Goal: Task Accomplishment & Management: Use online tool/utility

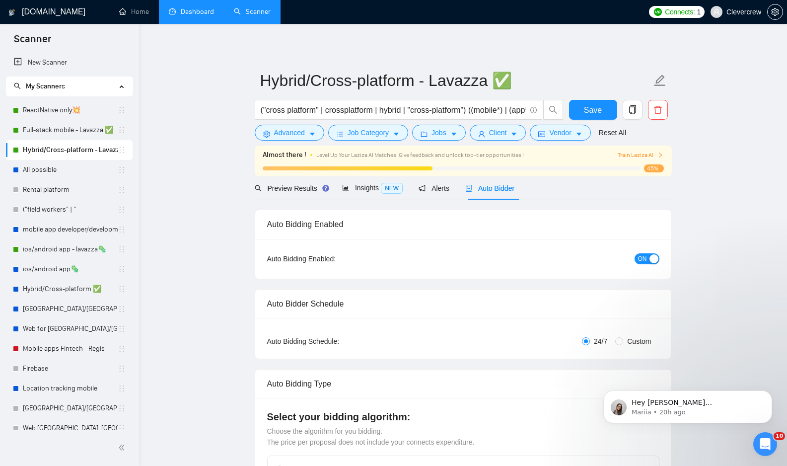
click at [192, 14] on link "Dashboard" at bounding box center [191, 11] width 45 height 8
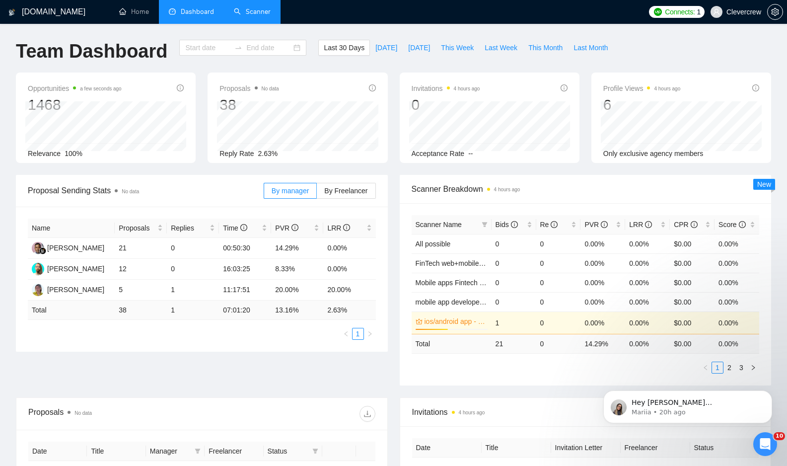
type input "[DATE]"
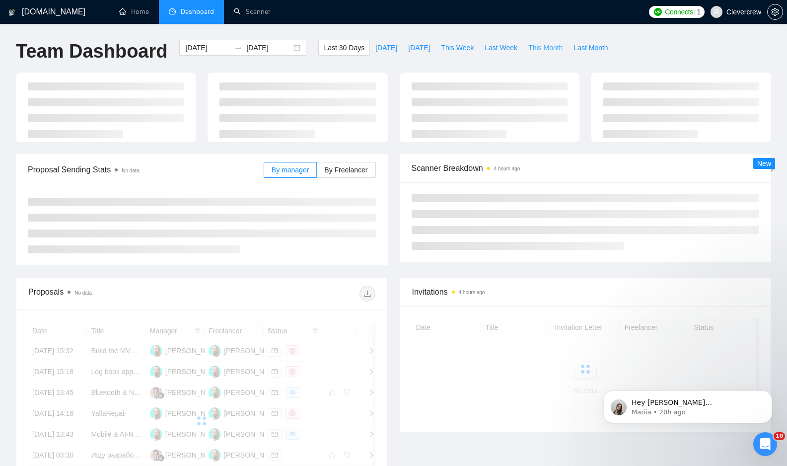
click at [542, 47] on span "This Month" at bounding box center [545, 47] width 34 height 11
type input "[DATE]"
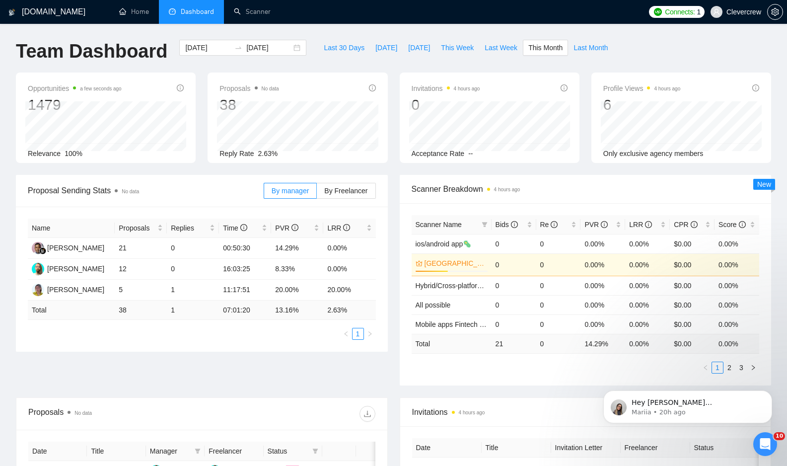
click at [658, 52] on div "Team Dashboard [DATE] [DATE] Last 30 Days [DATE] [DATE] This Week Last Week Thi…" at bounding box center [393, 56] width 767 height 33
click at [253, 13] on link "Scanner" at bounding box center [252, 11] width 37 height 8
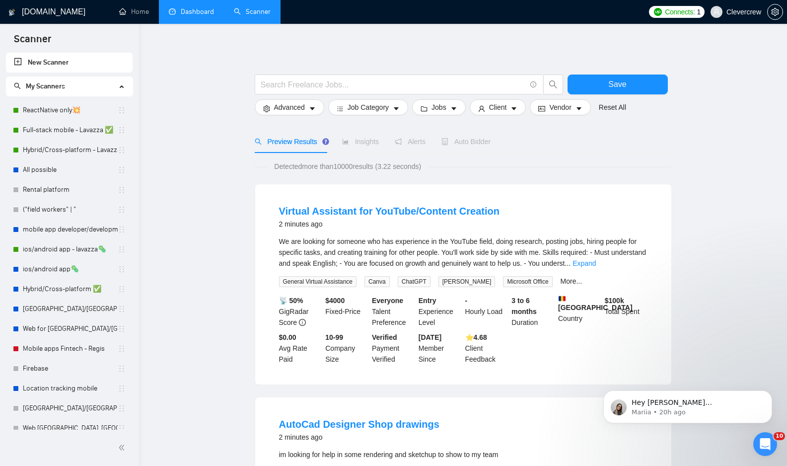
click at [118, 87] on div "My Scanners" at bounding box center [69, 86] width 127 height 20
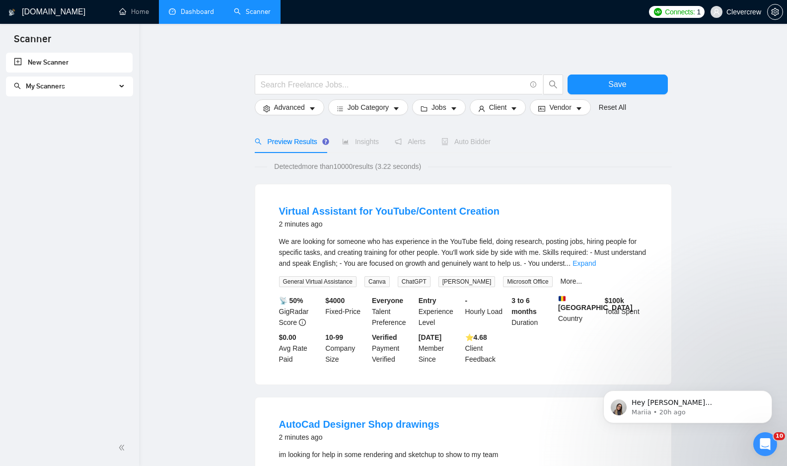
click at [101, 66] on link "New Scanner" at bounding box center [69, 63] width 111 height 20
click at [318, 84] on input "text" at bounding box center [393, 84] width 265 height 12
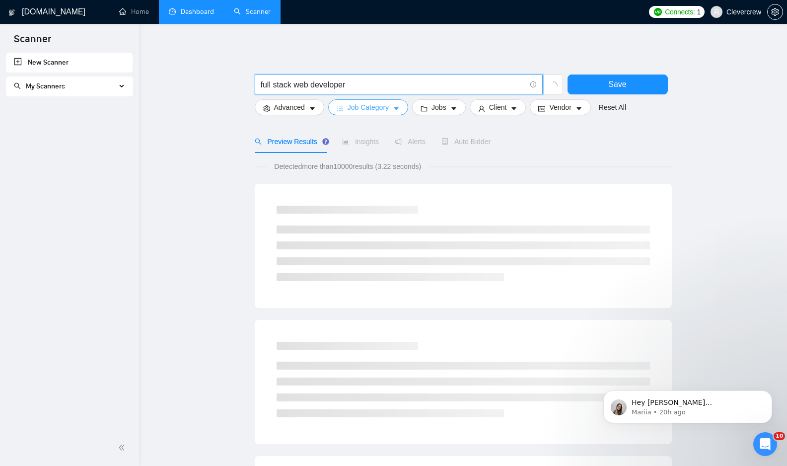
type input "full stack web developer"
click at [393, 107] on button "Job Category" at bounding box center [368, 107] width 80 height 16
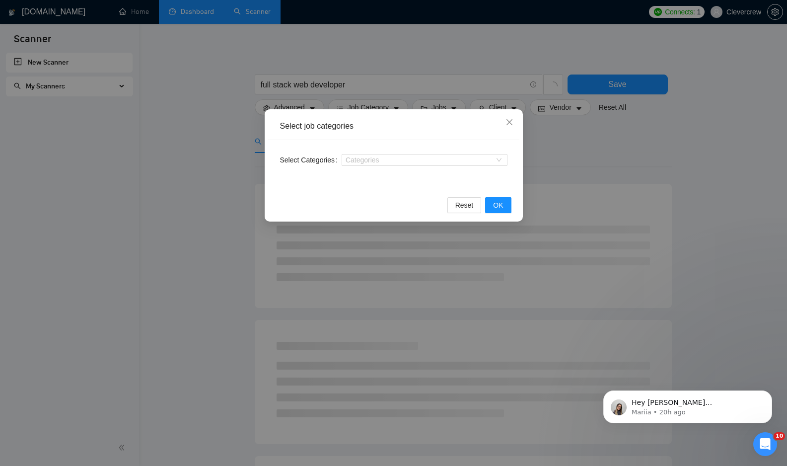
click at [387, 166] on div "Categories" at bounding box center [425, 160] width 166 height 16
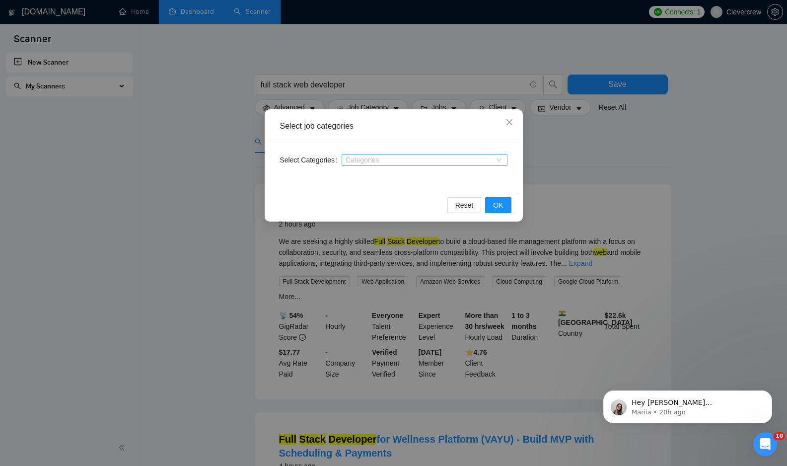
click at [390, 162] on div at bounding box center [419, 160] width 151 height 8
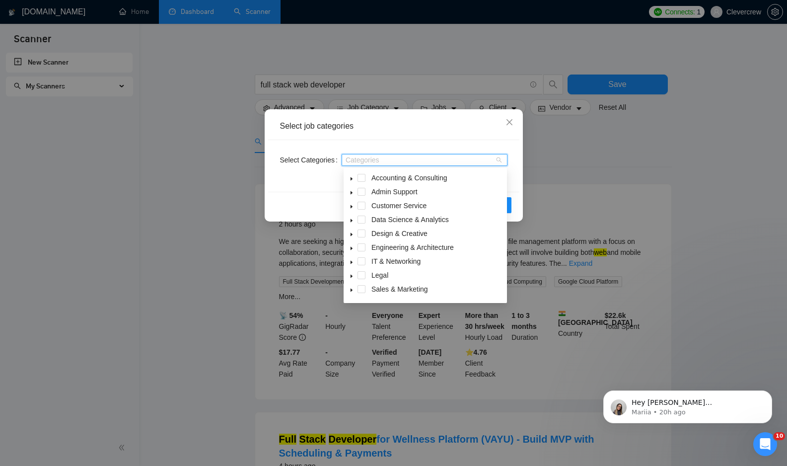
click at [366, 262] on div "IT & Networking" at bounding box center [425, 262] width 159 height 14
click at [350, 264] on icon "caret-down" at bounding box center [351, 262] width 5 height 5
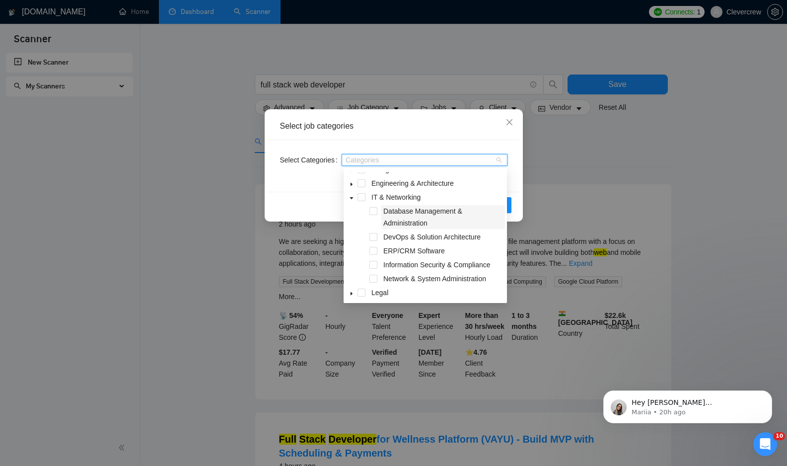
scroll to position [63, 0]
click at [354, 199] on span at bounding box center [352, 198] width 12 height 12
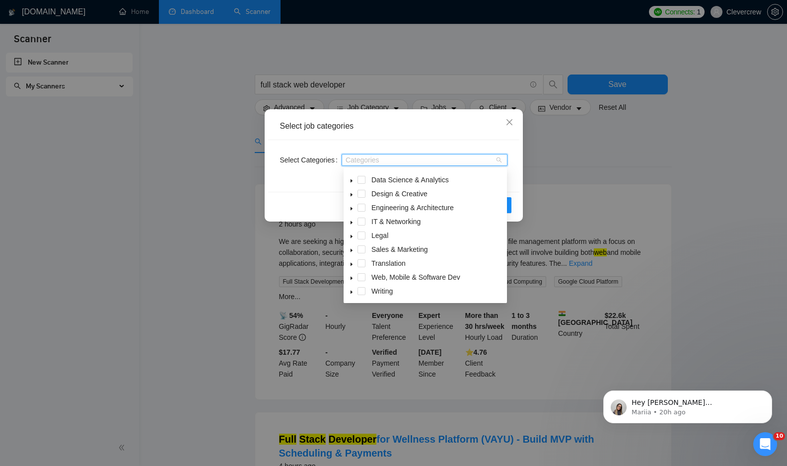
click at [354, 279] on span at bounding box center [352, 277] width 12 height 12
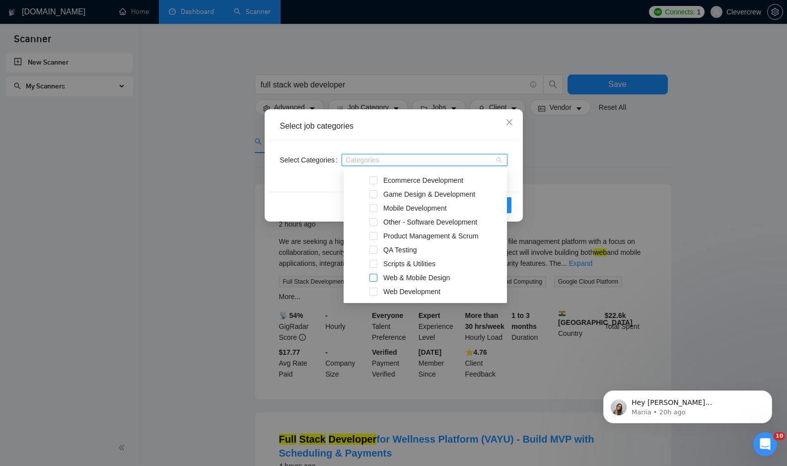
scroll to position [195, 0]
click at [375, 287] on span at bounding box center [373, 289] width 8 height 8
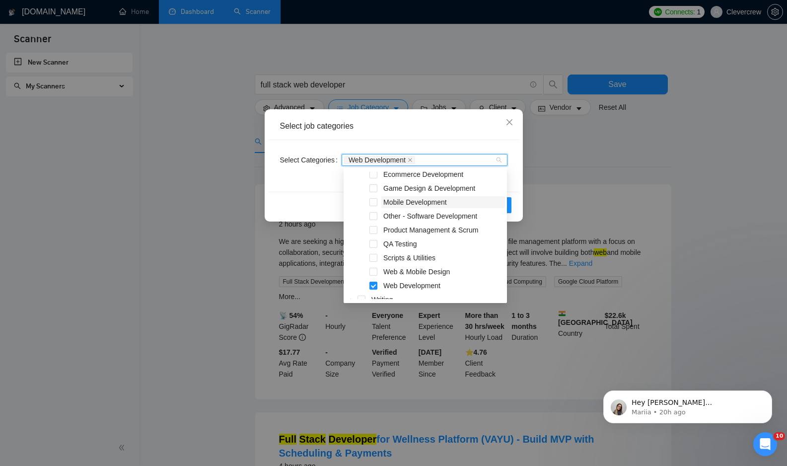
scroll to position [197, 0]
click at [320, 202] on div "Reset OK" at bounding box center [393, 205] width 251 height 26
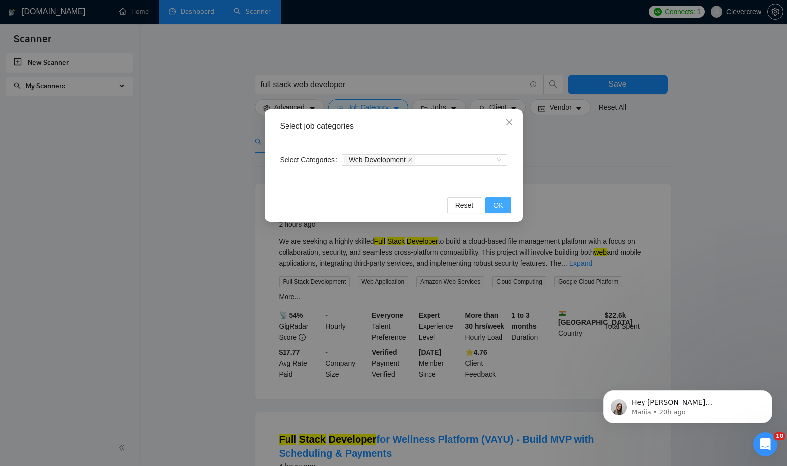
click at [501, 212] on button "OK" at bounding box center [498, 205] width 26 height 16
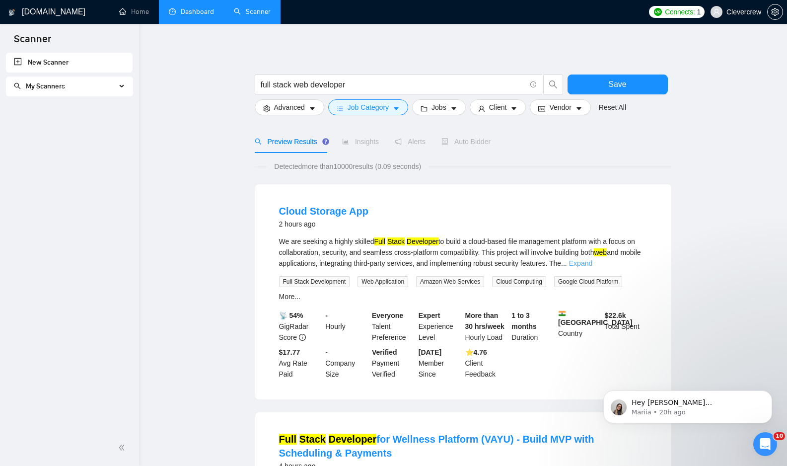
click at [592, 262] on link "Expand" at bounding box center [580, 263] width 23 height 8
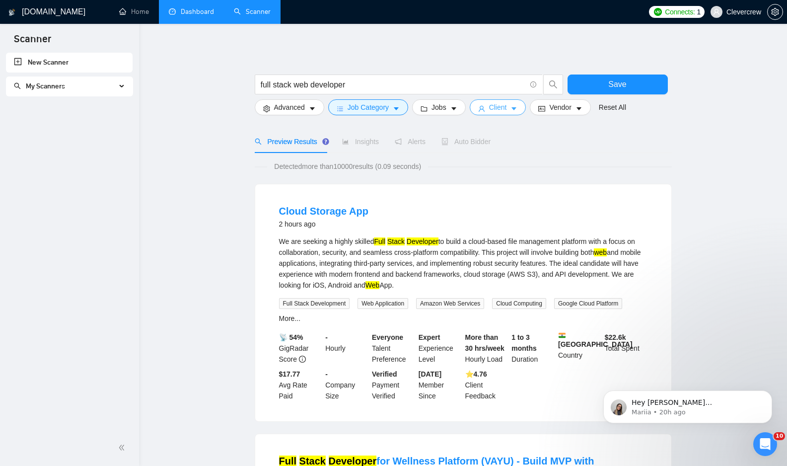
click at [502, 105] on span "Client" at bounding box center [498, 107] width 18 height 11
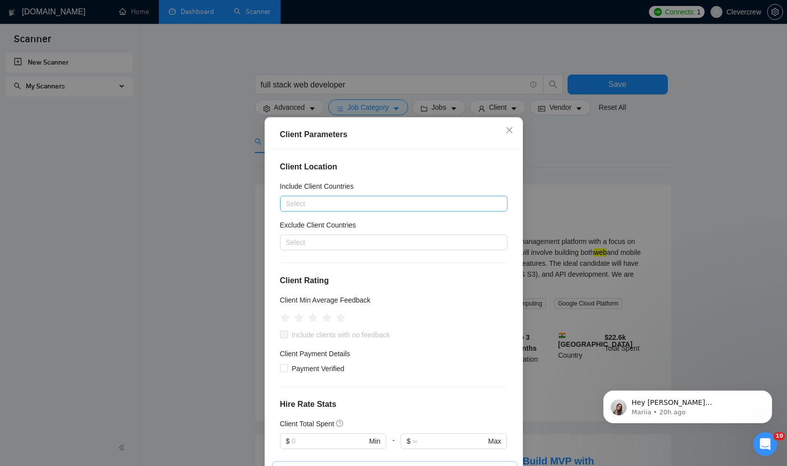
click at [403, 201] on div at bounding box center [389, 204] width 213 height 12
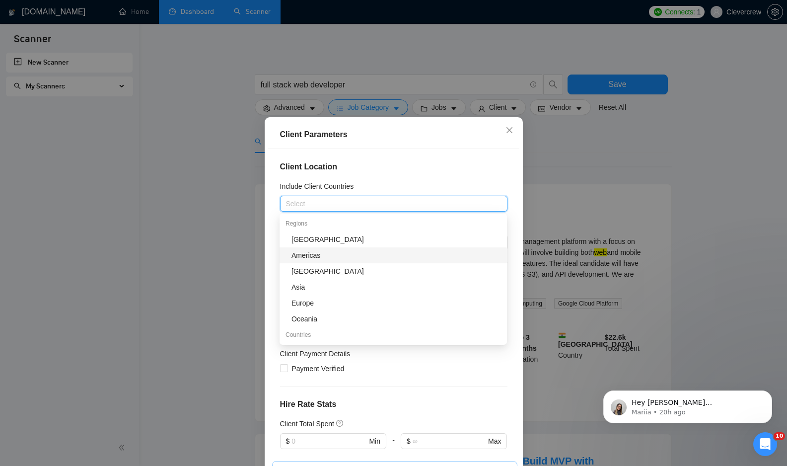
click at [372, 256] on div "Americas" at bounding box center [396, 255] width 210 height 11
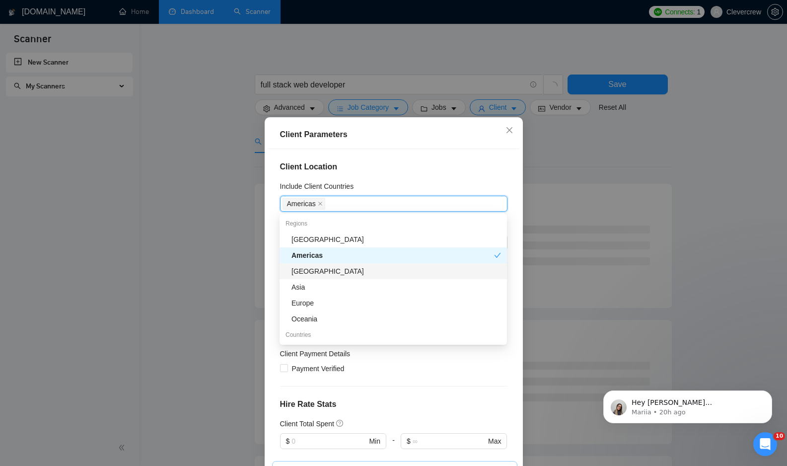
click at [360, 274] on div "[GEOGRAPHIC_DATA]" at bounding box center [396, 271] width 210 height 11
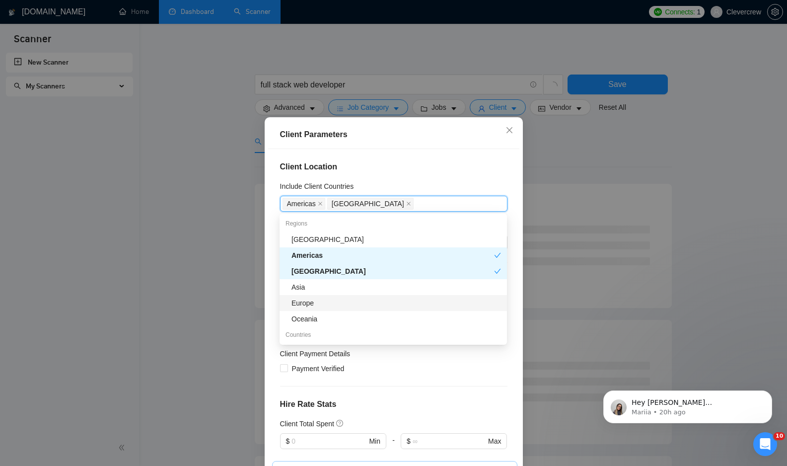
click at [345, 306] on div "Europe" at bounding box center [396, 302] width 210 height 11
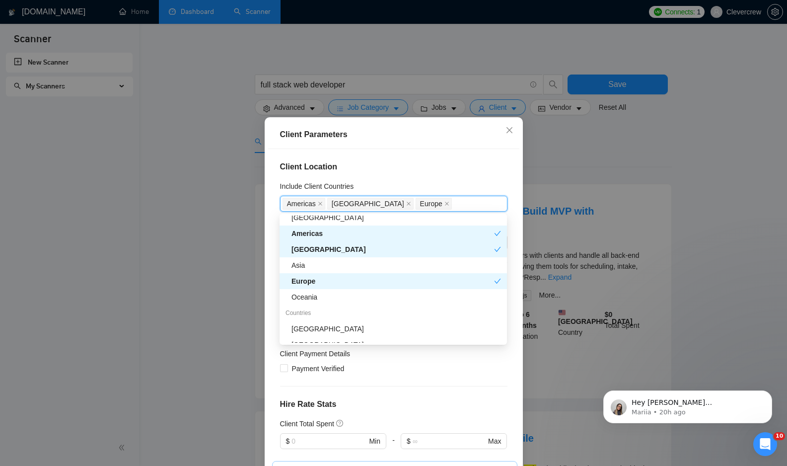
scroll to position [0, 0]
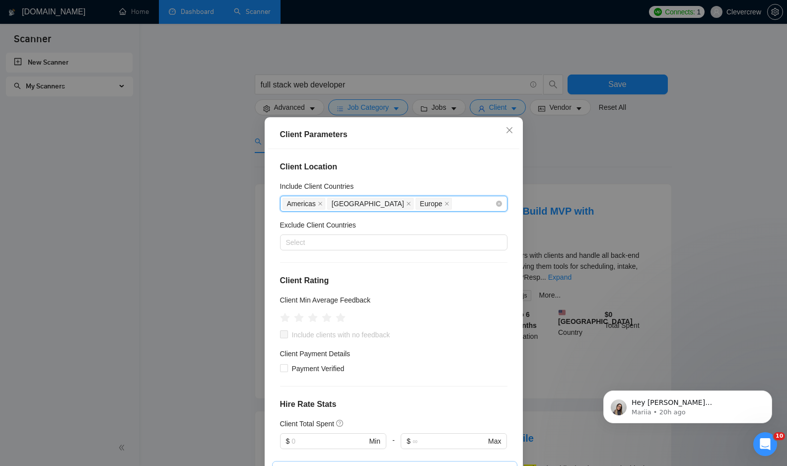
click at [441, 204] on div "Americas [GEOGRAPHIC_DATA] [GEOGRAPHIC_DATA]" at bounding box center [389, 204] width 213 height 14
type input "unit"
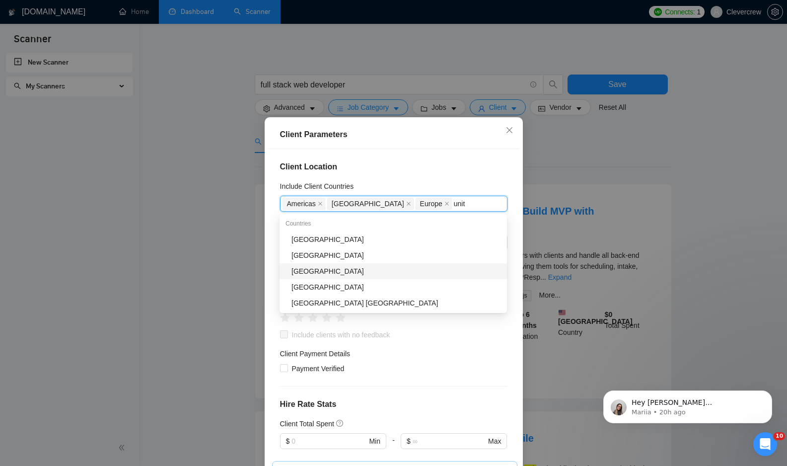
click at [397, 272] on div "[GEOGRAPHIC_DATA]" at bounding box center [396, 271] width 210 height 11
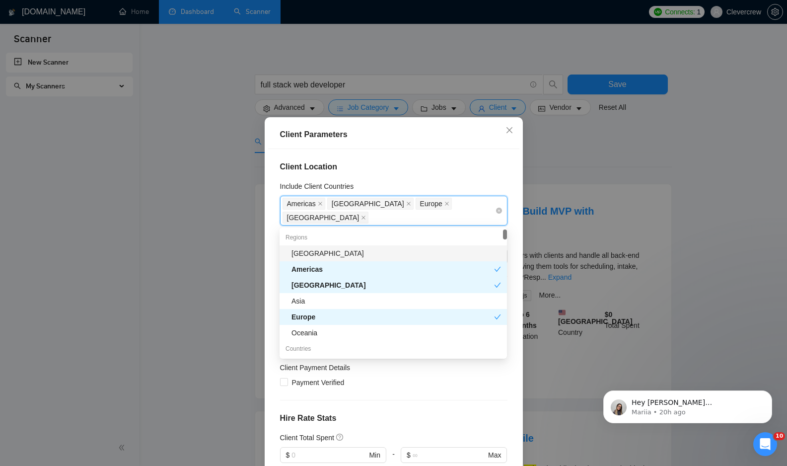
click at [430, 217] on div "[GEOGRAPHIC_DATA] [GEOGRAPHIC_DATA] [GEOGRAPHIC_DATA] [GEOGRAPHIC_DATA]" at bounding box center [389, 211] width 213 height 28
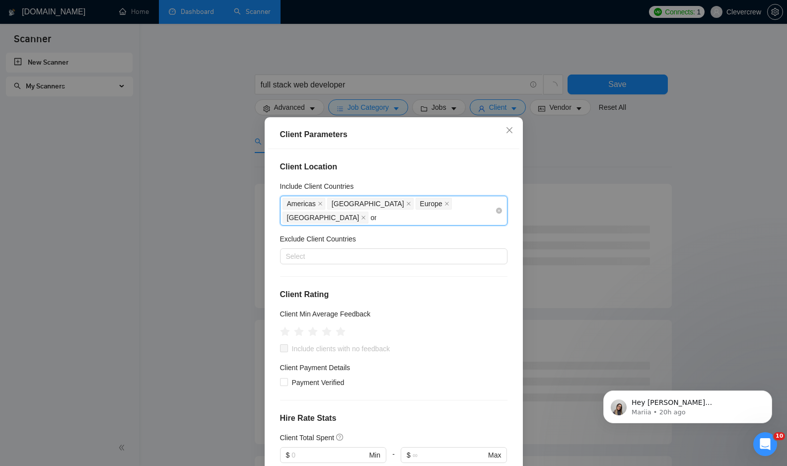
type input "oma"
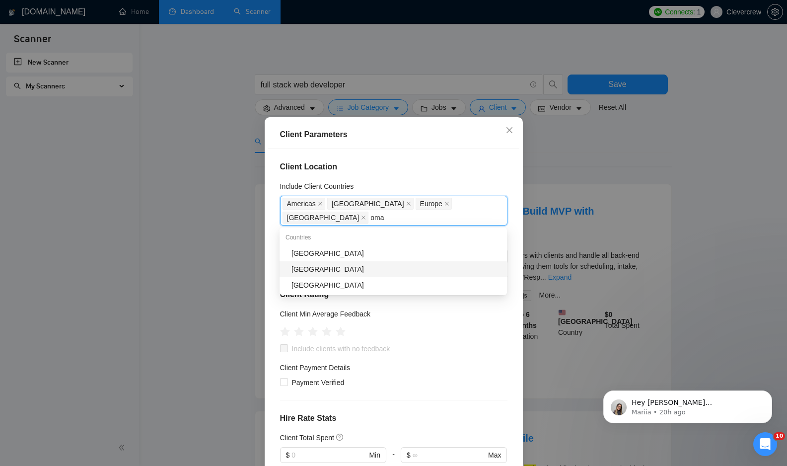
click at [402, 267] on div "[GEOGRAPHIC_DATA]" at bounding box center [396, 269] width 210 height 11
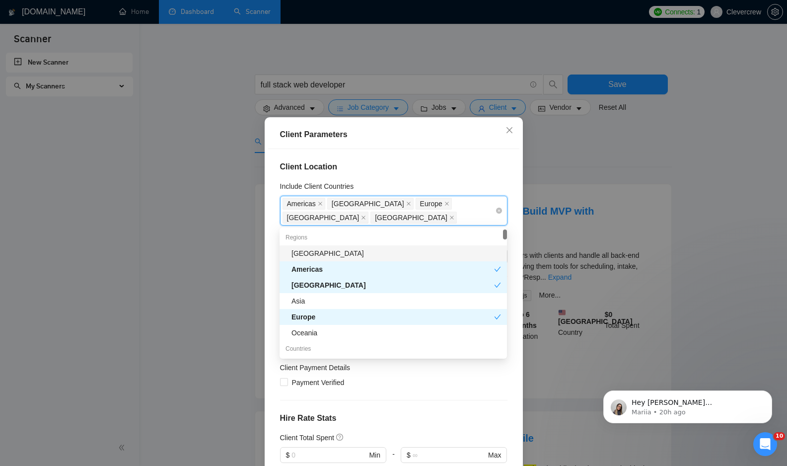
click at [442, 216] on div "[GEOGRAPHIC_DATA] [GEOGRAPHIC_DATA] [GEOGRAPHIC_DATA] [GEOGRAPHIC_DATA] [GEOGRA…" at bounding box center [389, 211] width 213 height 28
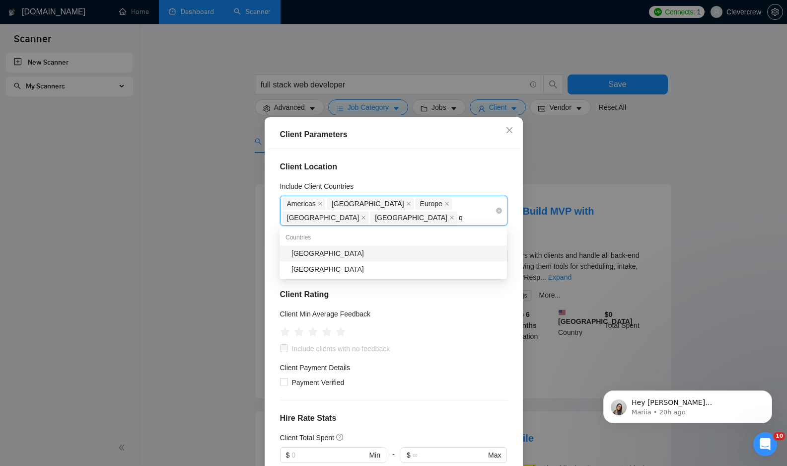
type input "qa"
click at [385, 254] on div "[GEOGRAPHIC_DATA]" at bounding box center [396, 253] width 210 height 11
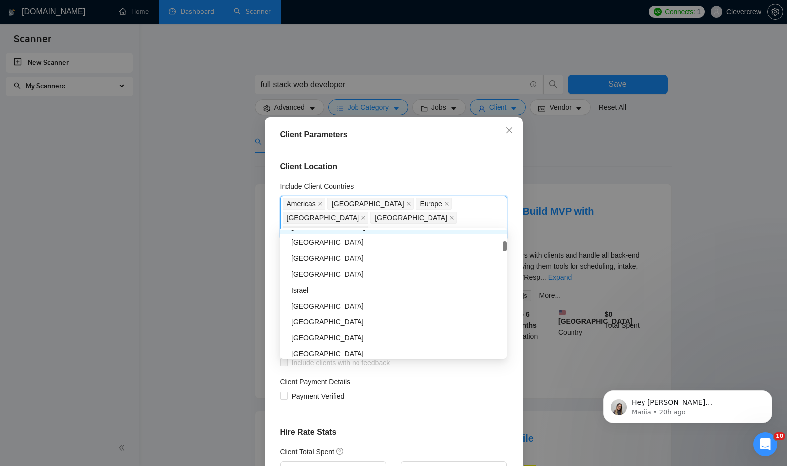
scroll to position [253, 0]
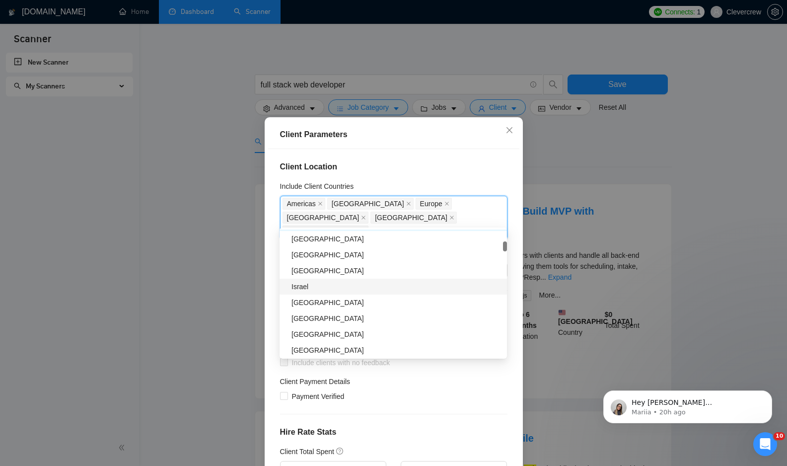
click at [320, 286] on div "Israel" at bounding box center [396, 286] width 210 height 11
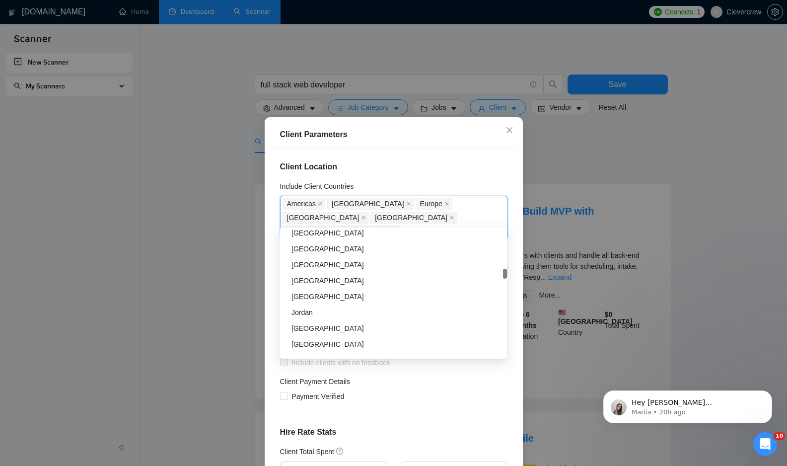
scroll to position [880, 0]
click at [349, 280] on div "[GEOGRAPHIC_DATA]" at bounding box center [396, 279] width 210 height 11
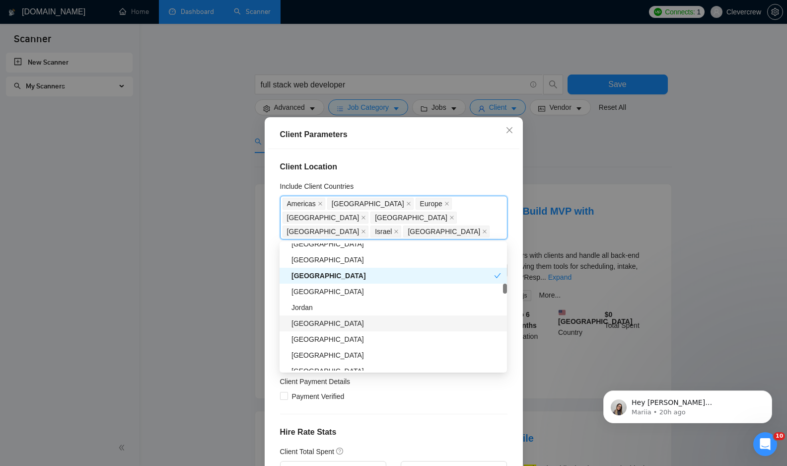
scroll to position [898, 0]
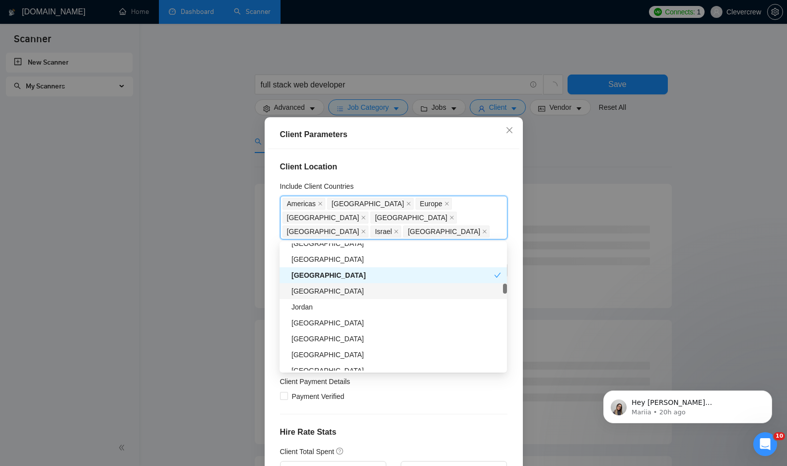
click at [370, 292] on div "[GEOGRAPHIC_DATA]" at bounding box center [396, 291] width 210 height 11
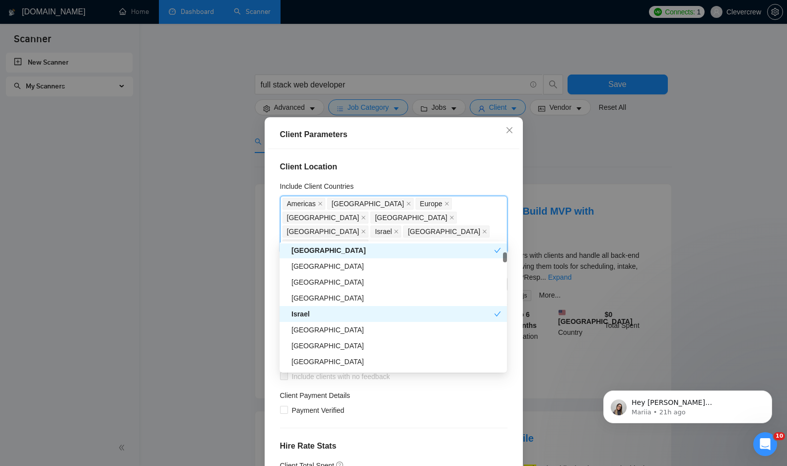
scroll to position [250, 0]
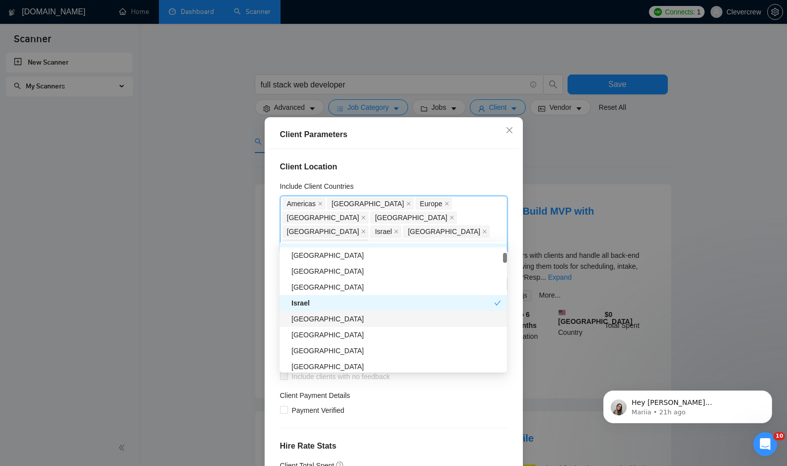
click at [342, 323] on div "[GEOGRAPHIC_DATA]" at bounding box center [396, 318] width 210 height 11
click at [431, 164] on h4 "Client Location" at bounding box center [393, 167] width 227 height 12
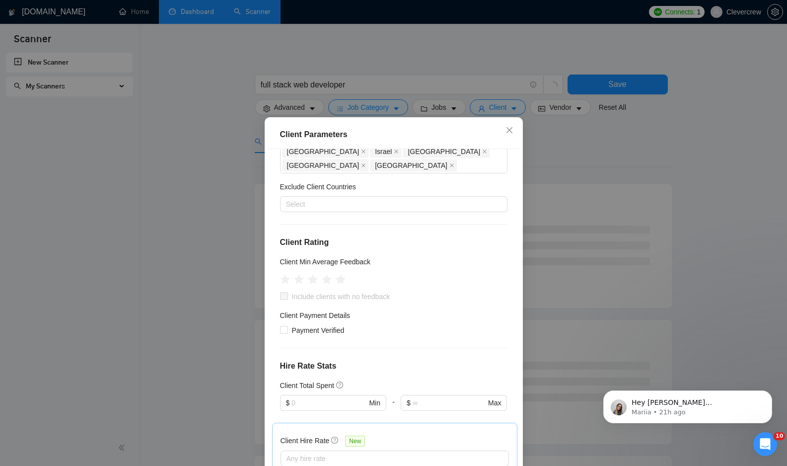
scroll to position [88, 0]
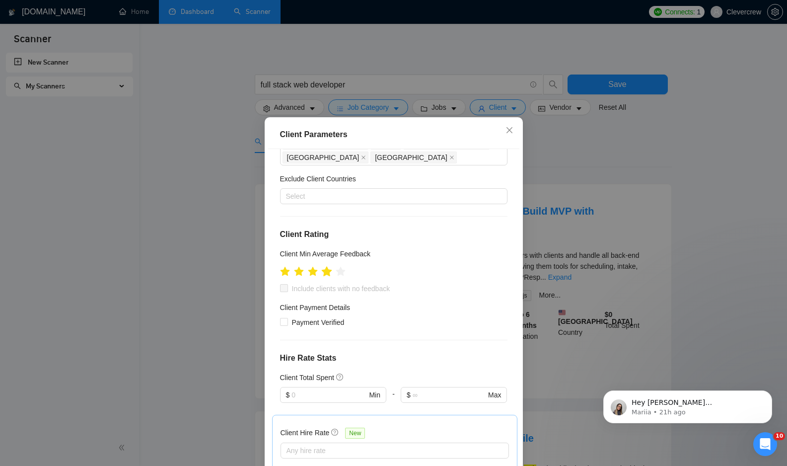
click at [331, 266] on icon "star" at bounding box center [326, 271] width 11 height 11
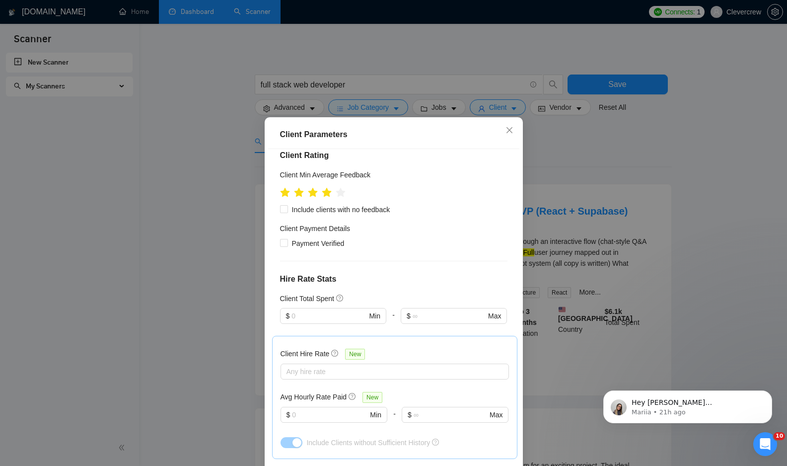
scroll to position [176, 0]
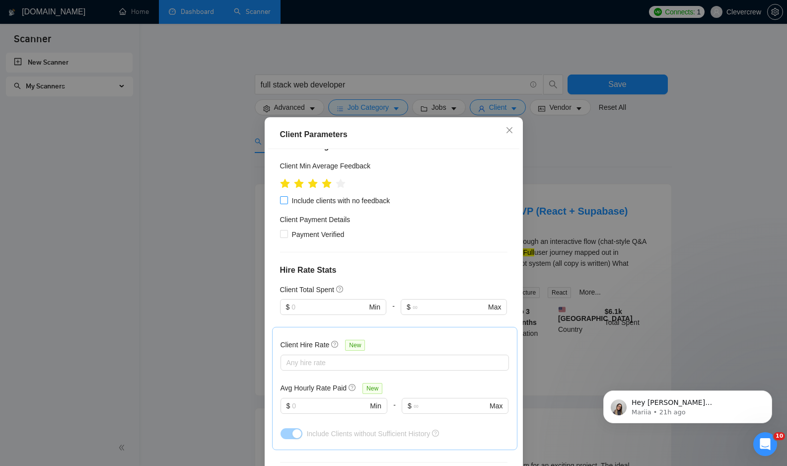
click at [284, 196] on input "Include clients with no feedback" at bounding box center [283, 199] width 7 height 7
checkbox input "true"
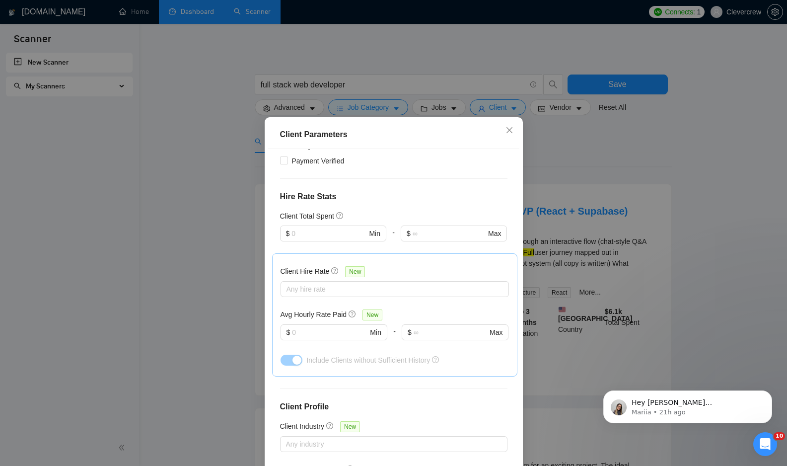
scroll to position [302, 0]
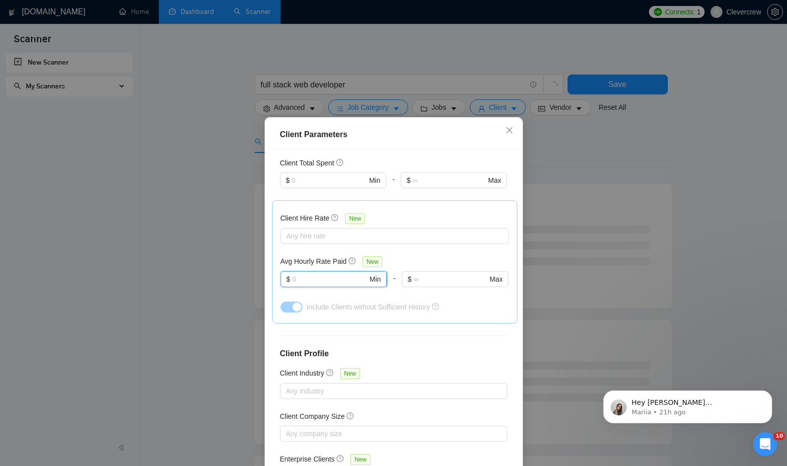
click at [336, 274] on input "text" at bounding box center [329, 279] width 75 height 11
type input "15"
click at [389, 304] on div "Client Hire Rate New Any hire rate Avg Hourly Rate Paid New $ 15 Min - $ Max In…" at bounding box center [394, 261] width 245 height 123
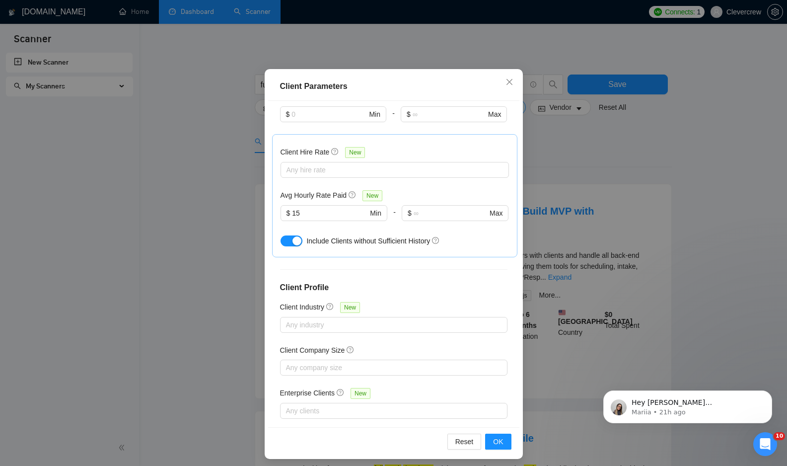
scroll to position [53, 0]
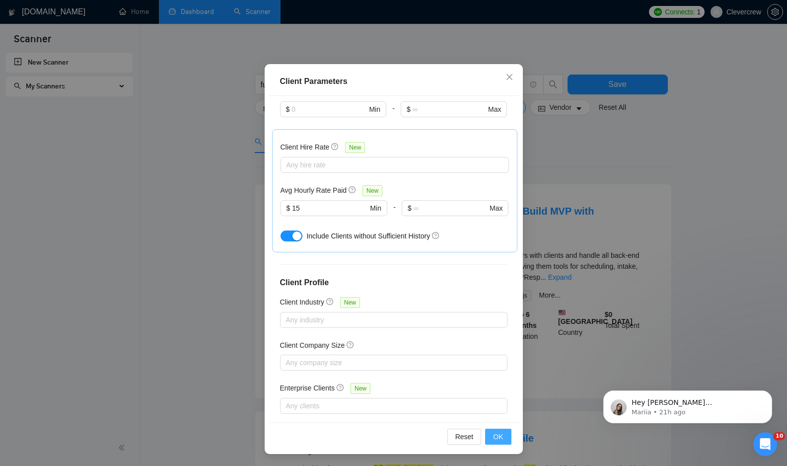
click at [495, 436] on span "OK" at bounding box center [498, 436] width 10 height 11
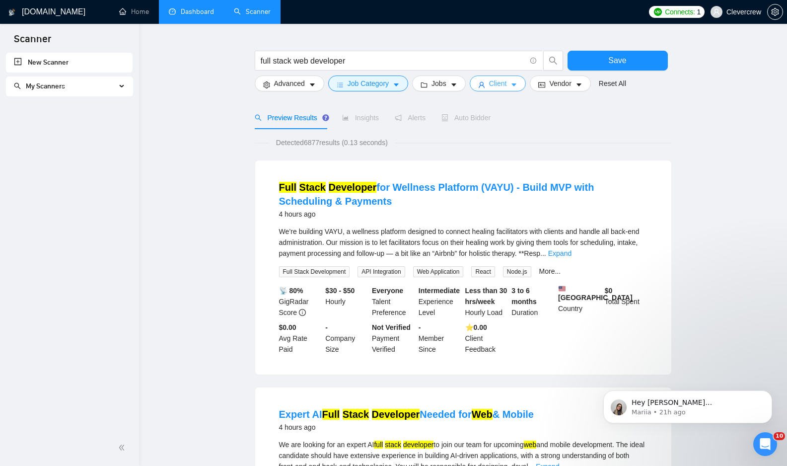
scroll to position [0, 0]
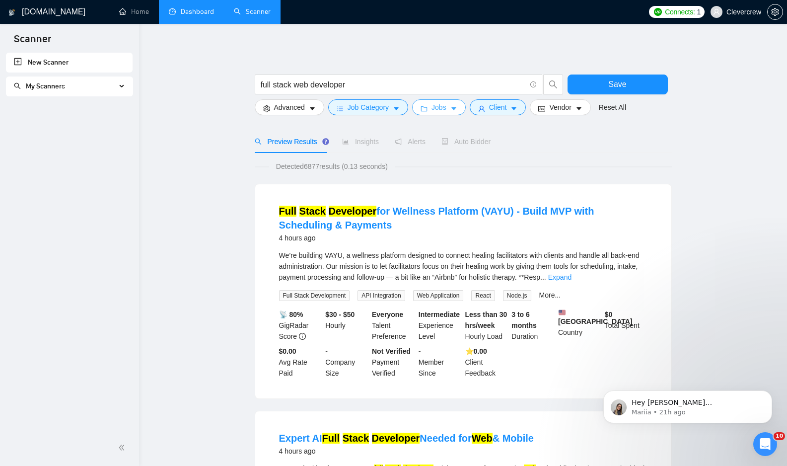
click at [456, 109] on icon "caret-down" at bounding box center [453, 108] width 5 height 3
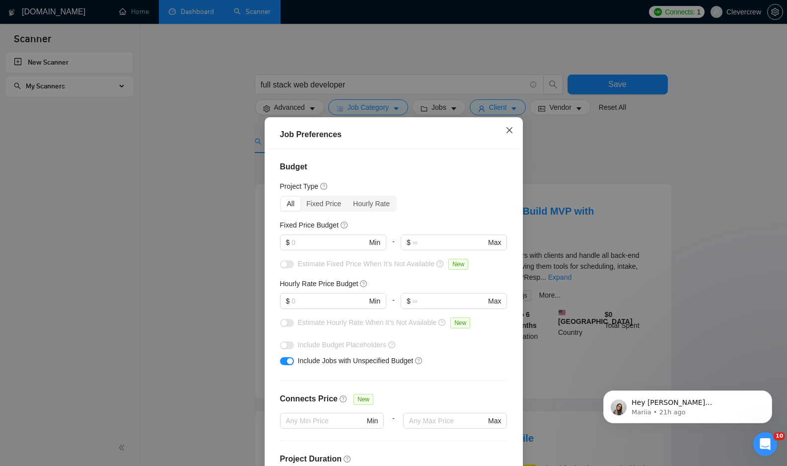
click at [506, 130] on icon "close" at bounding box center [510, 130] width 8 height 8
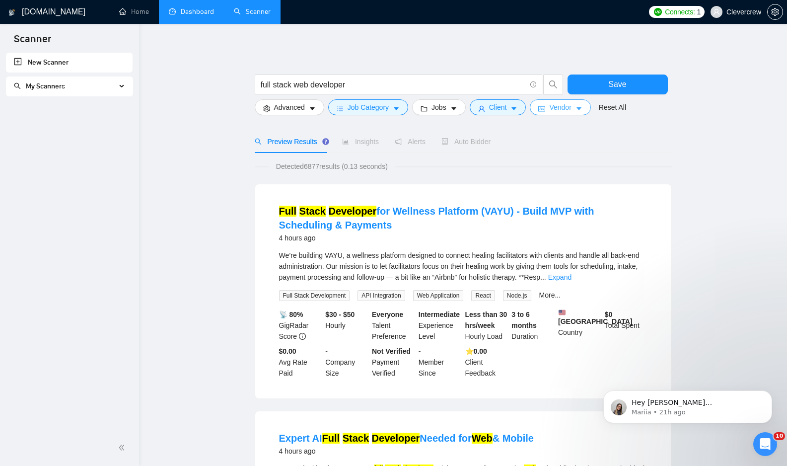
click at [557, 110] on span "Vendor" at bounding box center [560, 107] width 22 height 11
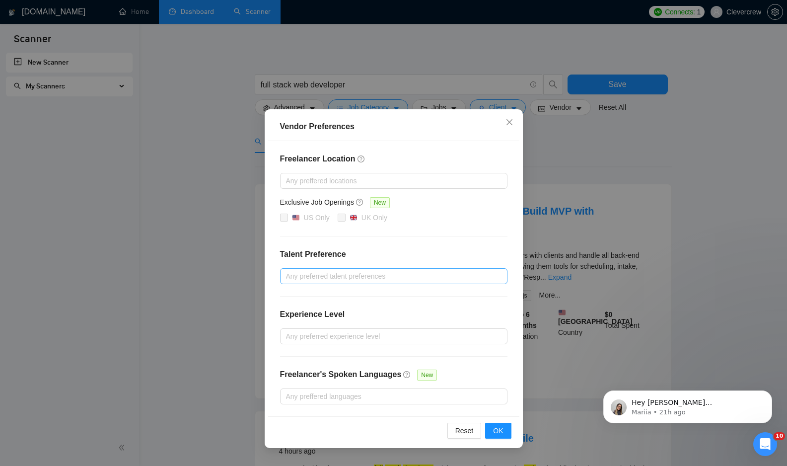
click at [369, 275] on div at bounding box center [389, 276] width 213 height 12
click at [414, 251] on h4 "Talent Preference" at bounding box center [393, 254] width 227 height 12
click at [394, 275] on div at bounding box center [389, 276] width 213 height 12
click at [288, 296] on input "Unspecified" at bounding box center [289, 294] width 7 height 7
checkbox input "true"
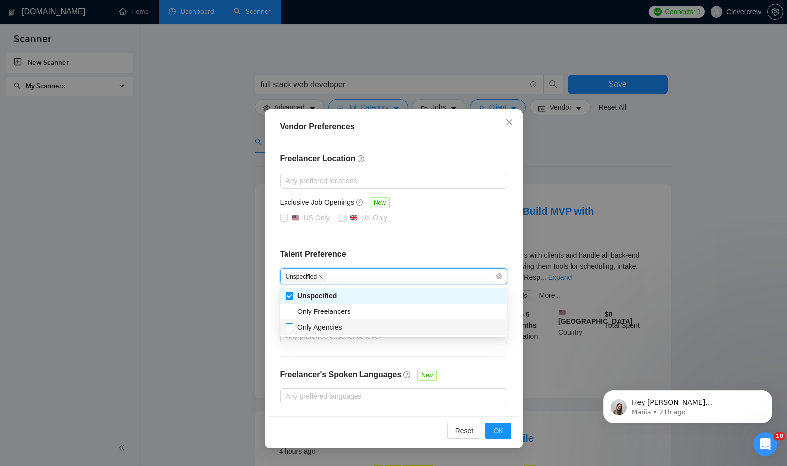
click at [292, 331] on span at bounding box center [290, 327] width 8 height 8
click at [292, 330] on input "Only Agencies" at bounding box center [289, 326] width 7 height 7
click at [299, 325] on span "Only Agencies" at bounding box center [319, 327] width 45 height 8
click at [292, 325] on input "Only Agencies" at bounding box center [289, 326] width 7 height 7
checkbox input "true"
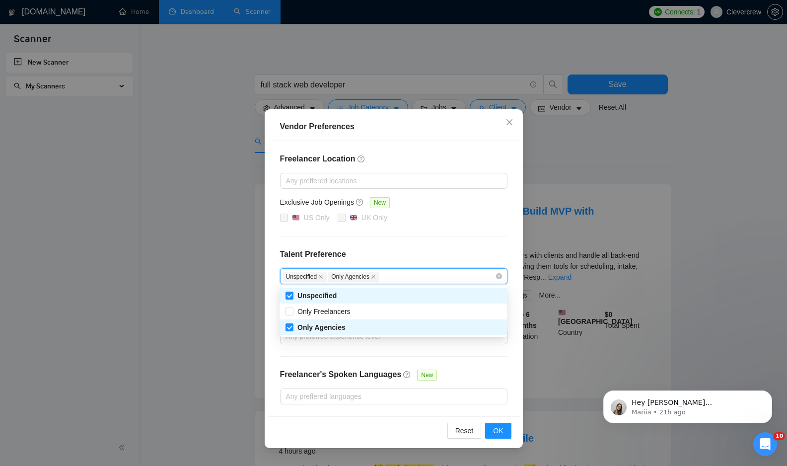
click at [407, 246] on div "Freelancer Location Any preffered locations Exclusive Job Openings New US Only …" at bounding box center [393, 278] width 251 height 275
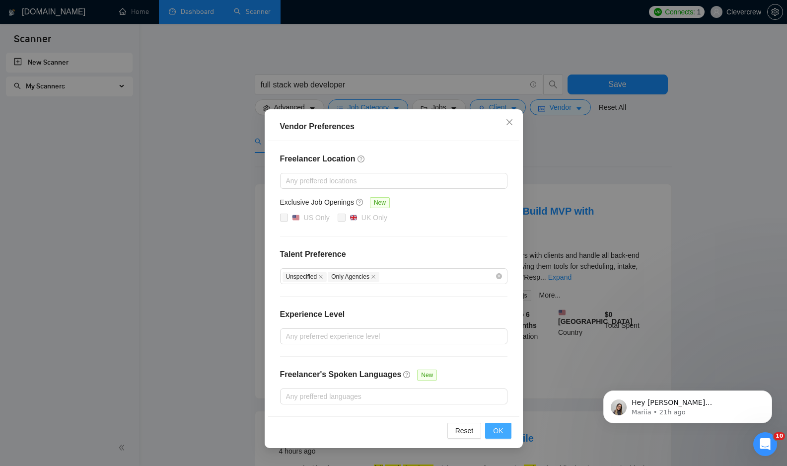
click at [496, 429] on span "OK" at bounding box center [498, 430] width 10 height 11
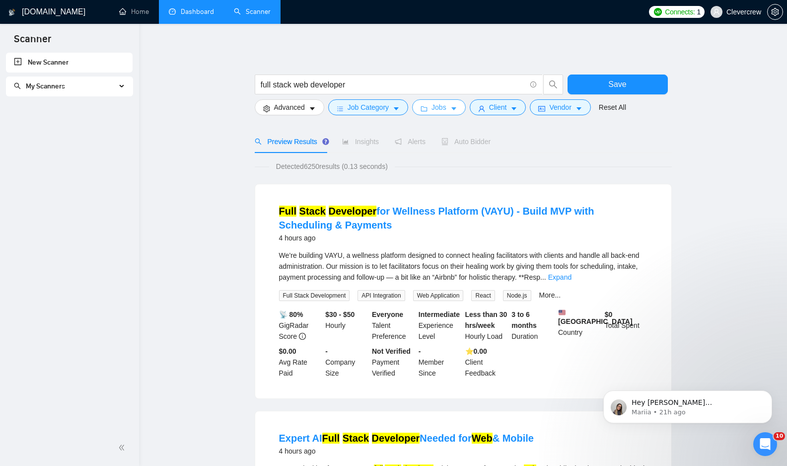
click at [457, 107] on icon "caret-down" at bounding box center [453, 108] width 7 height 7
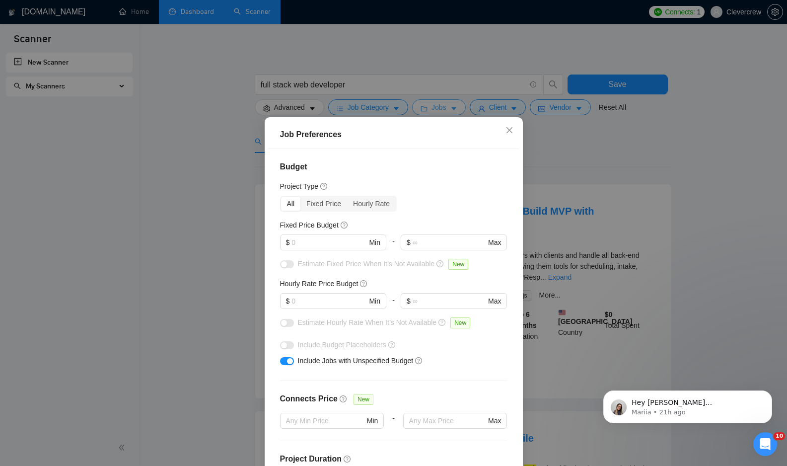
click at [458, 107] on div "Job Preferences Budget Project Type All Fixed Price Hourly Rate Fixed Price Bud…" at bounding box center [393, 233] width 787 height 466
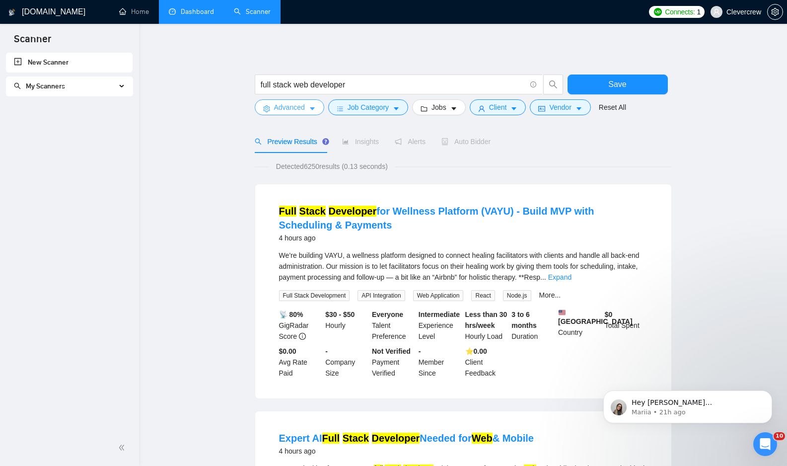
click at [319, 109] on button "Advanced" at bounding box center [290, 107] width 70 height 16
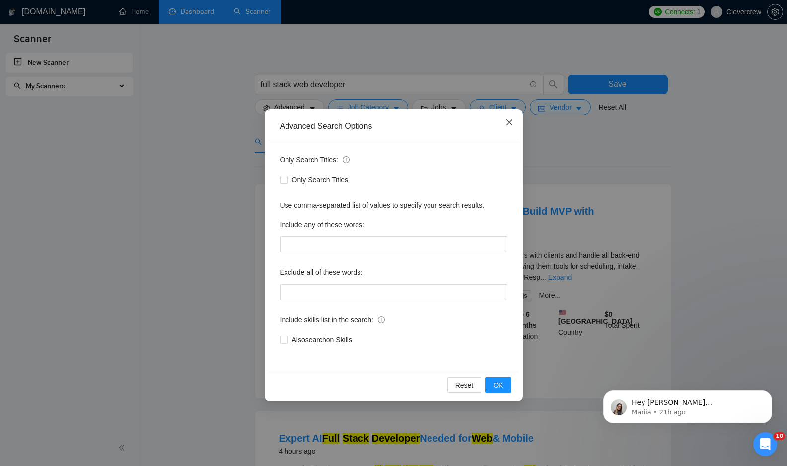
click at [510, 120] on icon "close" at bounding box center [510, 122] width 8 height 8
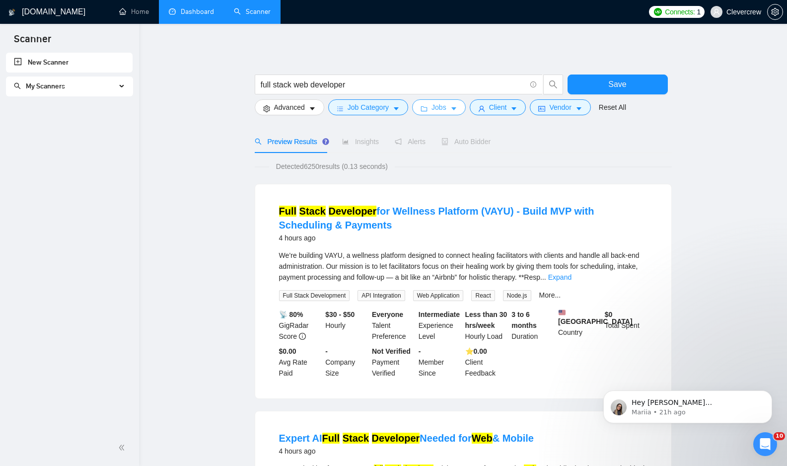
click at [450, 109] on button "Jobs" at bounding box center [439, 107] width 54 height 16
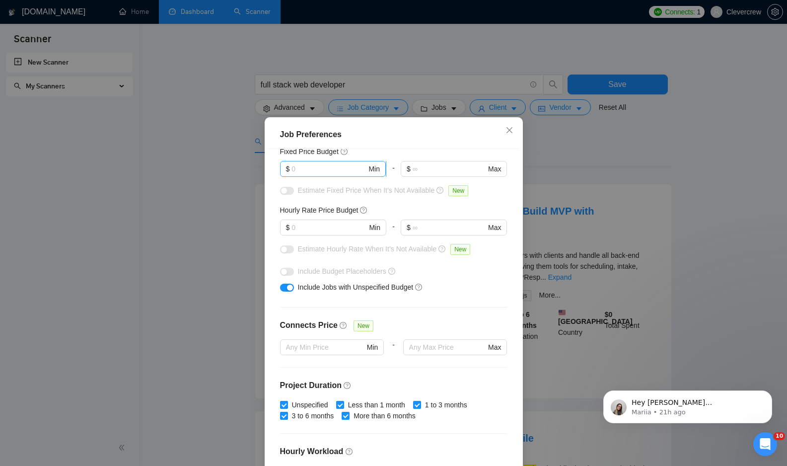
scroll to position [77, 0]
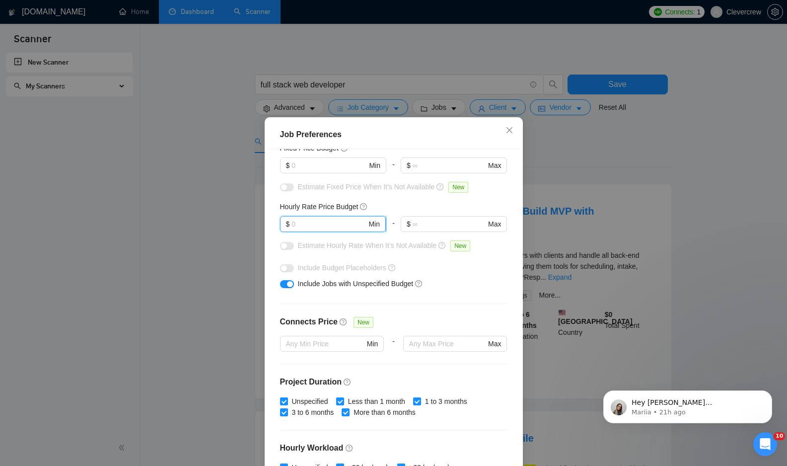
click at [338, 220] on input "text" at bounding box center [328, 223] width 75 height 11
type input "40"
click at [463, 289] on div "Include Jobs with Unspecified Budget" at bounding box center [397, 283] width 199 height 11
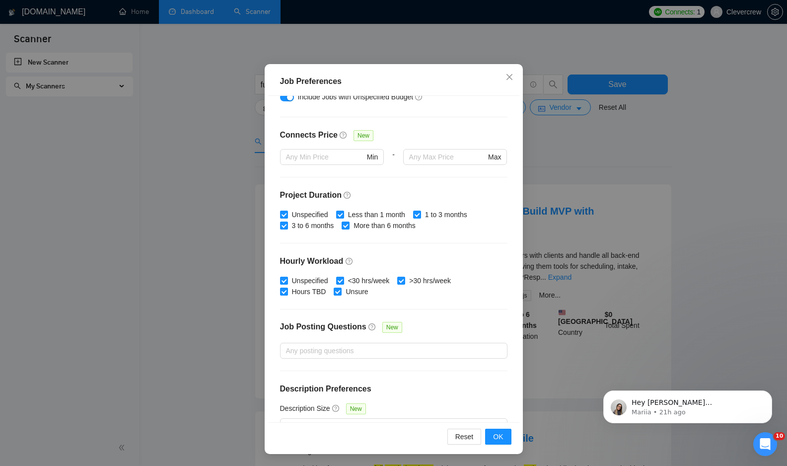
scroll to position [233, 0]
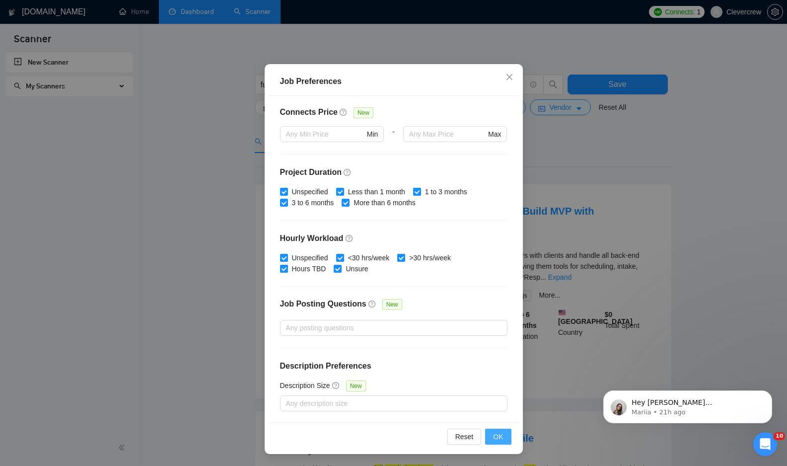
click at [500, 437] on span "OK" at bounding box center [498, 436] width 10 height 11
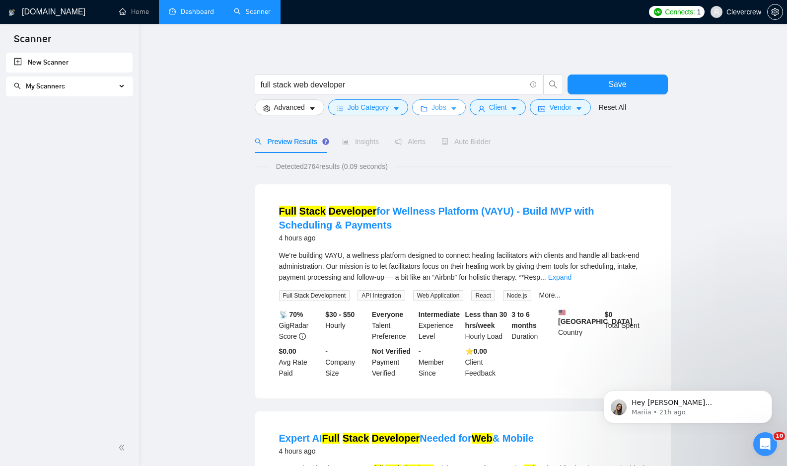
scroll to position [0, 0]
click at [616, 89] on span "Save" at bounding box center [617, 84] width 18 height 12
click at [572, 277] on link "Expand" at bounding box center [559, 277] width 23 height 8
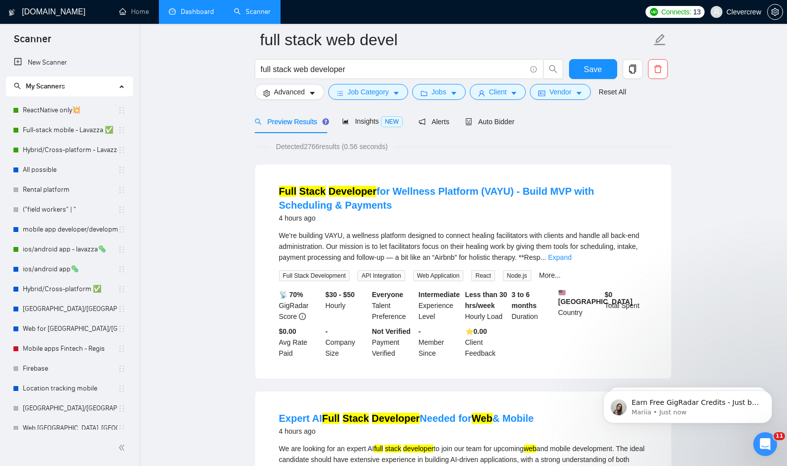
scroll to position [45, 0]
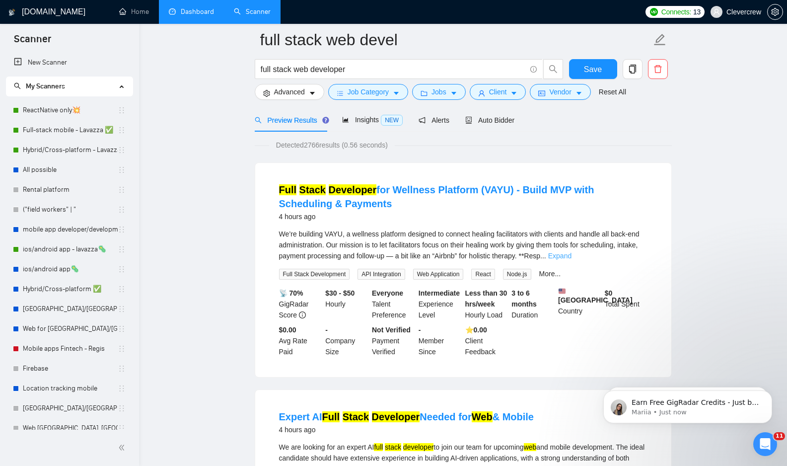
click at [572, 256] on link "Expand" at bounding box center [559, 256] width 23 height 8
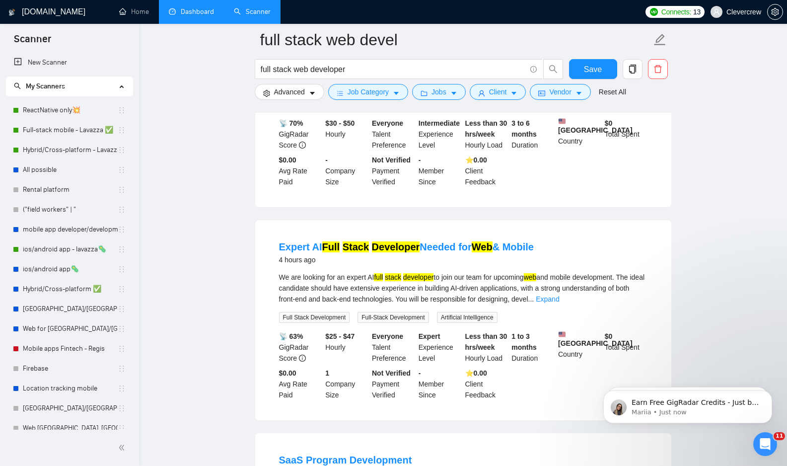
scroll to position [358, 0]
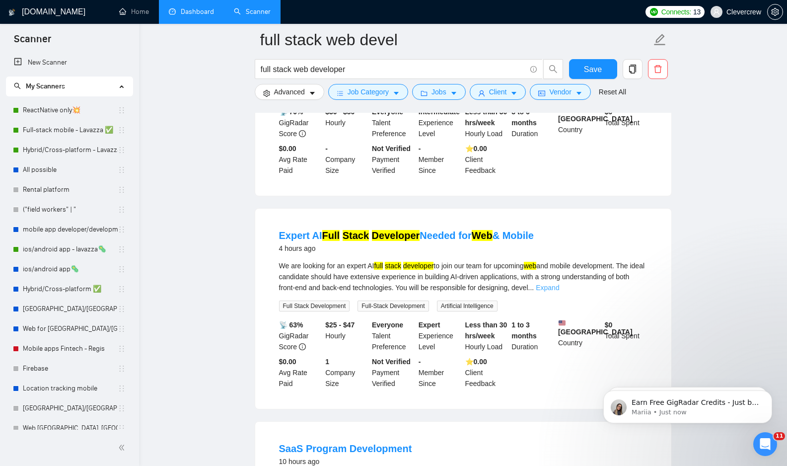
click at [559, 291] on link "Expand" at bounding box center [547, 288] width 23 height 8
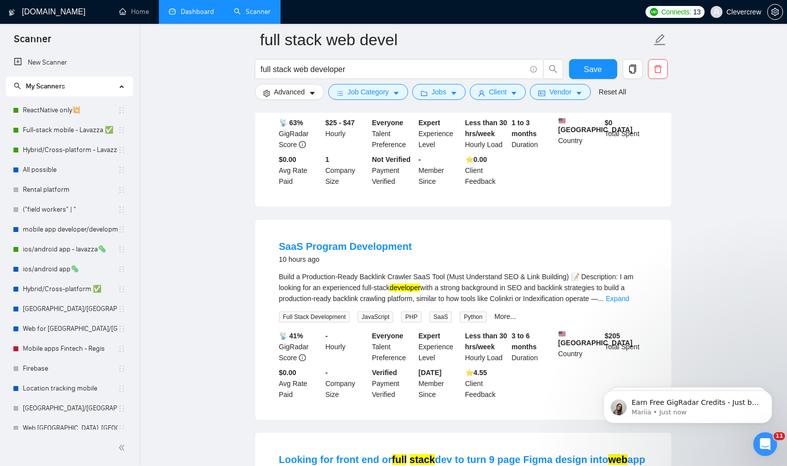
scroll to position [653, 0]
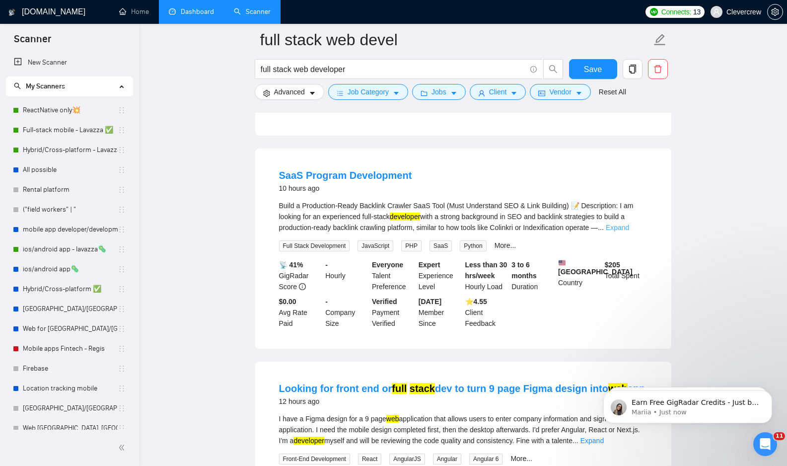
click at [629, 231] on link "Expand" at bounding box center [617, 227] width 23 height 8
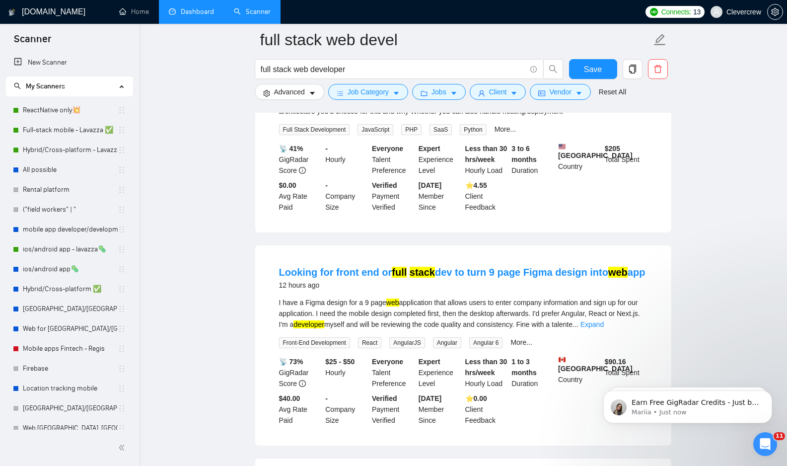
scroll to position [1057, 0]
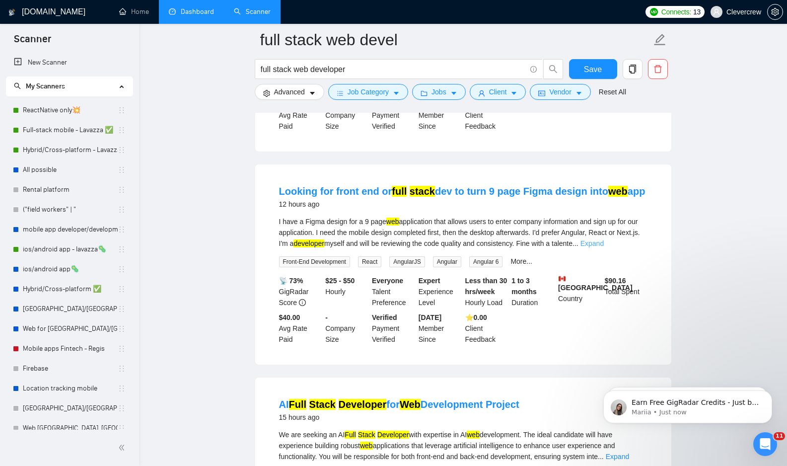
click at [604, 247] on link "Expand" at bounding box center [592, 243] width 23 height 8
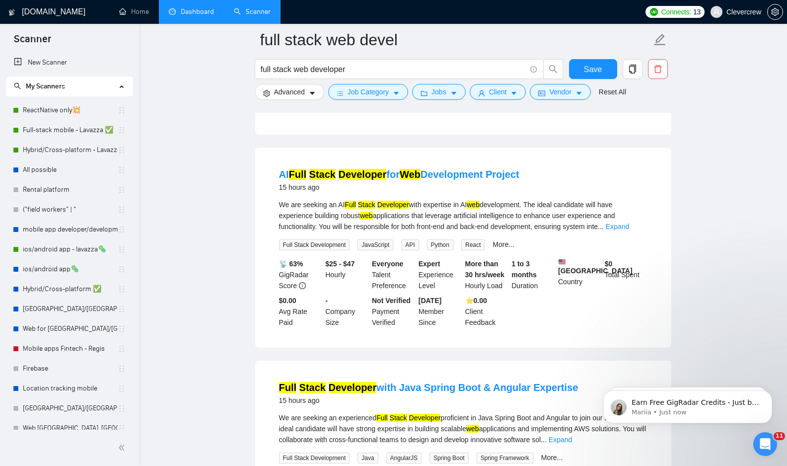
scroll to position [1318, 0]
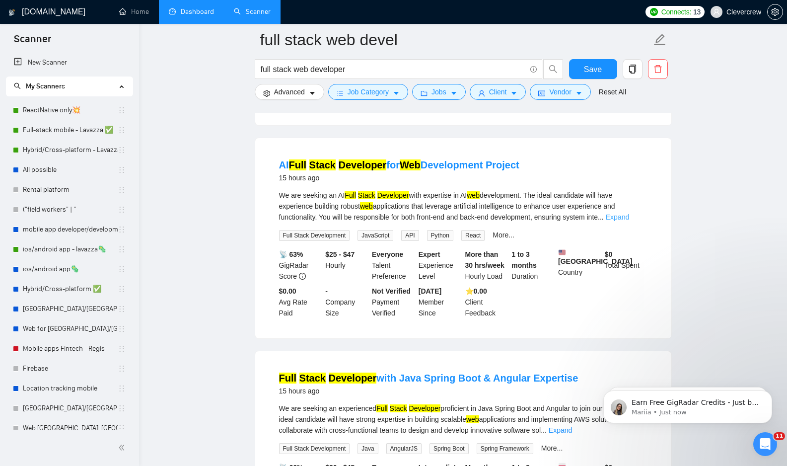
click at [629, 221] on link "Expand" at bounding box center [617, 217] width 23 height 8
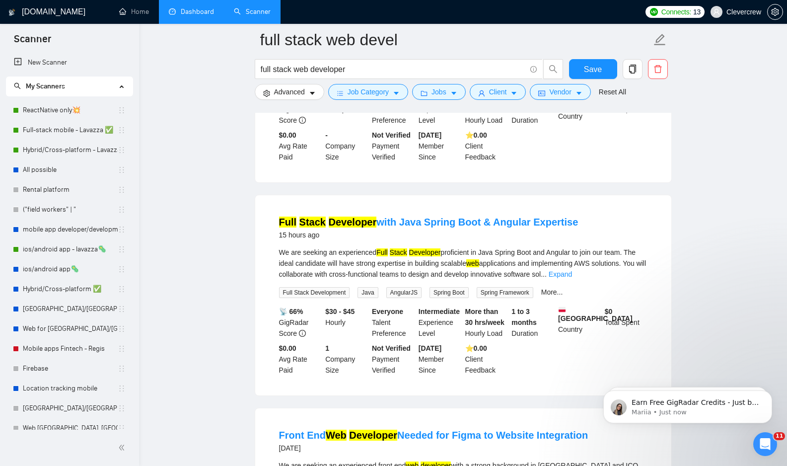
scroll to position [1497, 0]
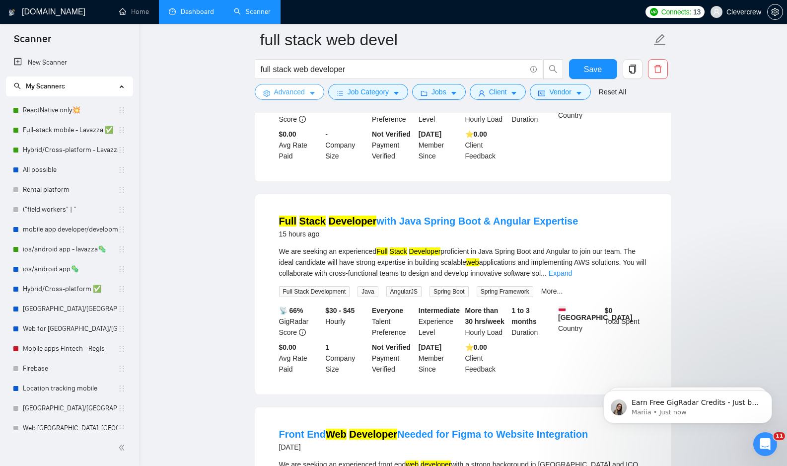
click at [311, 91] on icon "caret-down" at bounding box center [312, 93] width 7 height 7
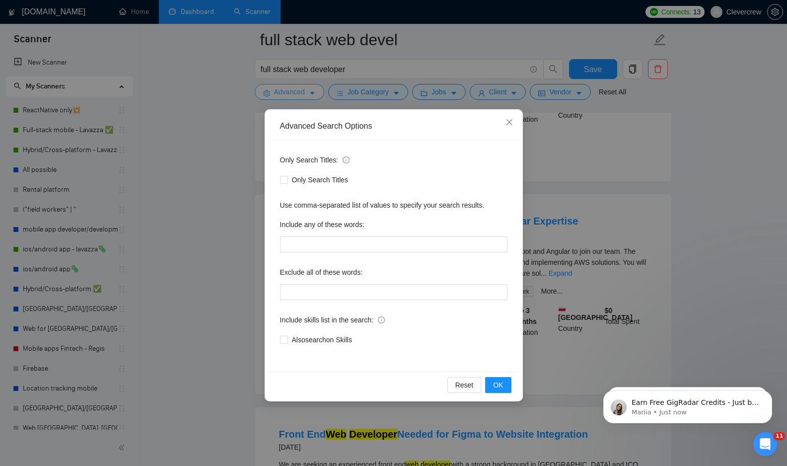
click at [311, 91] on div "Advanced Search Options Only Search Titles: Only Search Titles Use comma-separa…" at bounding box center [393, 233] width 787 height 466
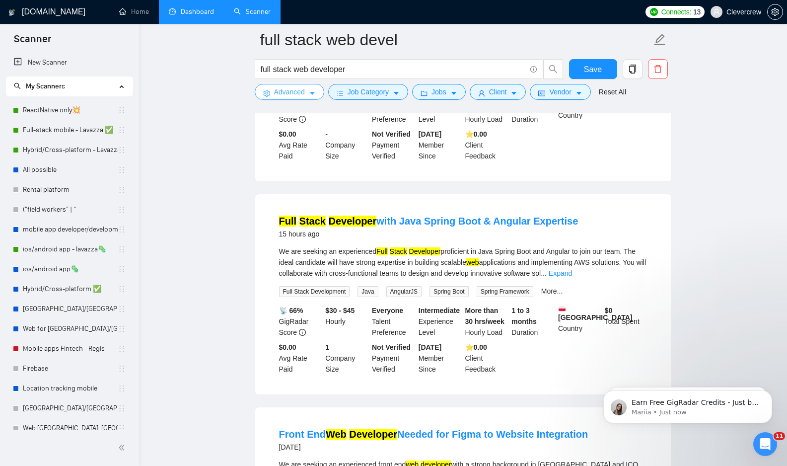
click at [311, 91] on icon "caret-down" at bounding box center [312, 93] width 7 height 7
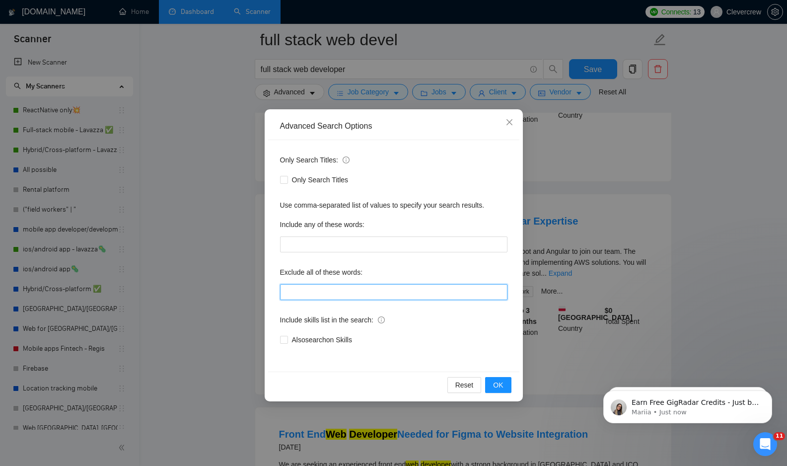
click at [355, 292] on input "text" at bounding box center [393, 292] width 227 height 16
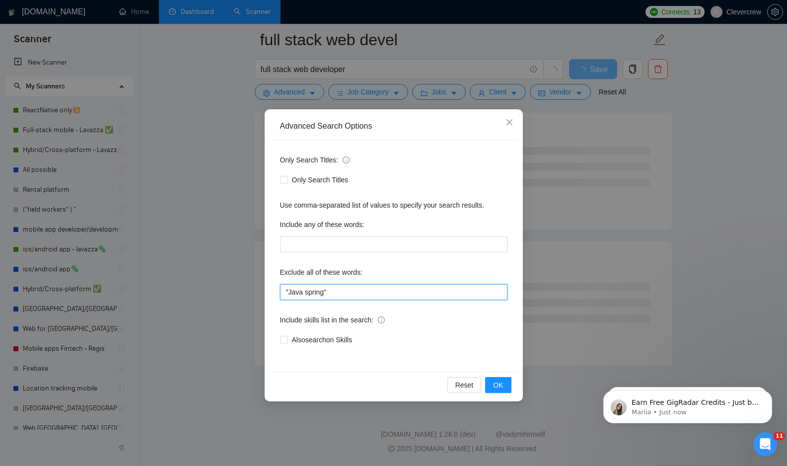
scroll to position [1191, 0]
click at [505, 387] on button "OK" at bounding box center [498, 385] width 26 height 16
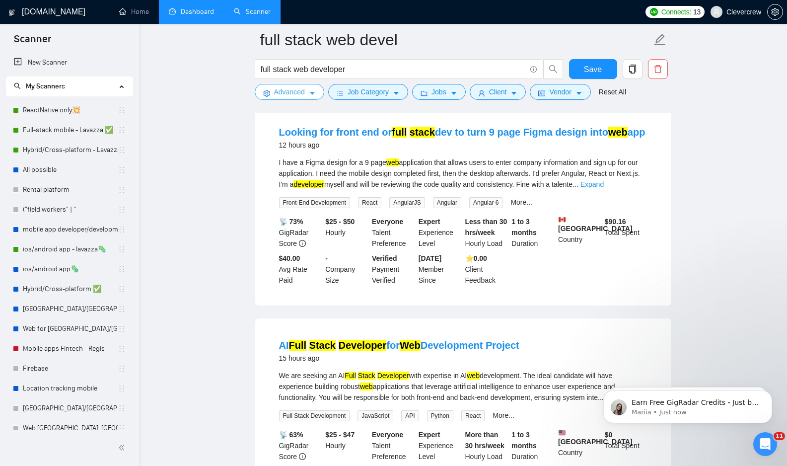
scroll to position [850, 0]
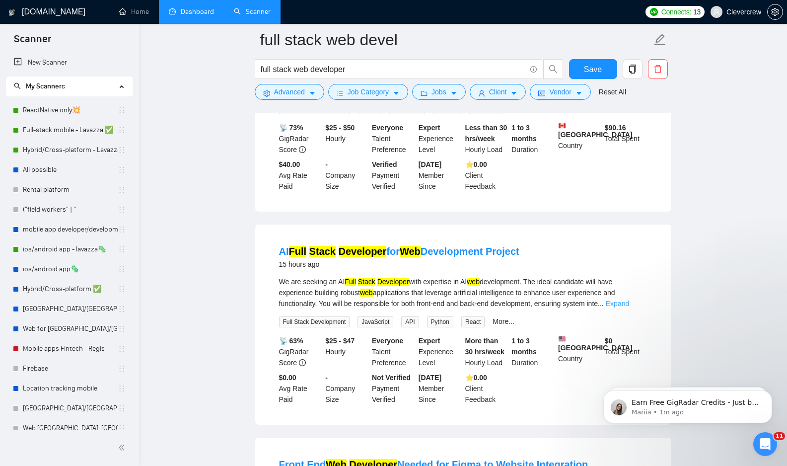
click at [629, 307] on link "Expand" at bounding box center [617, 303] width 23 height 8
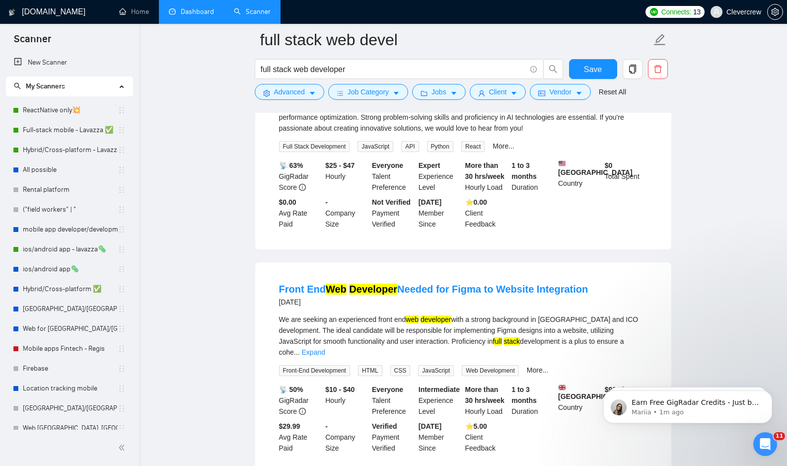
scroll to position [1149, 0]
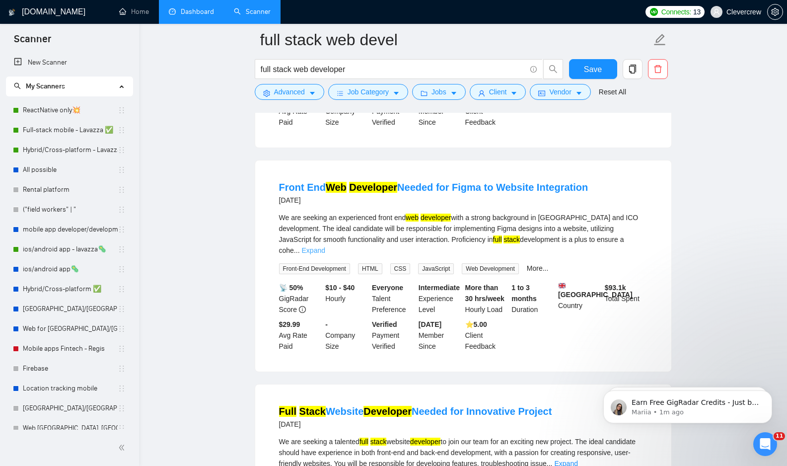
click at [325, 254] on link "Expand" at bounding box center [313, 250] width 23 height 8
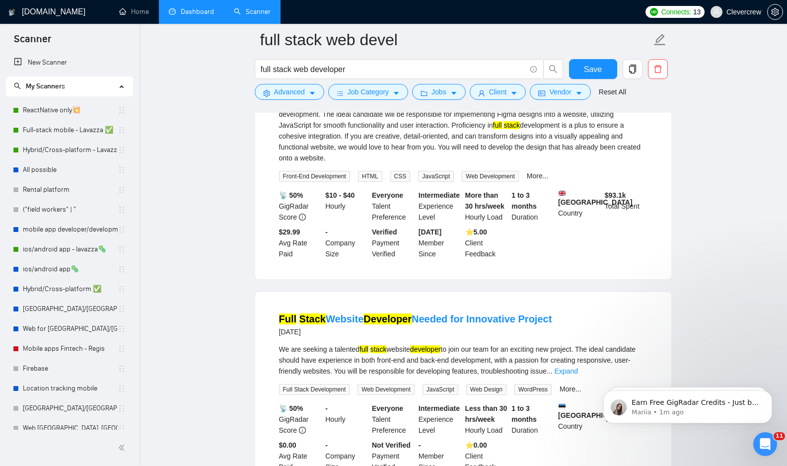
scroll to position [1376, 0]
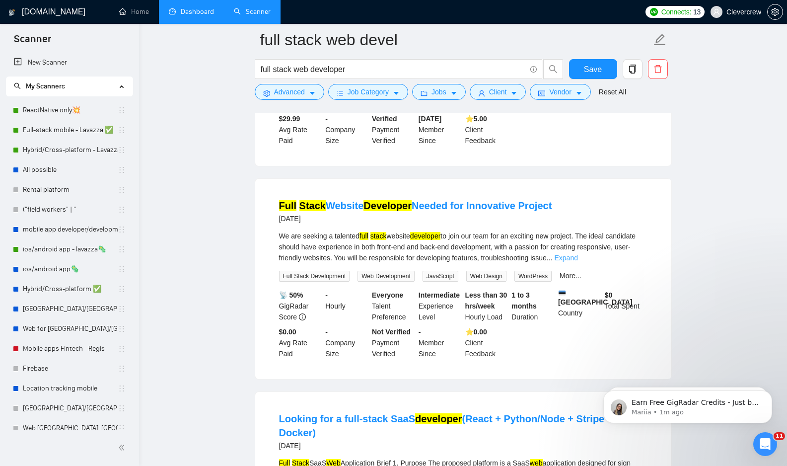
click at [578, 262] on link "Expand" at bounding box center [566, 258] width 23 height 8
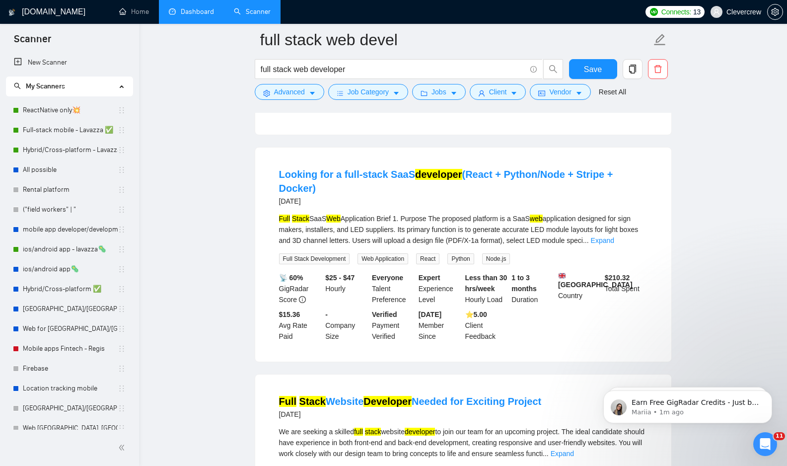
scroll to position [1657, 0]
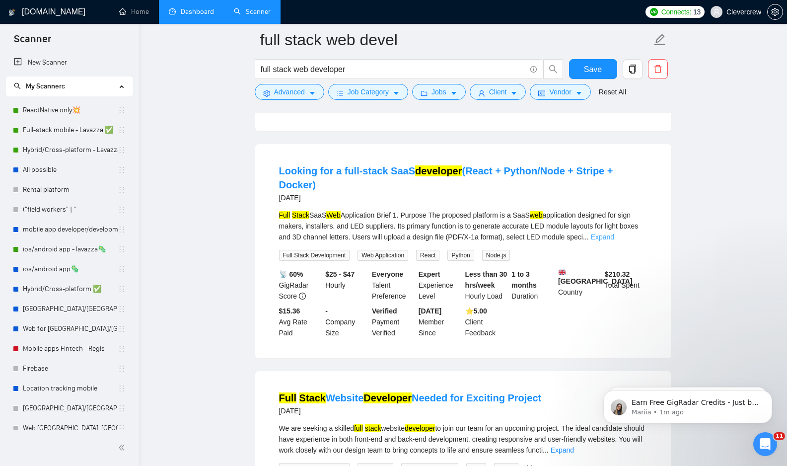
click at [614, 241] on link "Expand" at bounding box center [602, 237] width 23 height 8
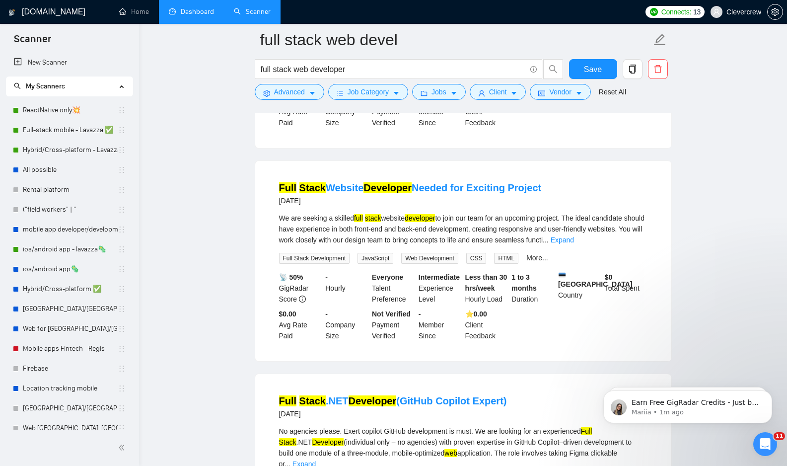
scroll to position [2285, 0]
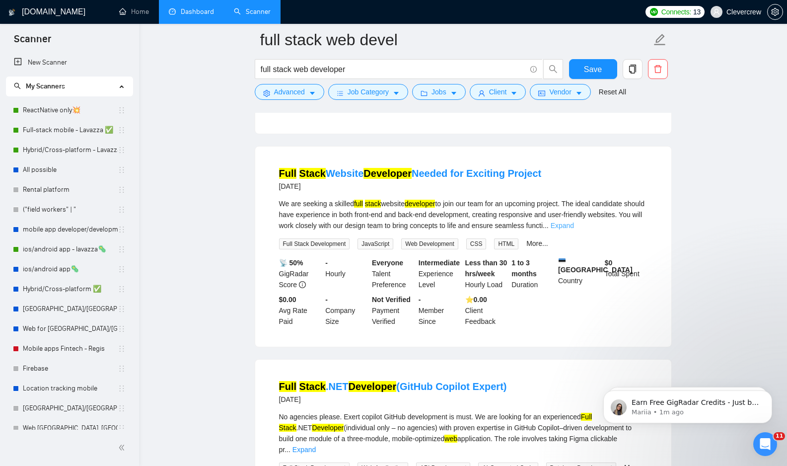
click at [574, 229] on link "Expand" at bounding box center [562, 225] width 23 height 8
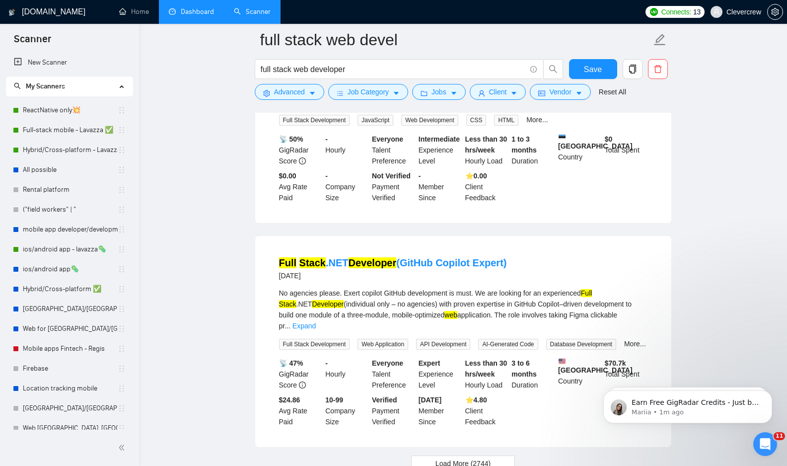
scroll to position [2507, 0]
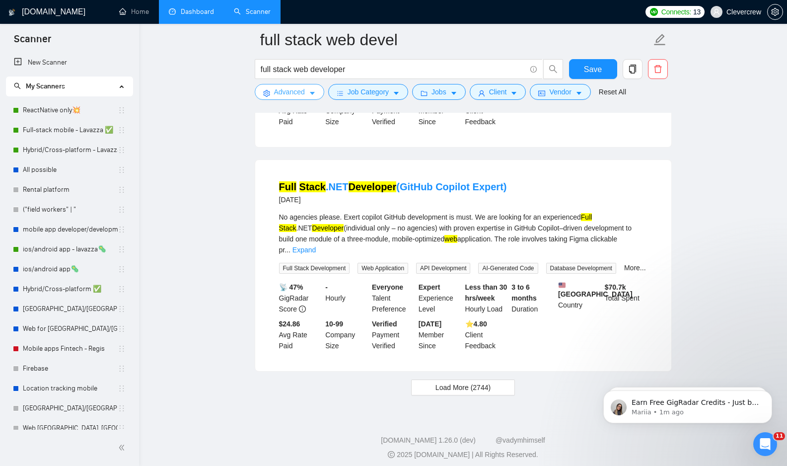
click at [313, 97] on icon "caret-down" at bounding box center [312, 93] width 7 height 7
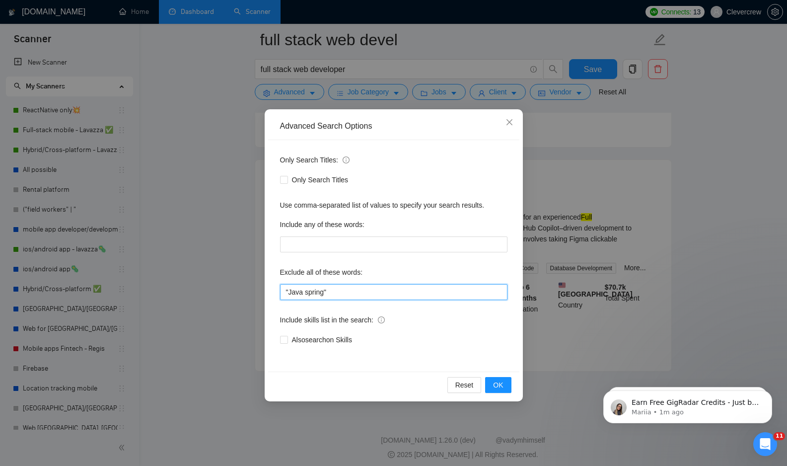
click at [414, 294] on input ""Java spring"" at bounding box center [393, 292] width 227 height 16
click at [500, 385] on span "OK" at bounding box center [498, 384] width 10 height 11
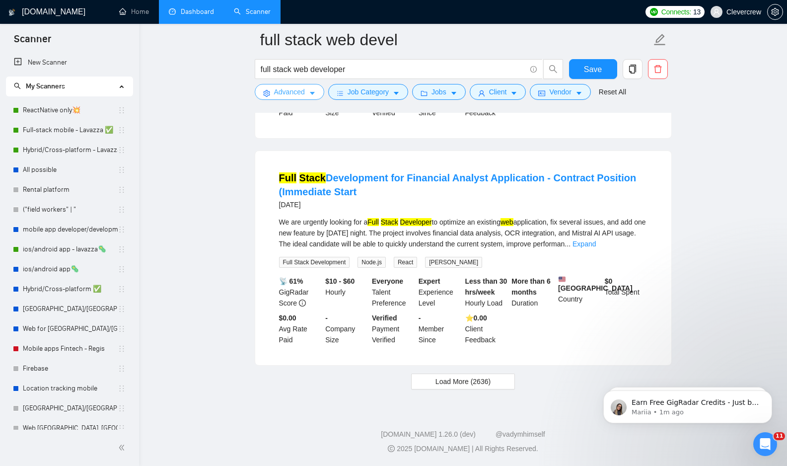
scroll to position [2035, 0]
click at [596, 240] on link "Expand" at bounding box center [584, 244] width 23 height 8
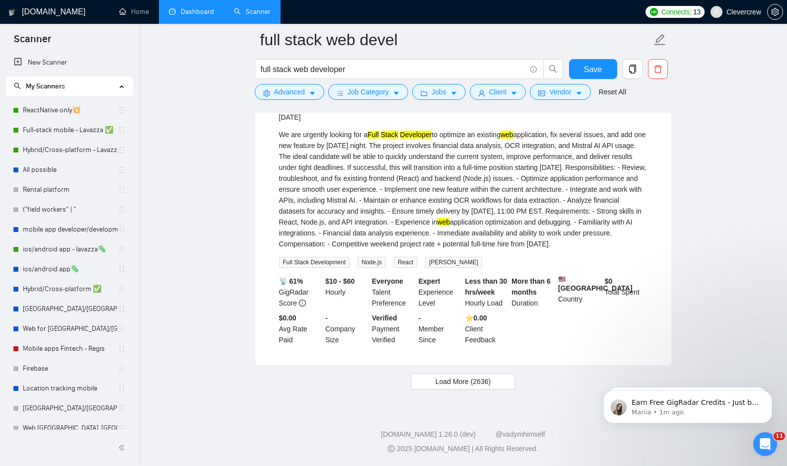
scroll to position [2133, 0]
click at [495, 385] on button "Load More (2636)" at bounding box center [463, 381] width 104 height 16
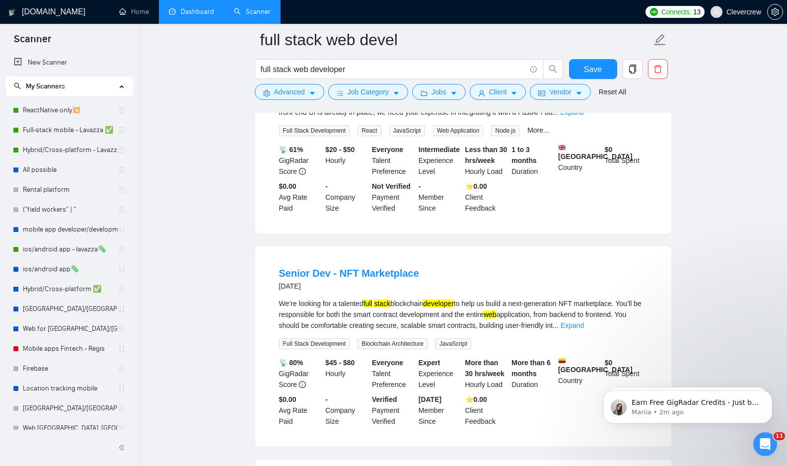
scroll to position [2844, 0]
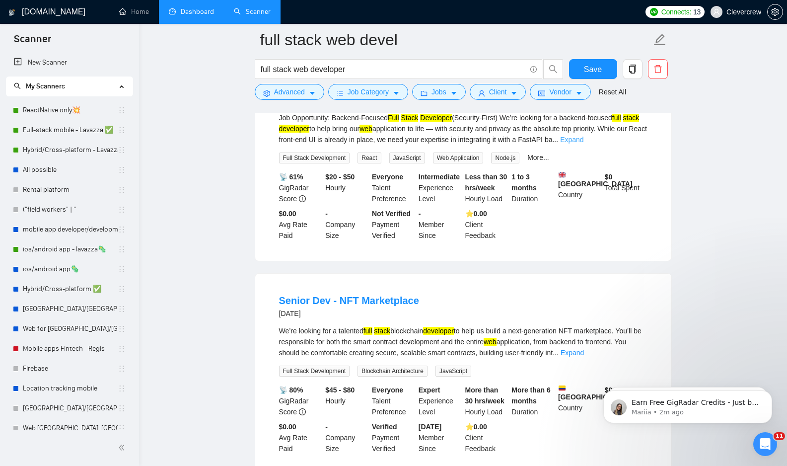
click at [583, 144] on link "Expand" at bounding box center [571, 140] width 23 height 8
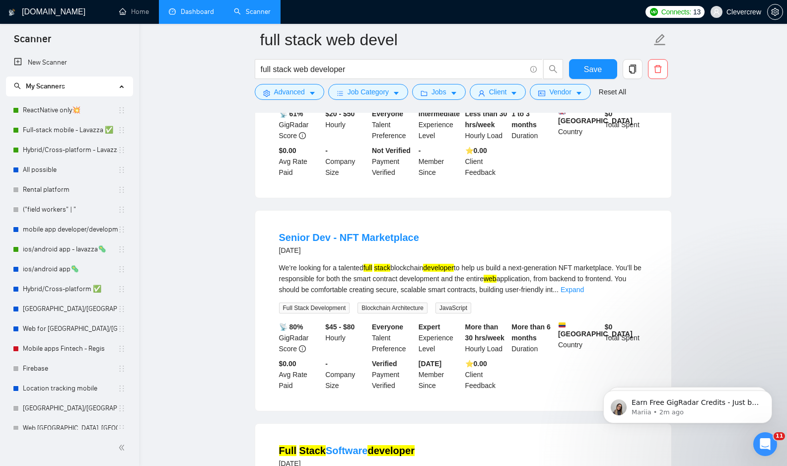
scroll to position [3128, 0]
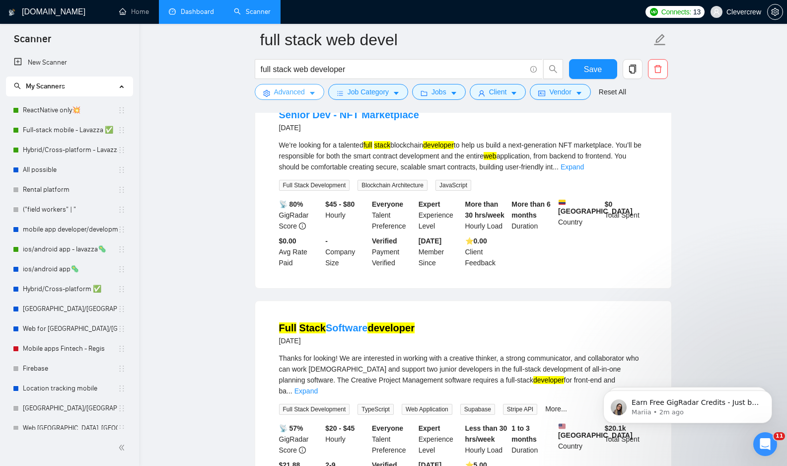
click at [311, 90] on icon "caret-down" at bounding box center [312, 93] width 7 height 7
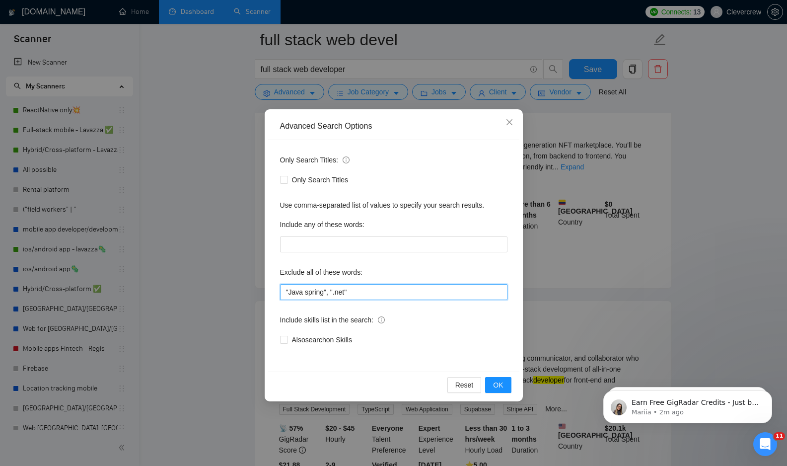
click at [375, 294] on input ""Java spring", ".net"" at bounding box center [393, 292] width 227 height 16
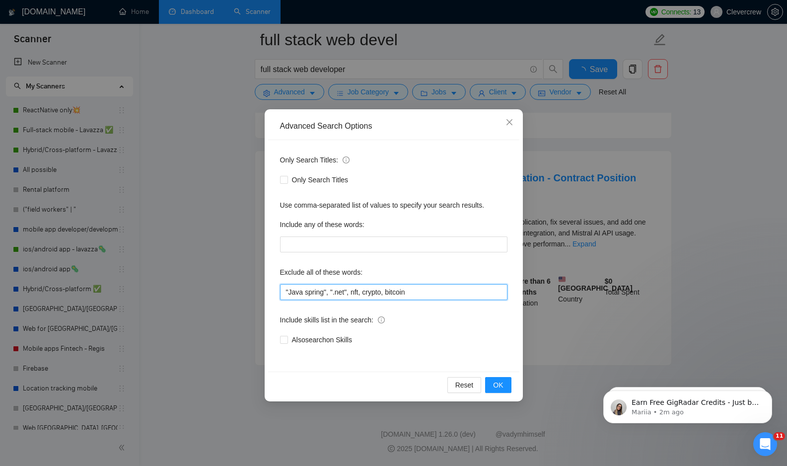
scroll to position [2035, 0]
click at [499, 384] on span "OK" at bounding box center [498, 384] width 10 height 11
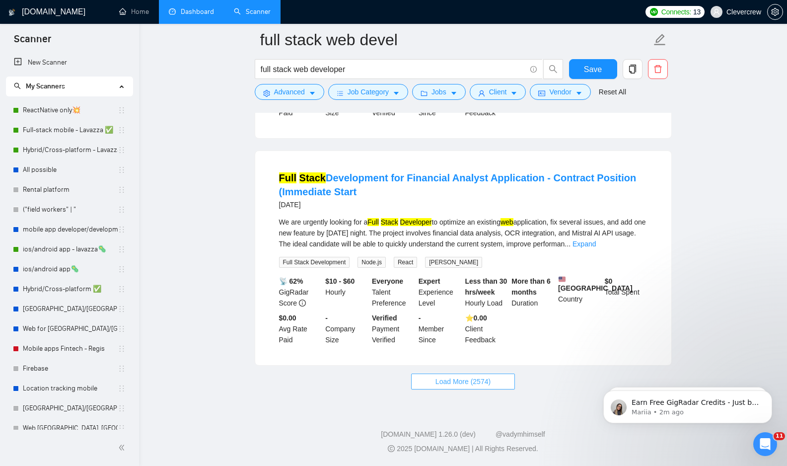
click at [478, 384] on span "Load More (2574)" at bounding box center [463, 381] width 55 height 11
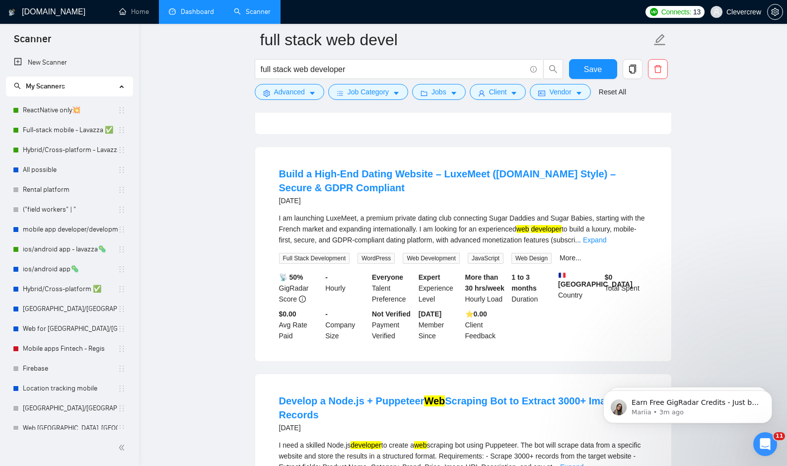
scroll to position [3108, 0]
click at [606, 243] on link "Expand" at bounding box center [594, 239] width 23 height 8
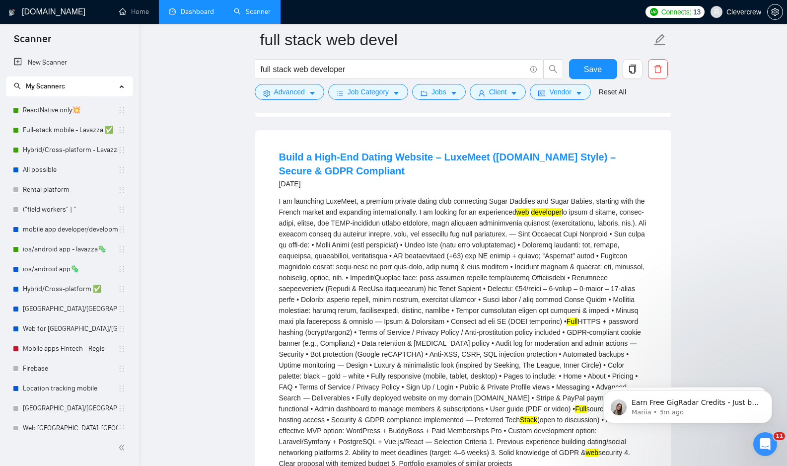
scroll to position [3135, 0]
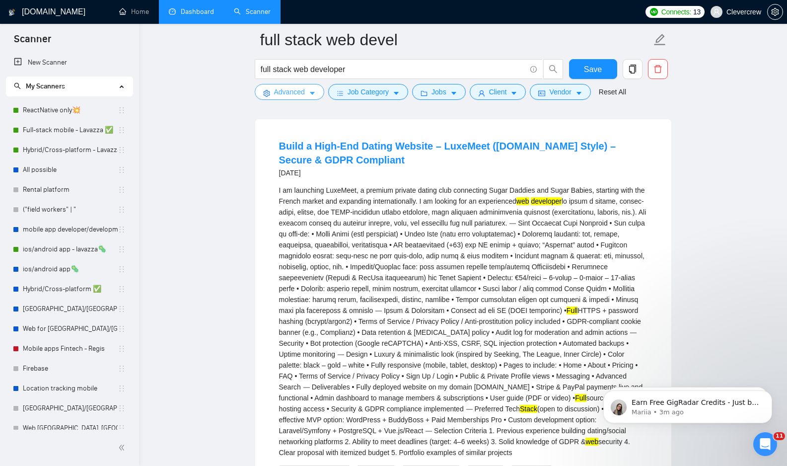
click at [315, 97] on icon "caret-down" at bounding box center [312, 93] width 7 height 7
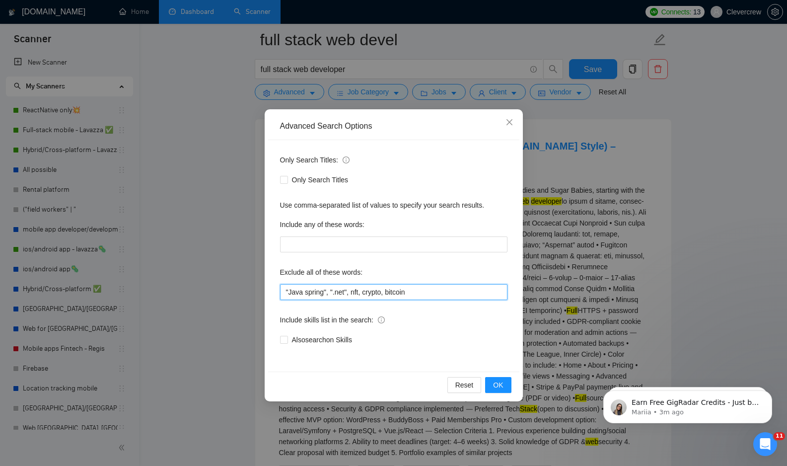
click at [422, 291] on input ""Java spring", ".net", nft, crypto, bitcoin" at bounding box center [393, 292] width 227 height 16
click at [502, 383] on span "OK" at bounding box center [498, 384] width 10 height 11
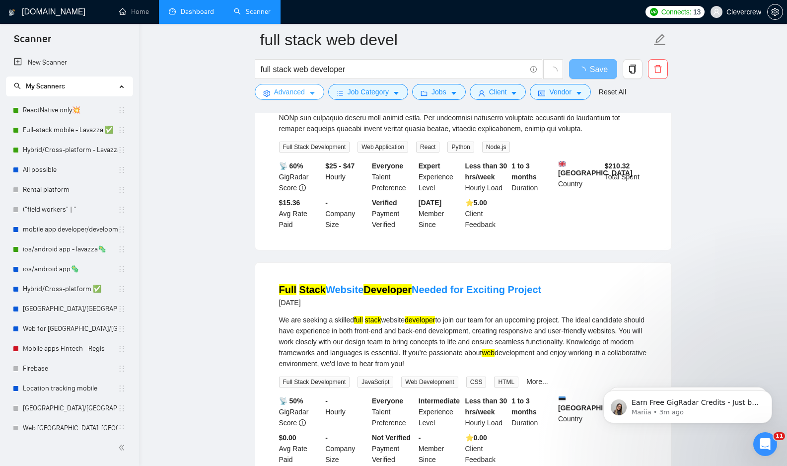
scroll to position [2035, 0]
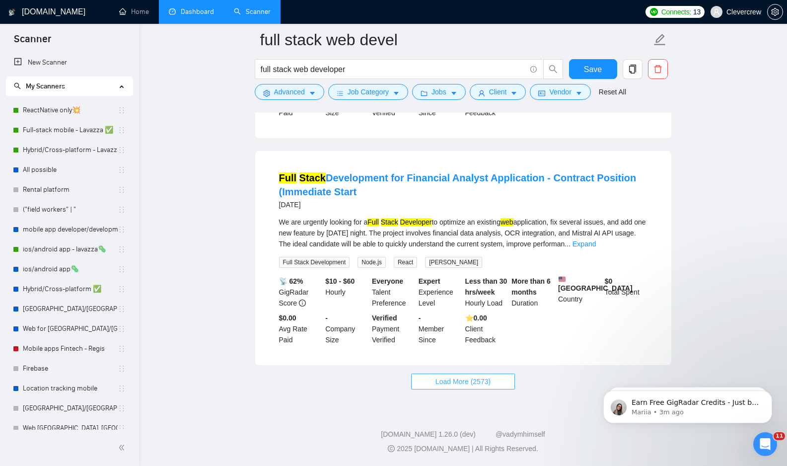
click at [480, 385] on span "Load More (2573)" at bounding box center [463, 381] width 55 height 11
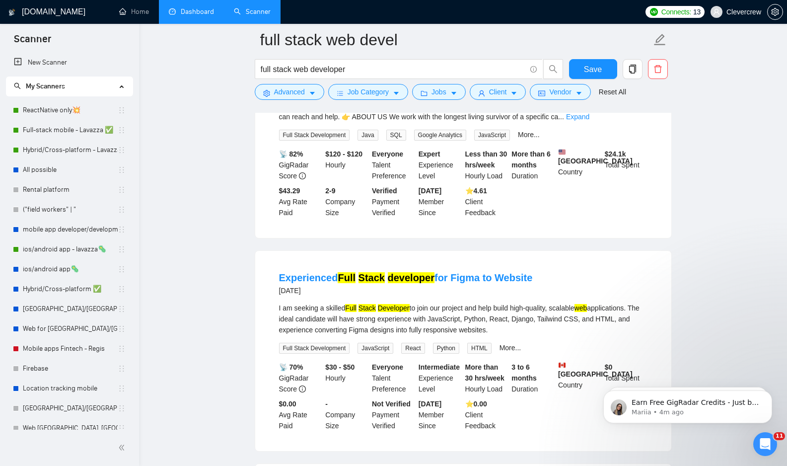
scroll to position [2356, 0]
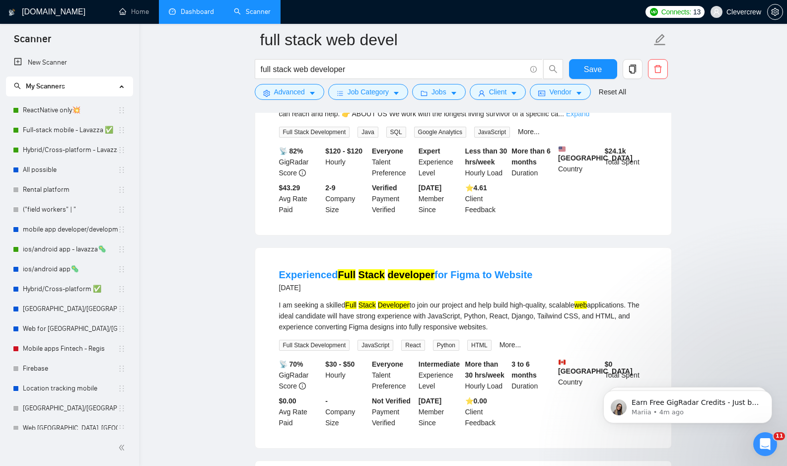
click at [589, 118] on link "Expand" at bounding box center [577, 114] width 23 height 8
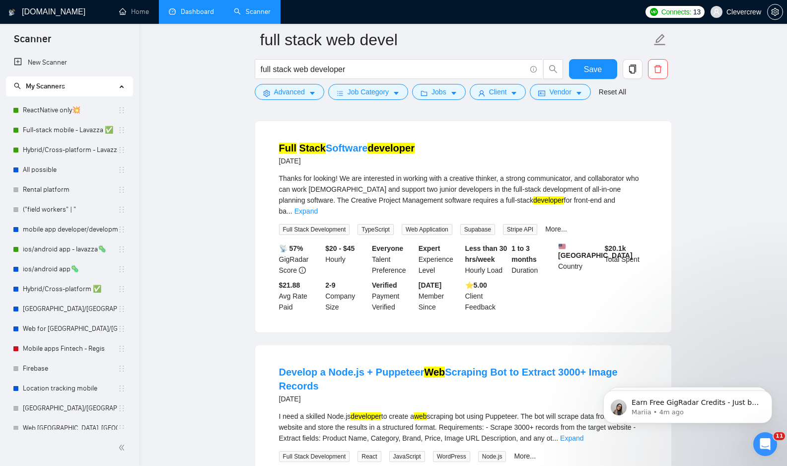
scroll to position [3205, 0]
click at [318, 214] on link "Expand" at bounding box center [305, 210] width 23 height 8
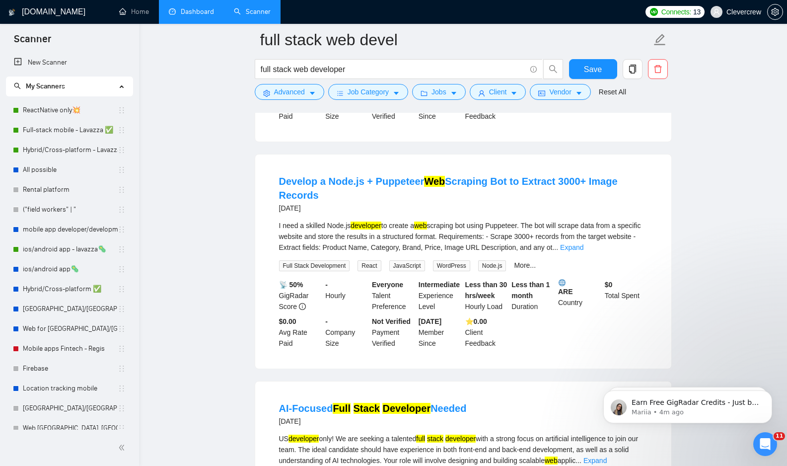
scroll to position [3475, 0]
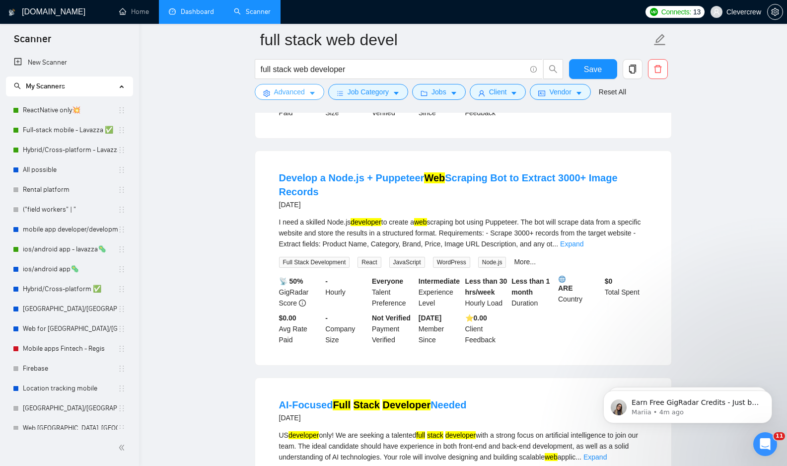
click at [314, 94] on icon "caret-down" at bounding box center [312, 93] width 7 height 7
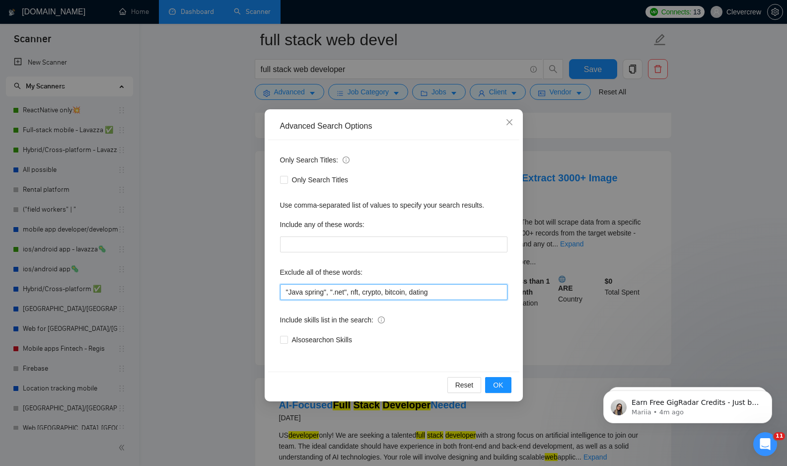
click at [440, 292] on input ""Java spring", ".net", nft, crypto, bitcoin, dating" at bounding box center [393, 292] width 227 height 16
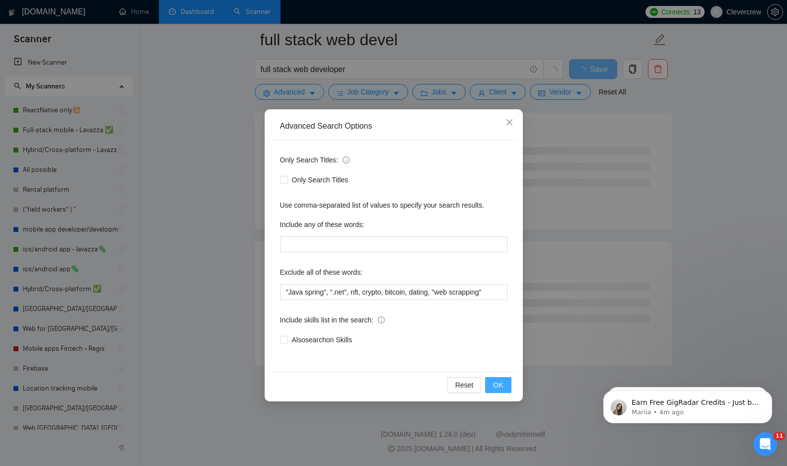
click at [507, 390] on button "OK" at bounding box center [498, 385] width 26 height 16
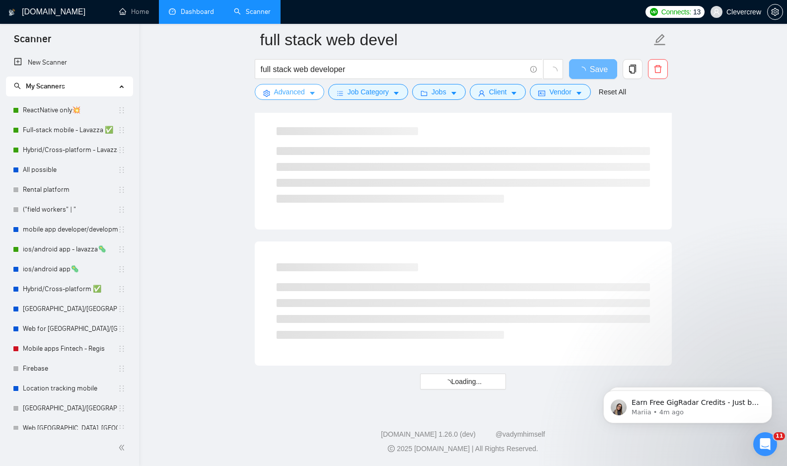
scroll to position [2035, 0]
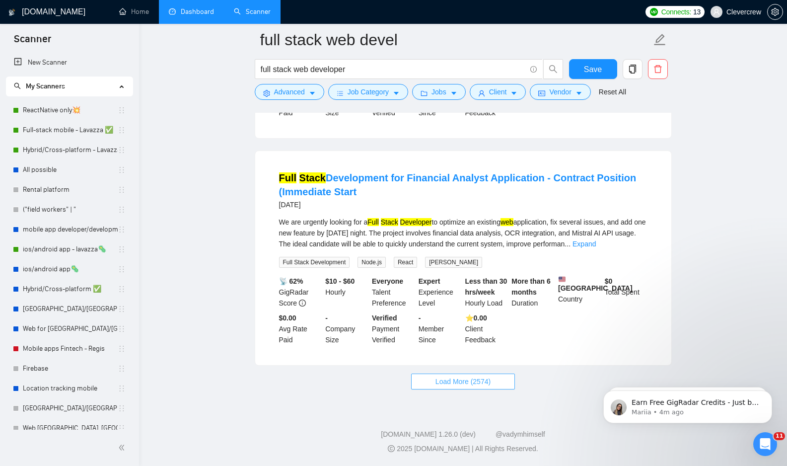
click at [485, 380] on span "Load More (2574)" at bounding box center [463, 381] width 55 height 11
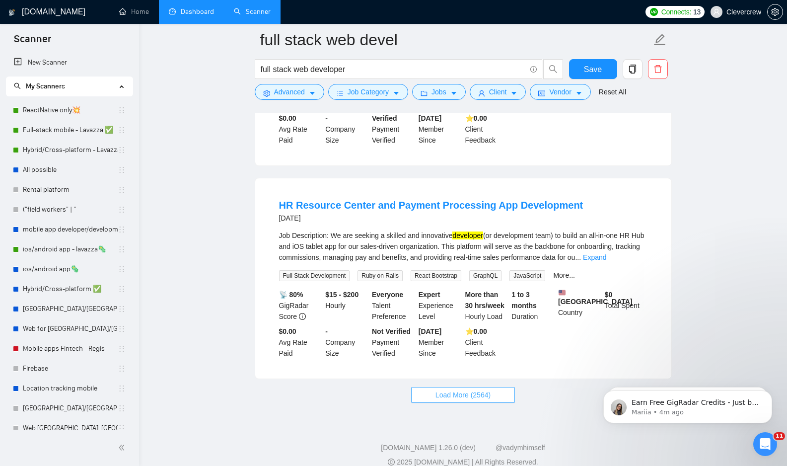
scroll to position [4170, 0]
click at [606, 260] on link "Expand" at bounding box center [594, 256] width 23 height 8
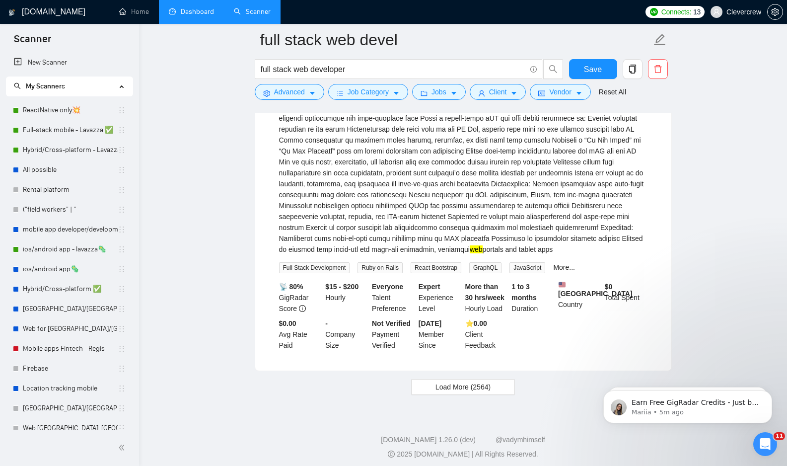
scroll to position [4433, 0]
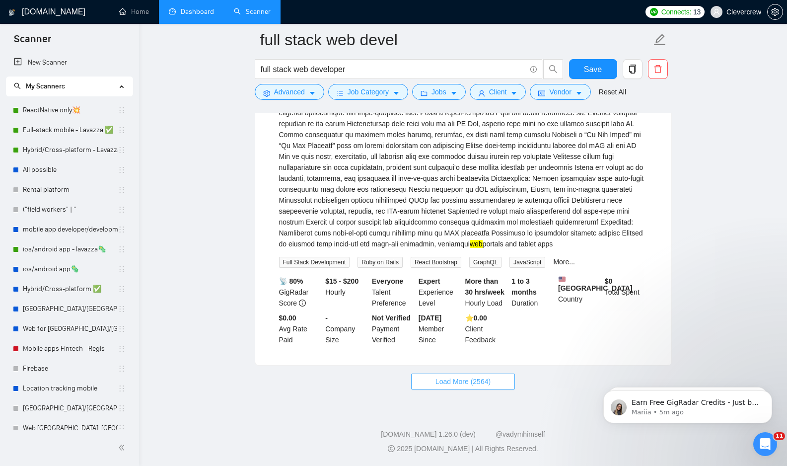
click at [490, 381] on span "Load More (2564)" at bounding box center [463, 381] width 55 height 11
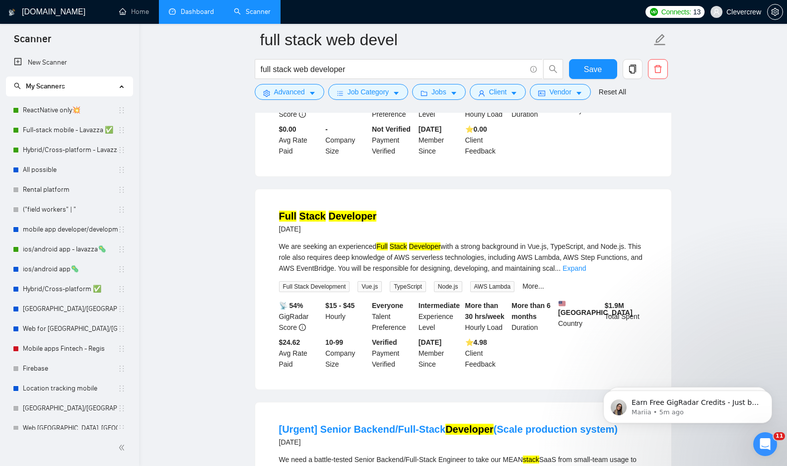
scroll to position [4634, 0]
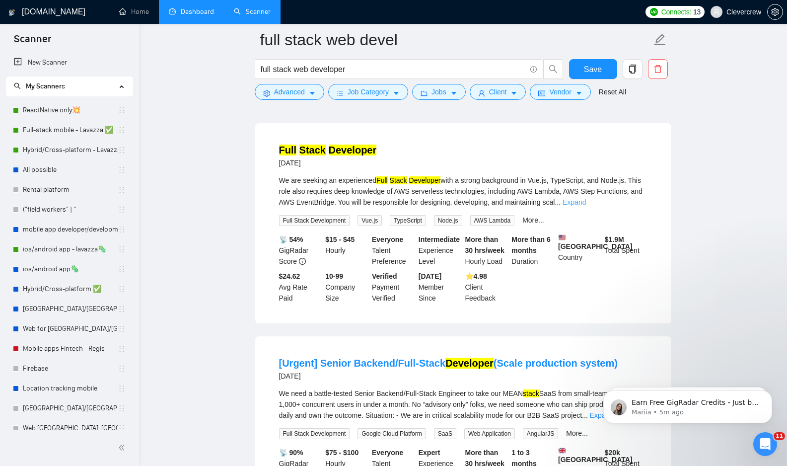
click at [586, 206] on link "Expand" at bounding box center [574, 202] width 23 height 8
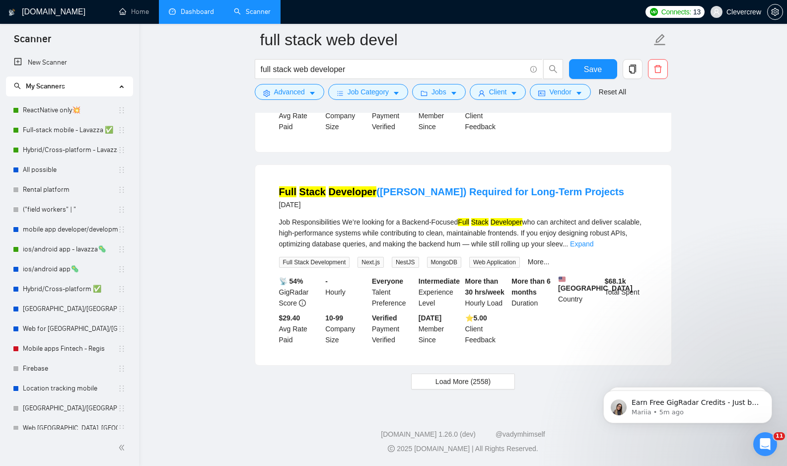
scroll to position [6721, 0]
click at [475, 386] on span "Load More (2558)" at bounding box center [463, 381] width 55 height 11
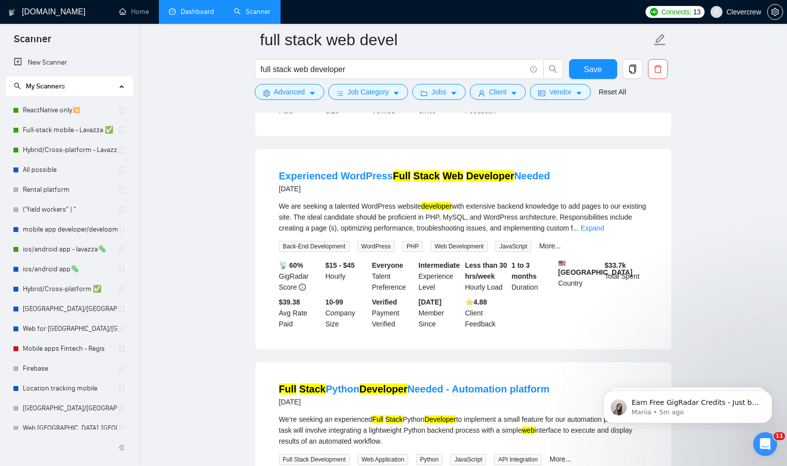
scroll to position [7725, 0]
click at [310, 97] on icon "caret-down" at bounding box center [312, 93] width 7 height 7
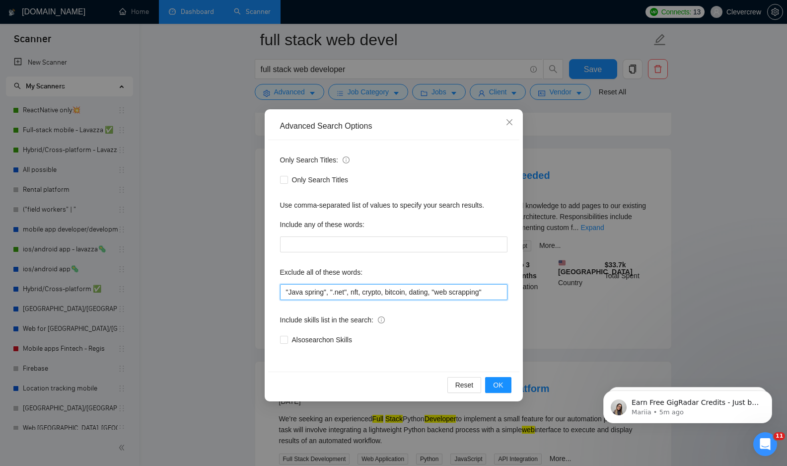
click at [463, 295] on input ""Java spring", ".net", nft, crypto, bitcoin, dating, "web scrapping"" at bounding box center [393, 292] width 227 height 16
click at [500, 387] on span "OK" at bounding box center [498, 384] width 10 height 11
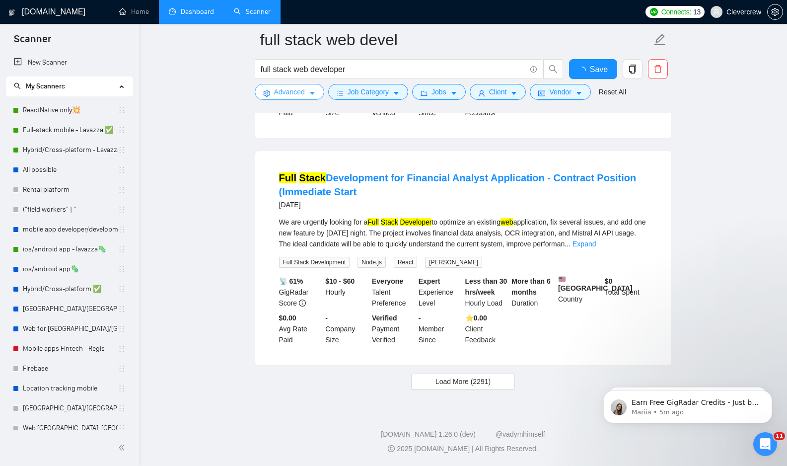
scroll to position [2035, 0]
click at [490, 382] on span "Load More (2291)" at bounding box center [463, 381] width 55 height 11
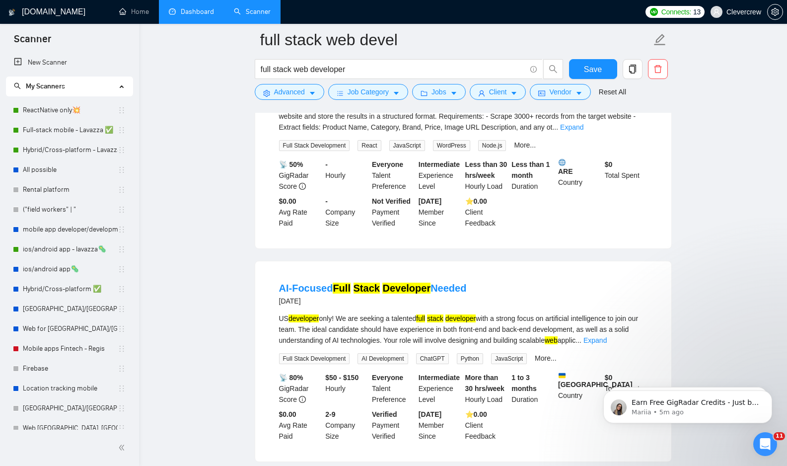
scroll to position [3051, 0]
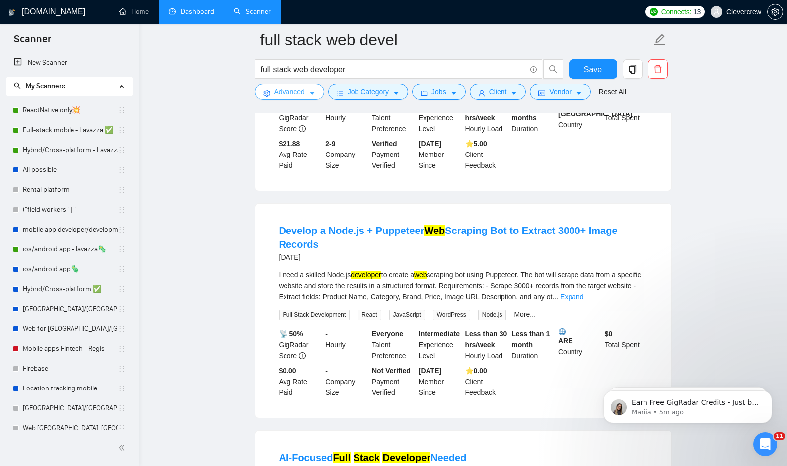
click at [313, 91] on icon "caret-down" at bounding box center [312, 93] width 7 height 7
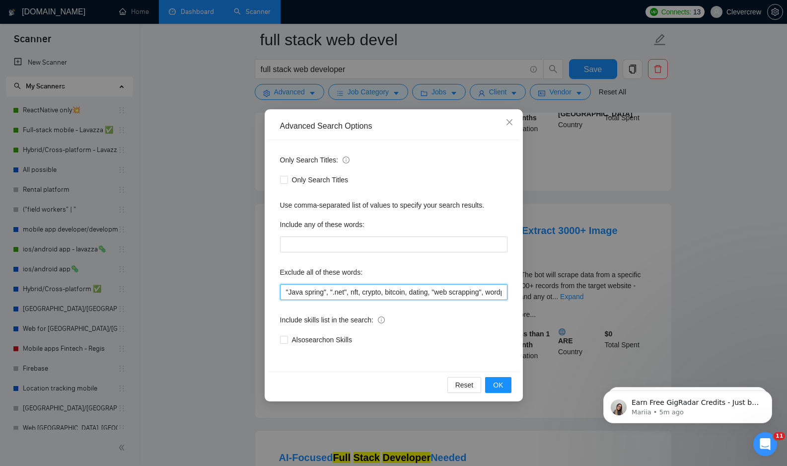
click at [434, 291] on input ""Java spring", ".net", nft, crypto, bitcoin, dating, "web scrapping", wordpress…" at bounding box center [393, 292] width 227 height 16
click at [506, 385] on button "OK" at bounding box center [498, 385] width 26 height 16
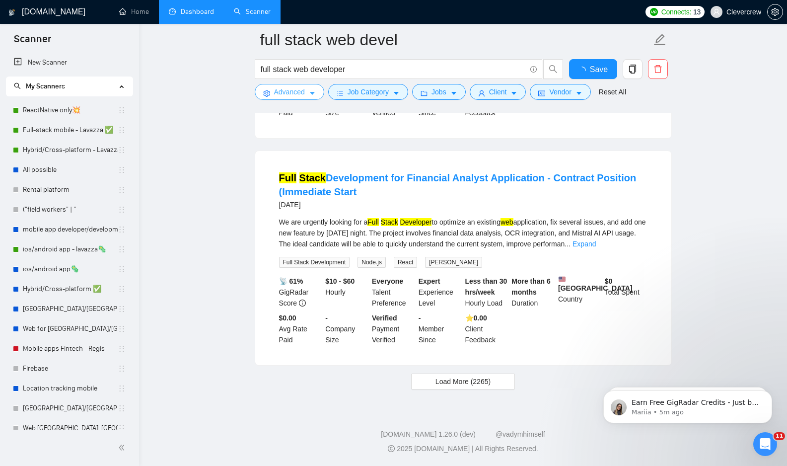
scroll to position [2035, 0]
click at [499, 388] on button "Load More (2265)" at bounding box center [463, 381] width 104 height 16
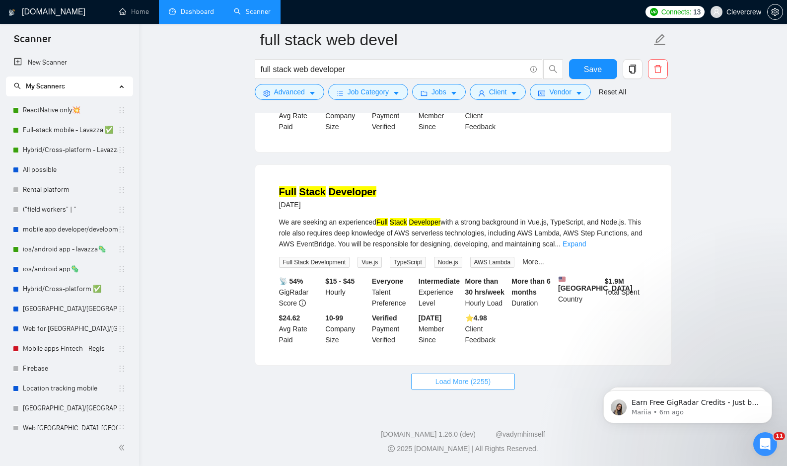
scroll to position [4218, 0]
click at [488, 381] on span "Load More (2255)" at bounding box center [463, 381] width 55 height 11
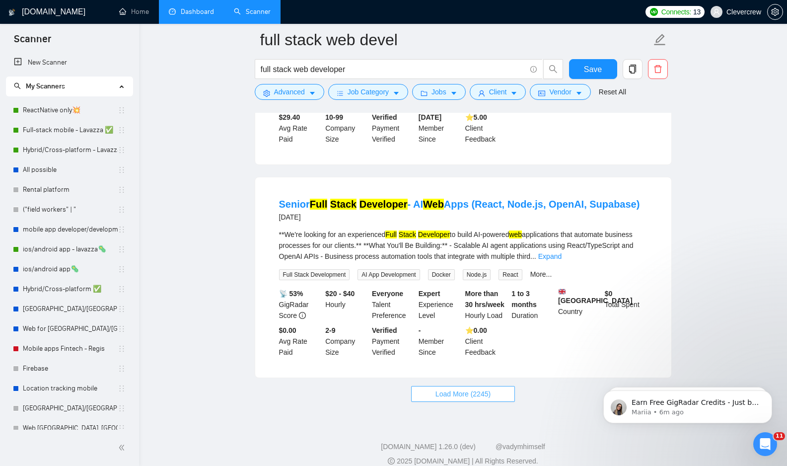
scroll to position [6388, 0]
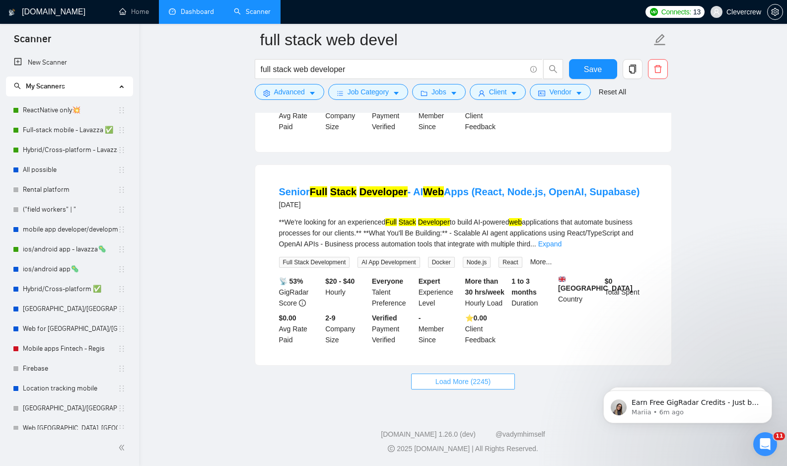
click at [481, 380] on span "Load More (2245)" at bounding box center [463, 381] width 55 height 11
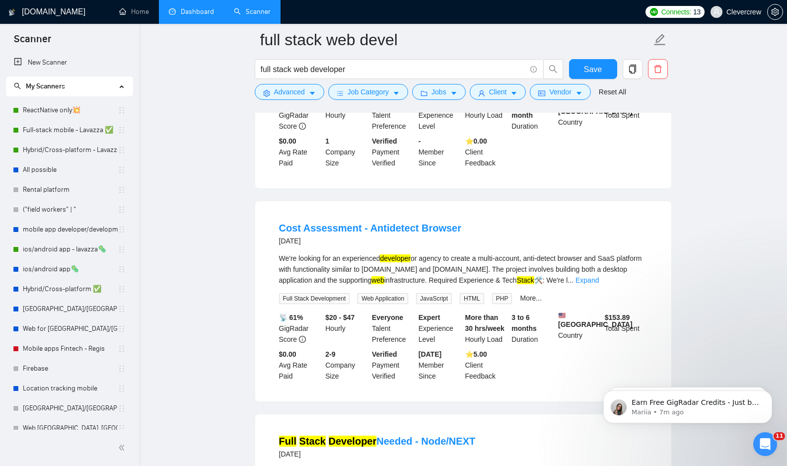
scroll to position [7995, 0]
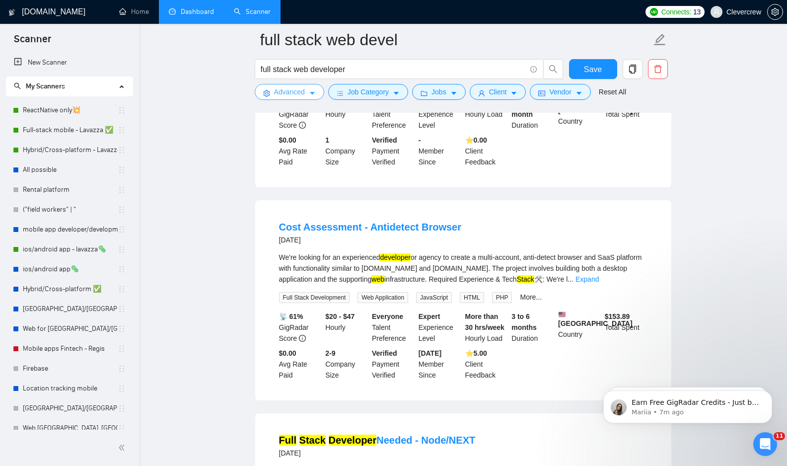
click at [314, 97] on icon "caret-down" at bounding box center [312, 93] width 7 height 7
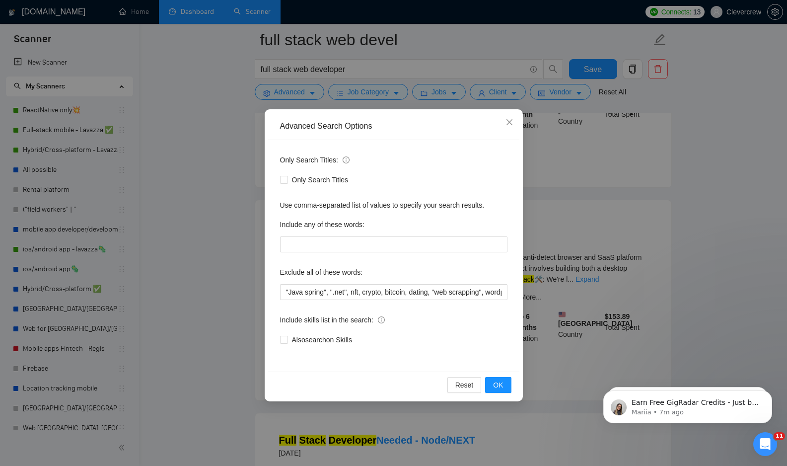
click at [441, 302] on div "Only Search Titles: Only Search Titles Use comma-separated list of values to sp…" at bounding box center [393, 255] width 251 height 231
click at [442, 295] on input ""Java spring", ".net", nft, crypto, bitcoin, dating, "web scrapping", wordpress…" at bounding box center [393, 292] width 227 height 16
type input ""Java spring", ".net", nft, crypto, bitcoin, dating, "web scrapping", wordpress…"
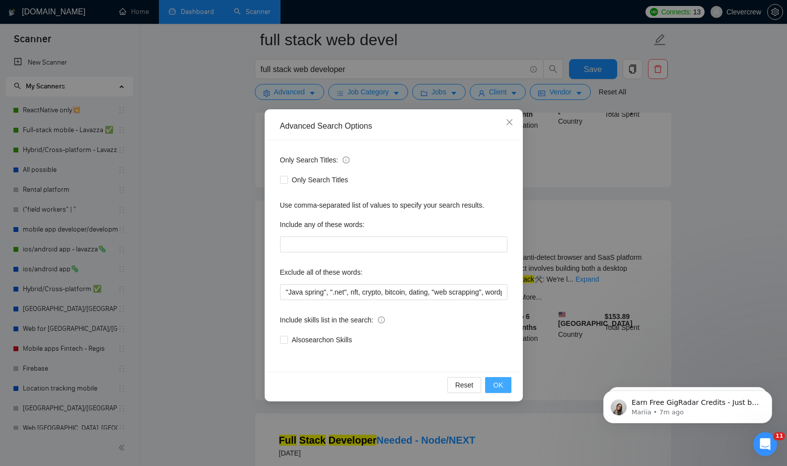
click at [502, 381] on span "OK" at bounding box center [498, 384] width 10 height 11
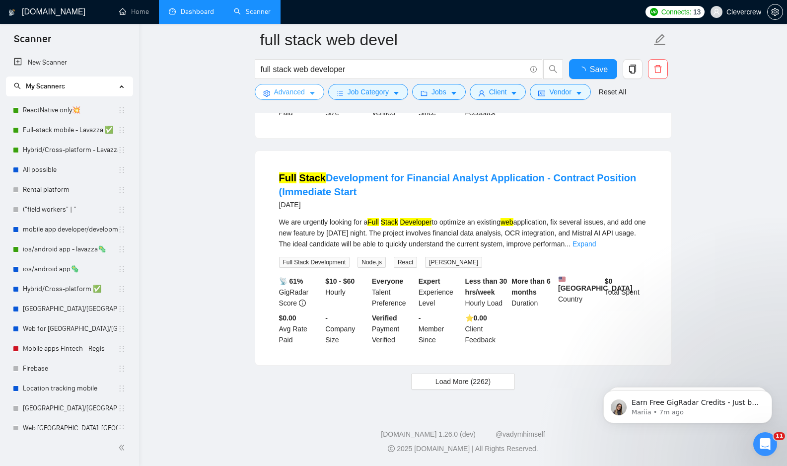
scroll to position [2035, 0]
click at [595, 66] on span "Save" at bounding box center [593, 69] width 18 height 12
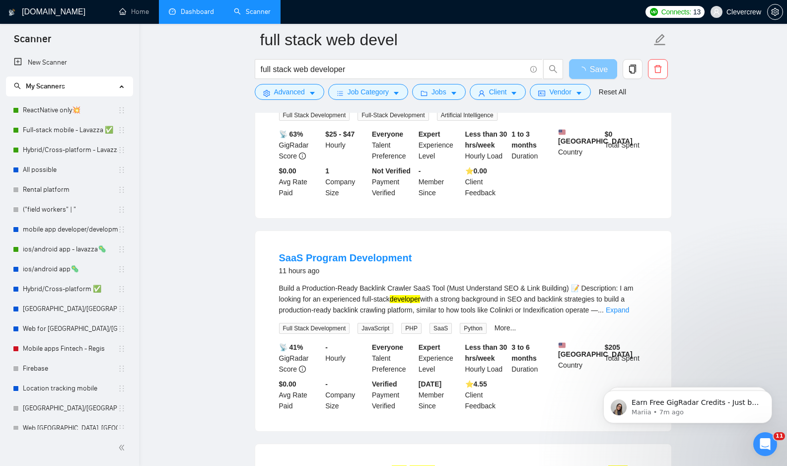
scroll to position [0, 0]
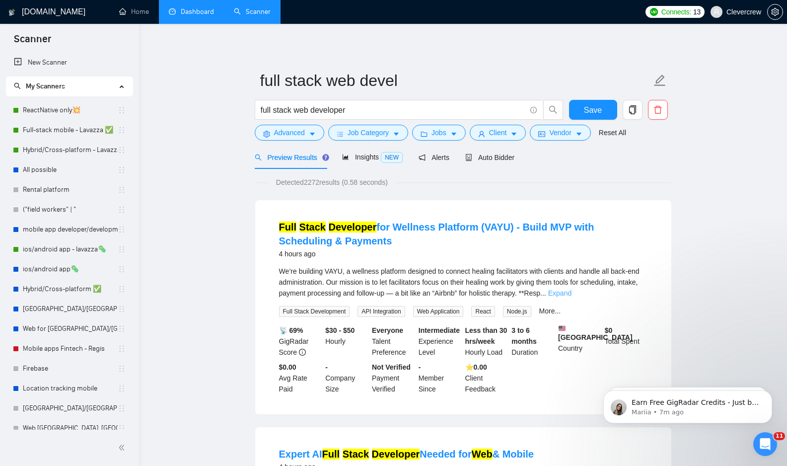
click at [572, 293] on link "Expand" at bounding box center [559, 293] width 23 height 8
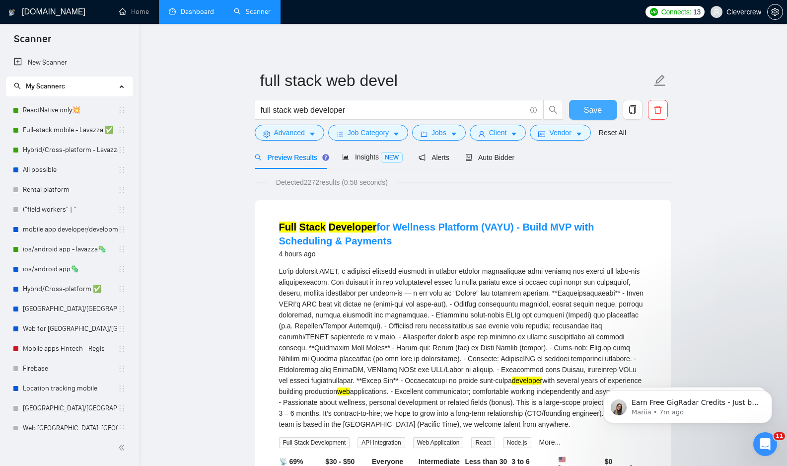
click at [586, 107] on span "Save" at bounding box center [593, 110] width 18 height 12
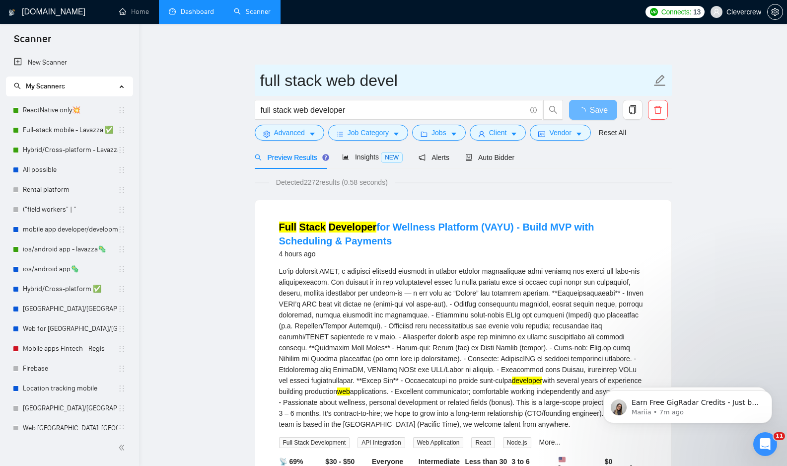
click at [403, 77] on input "full stack web devel" at bounding box center [455, 80] width 391 height 25
click at [385, 81] on input "full stack web devel" at bounding box center [455, 80] width 391 height 25
type input "full stack web"
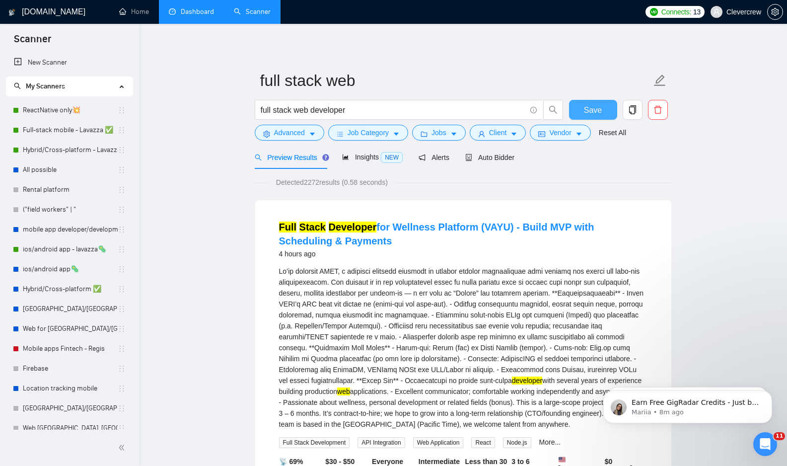
click at [595, 110] on span "Save" at bounding box center [593, 110] width 18 height 12
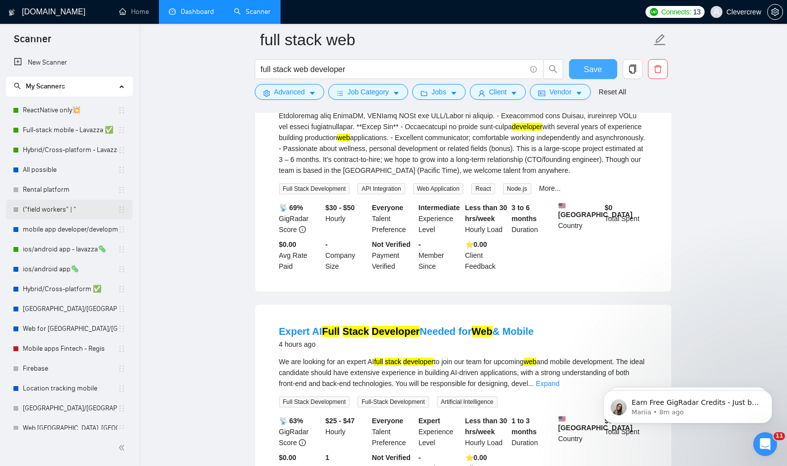
scroll to position [161, 0]
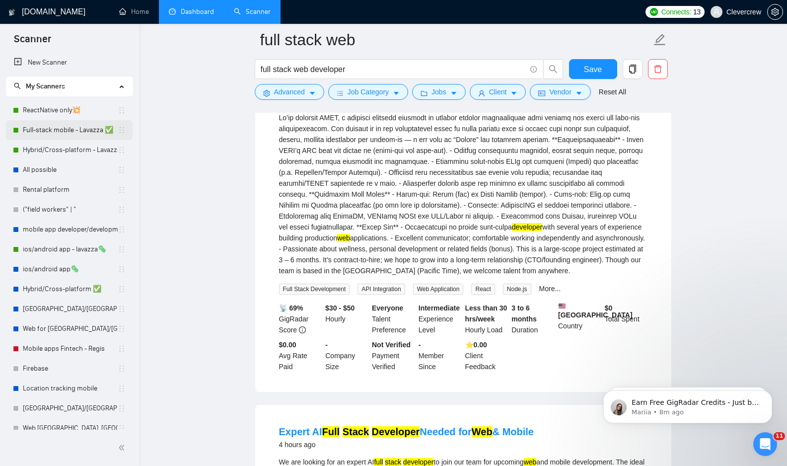
click at [46, 131] on link "Full-stack mobile - Lavazza ✅" at bounding box center [70, 130] width 95 height 20
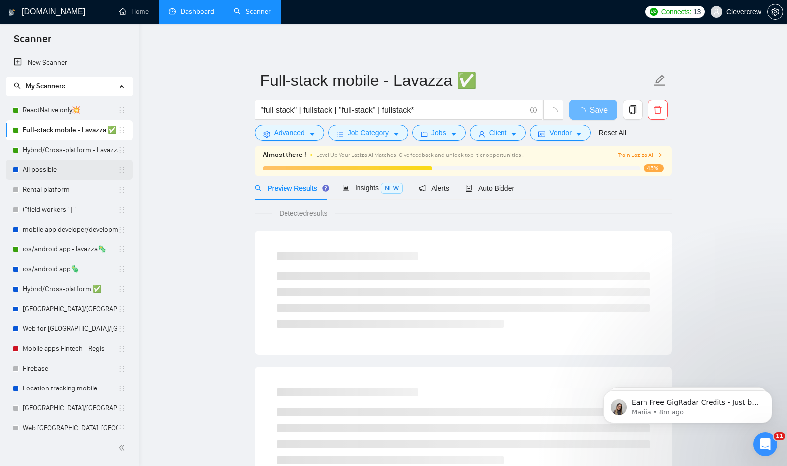
click at [51, 171] on link "All possible" at bounding box center [70, 170] width 95 height 20
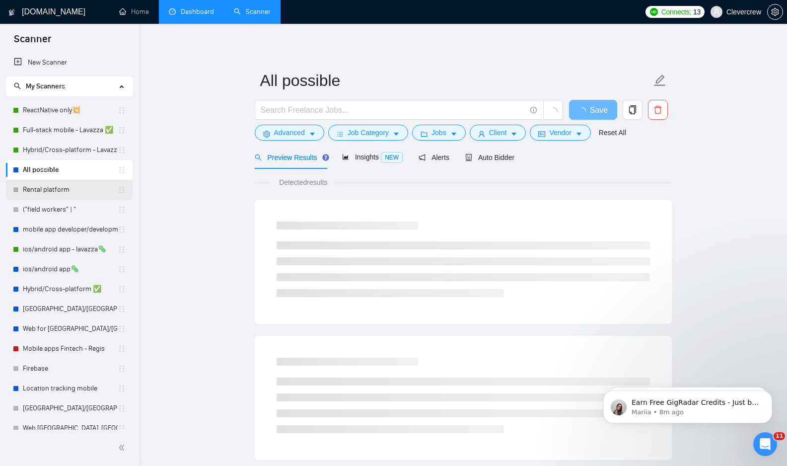
click at [55, 189] on link "Rental platform" at bounding box center [70, 190] width 95 height 20
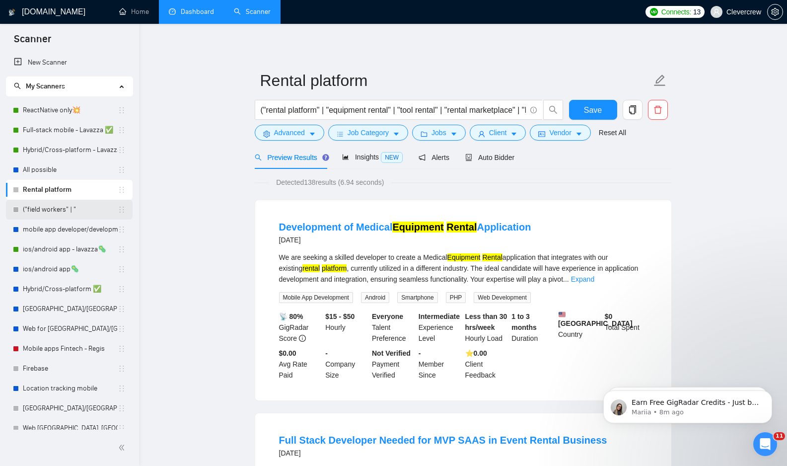
click at [86, 213] on link "("field workers" | "" at bounding box center [70, 210] width 95 height 20
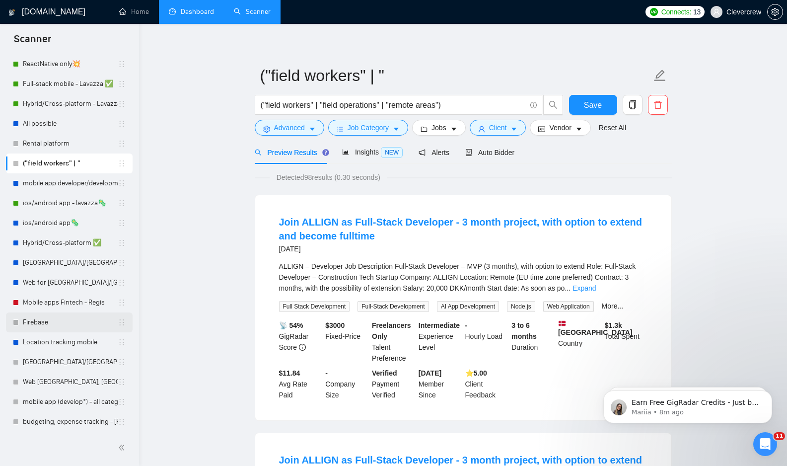
scroll to position [51, 0]
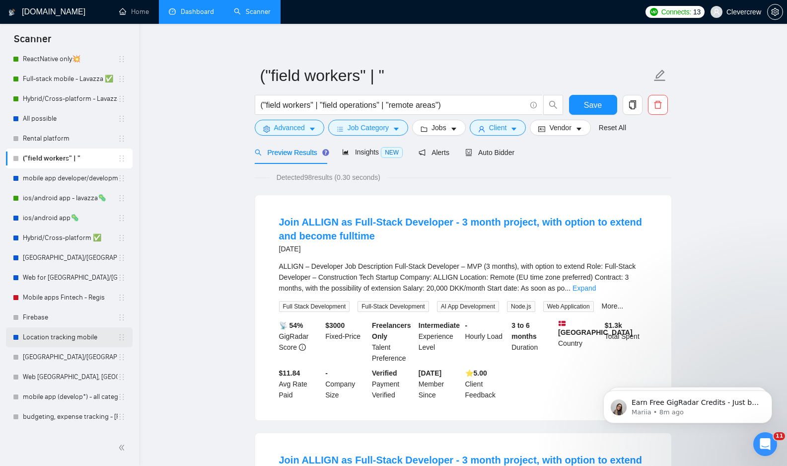
click at [82, 338] on link "Location tracking mobile" at bounding box center [70, 337] width 95 height 20
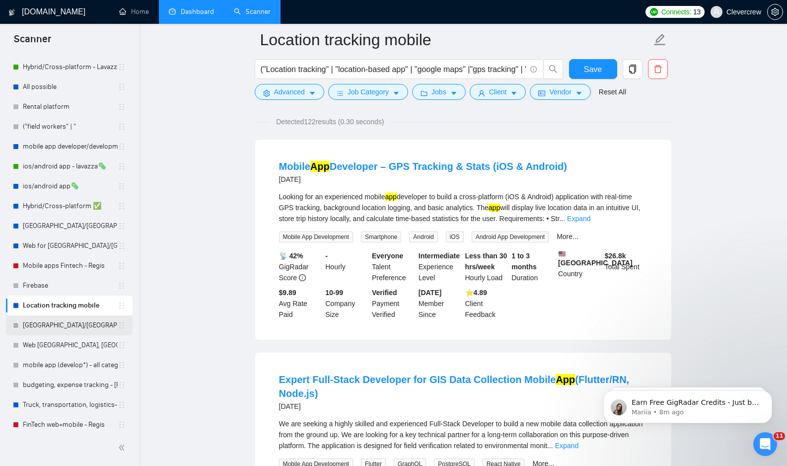
scroll to position [204, 0]
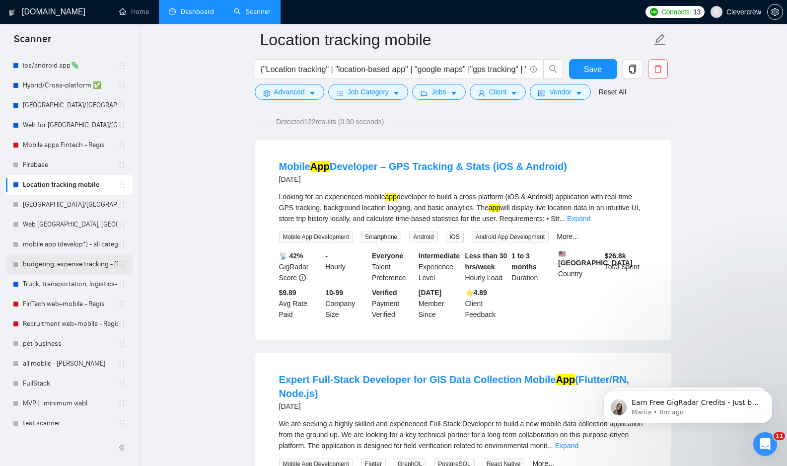
click at [84, 265] on link "budgeting, expense tracking - [PERSON_NAME]" at bounding box center [70, 264] width 95 height 20
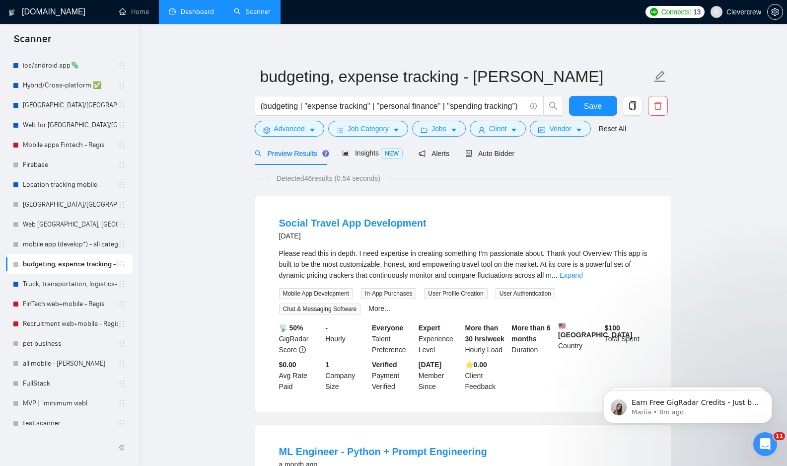
scroll to position [4, 0]
click at [583, 275] on link "Expand" at bounding box center [571, 275] width 23 height 8
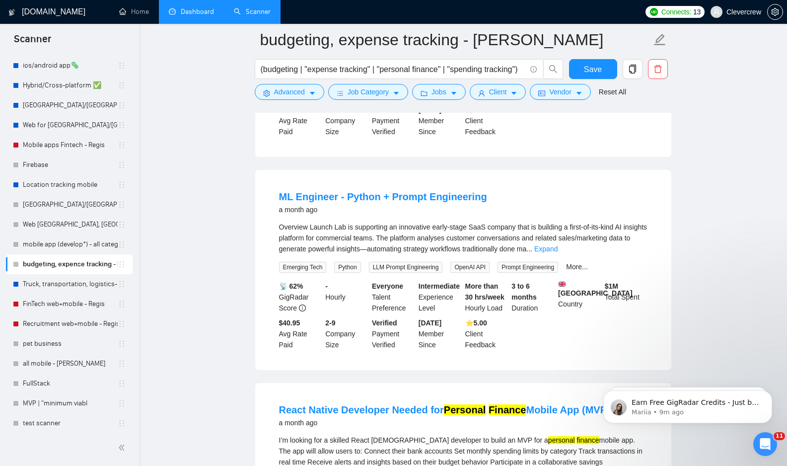
scroll to position [3377, 0]
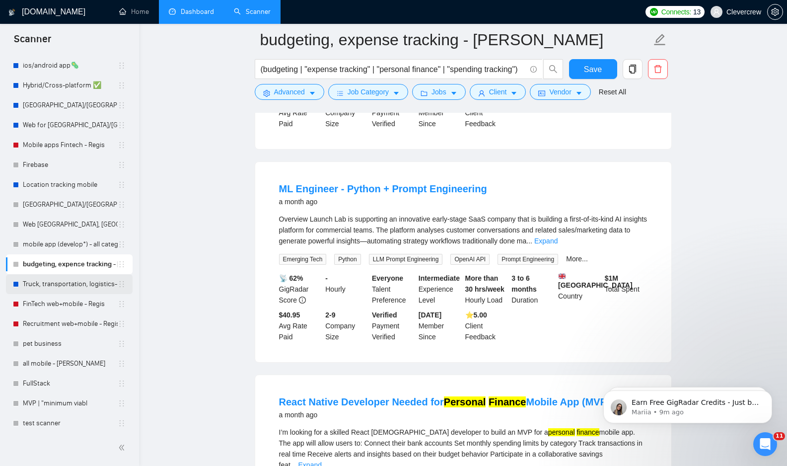
click at [70, 281] on link "Truck, transportation, logistics- [PERSON_NAME]" at bounding box center [70, 284] width 95 height 20
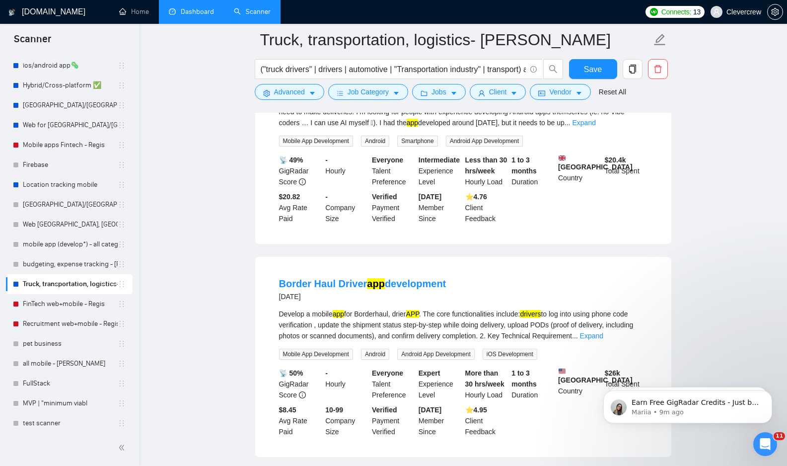
scroll to position [176, 0]
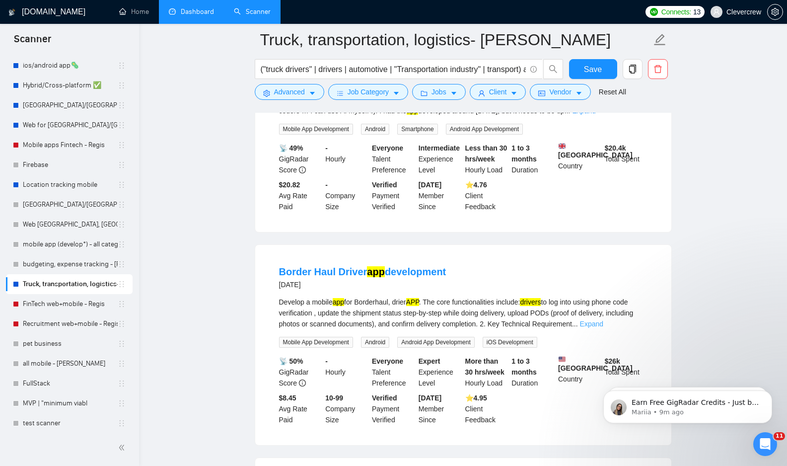
click at [603, 328] on link "Expand" at bounding box center [591, 324] width 23 height 8
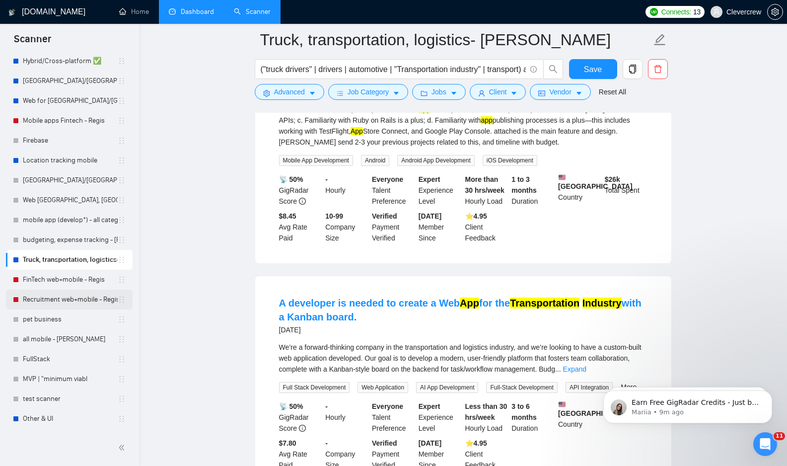
scroll to position [233, 0]
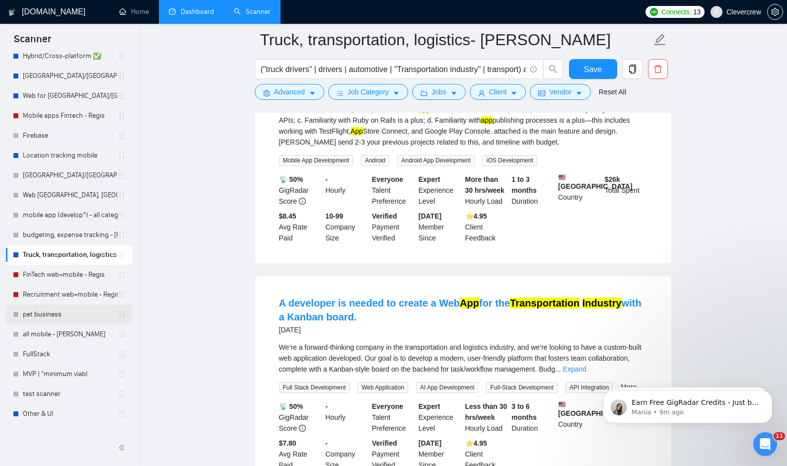
click at [77, 319] on link "pet business" at bounding box center [70, 314] width 95 height 20
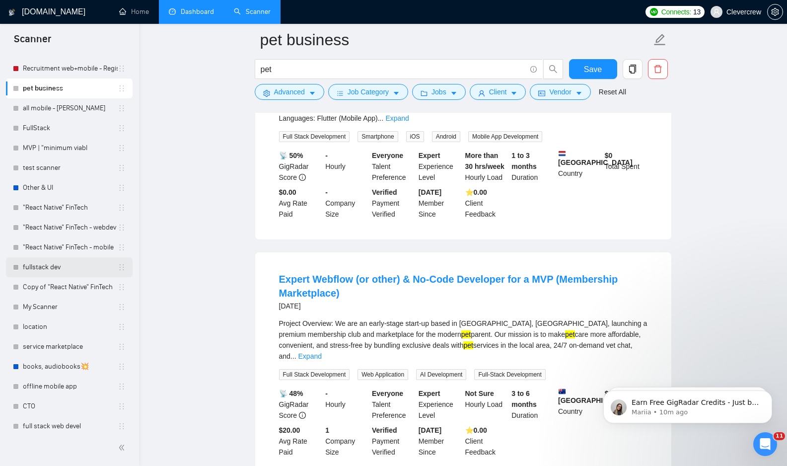
scroll to position [465, 0]
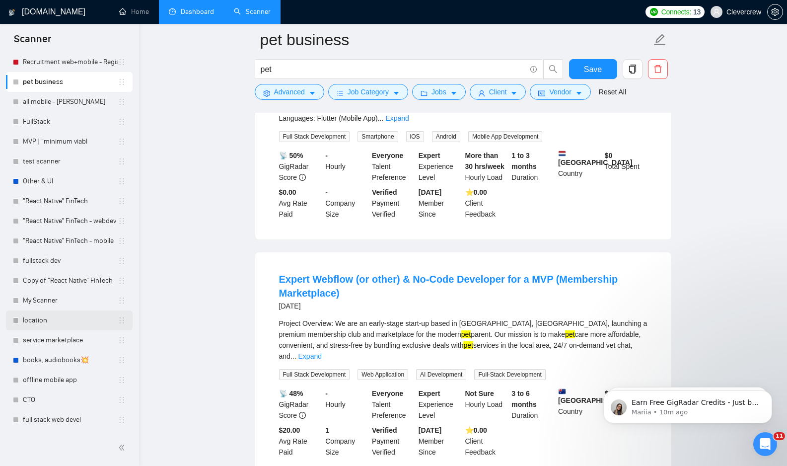
click at [81, 311] on link "location" at bounding box center [70, 320] width 95 height 20
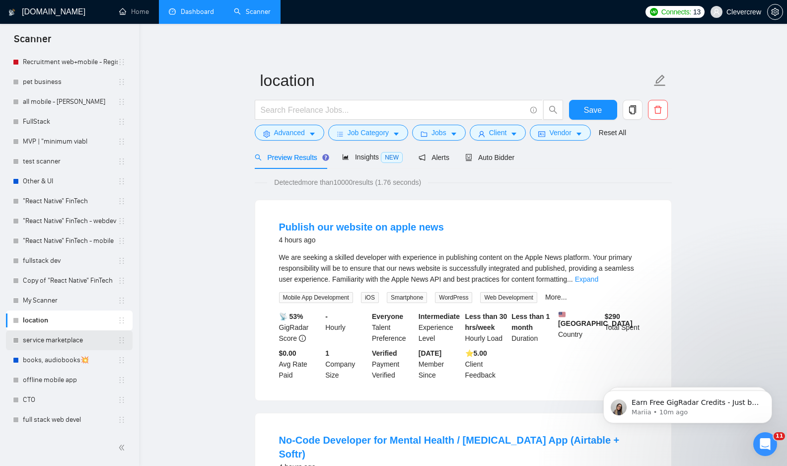
click at [79, 342] on link "service marketplace" at bounding box center [70, 340] width 95 height 20
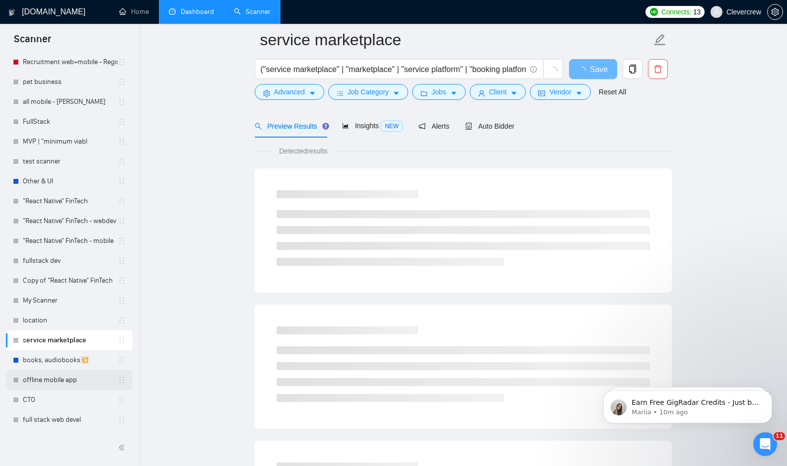
scroll to position [80, 0]
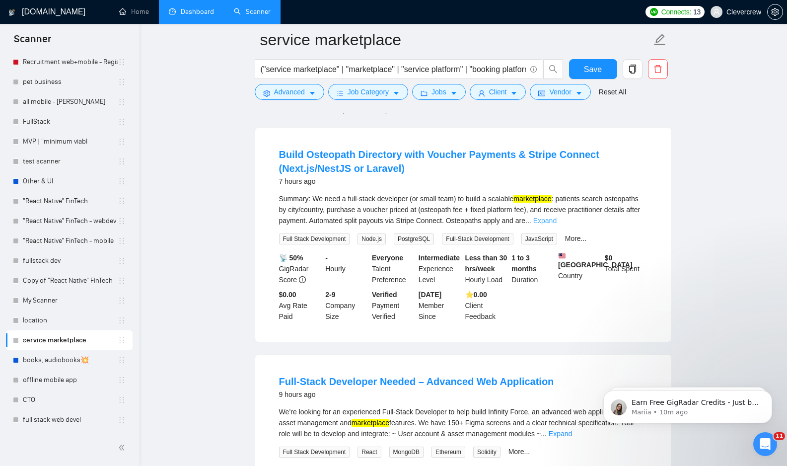
click at [557, 221] on link "Expand" at bounding box center [544, 221] width 23 height 8
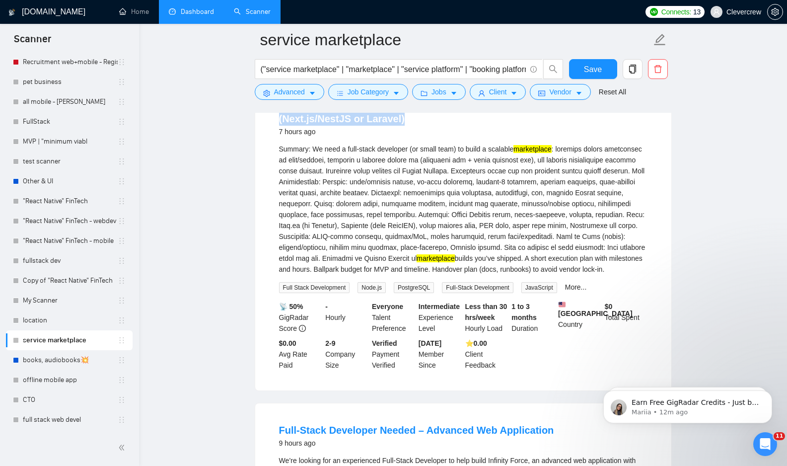
scroll to position [214, 0]
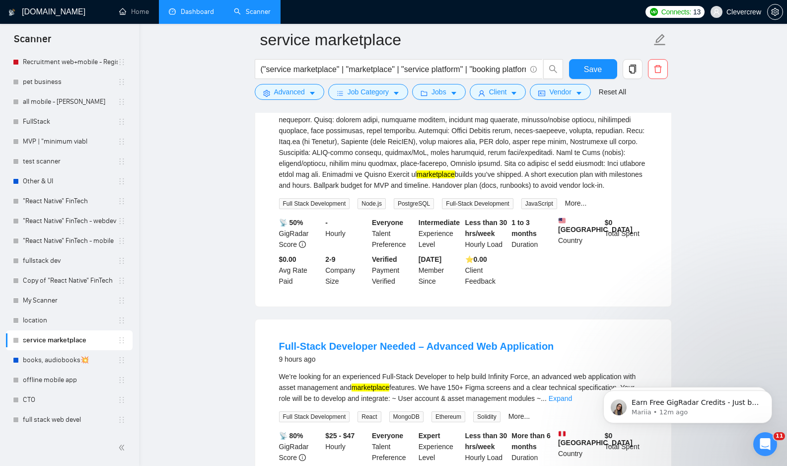
drag, startPoint x: 557, startPoint y: 232, endPoint x: 569, endPoint y: 232, distance: 11.9
click at [569, 232] on div "Malaysia Country" at bounding box center [579, 233] width 47 height 33
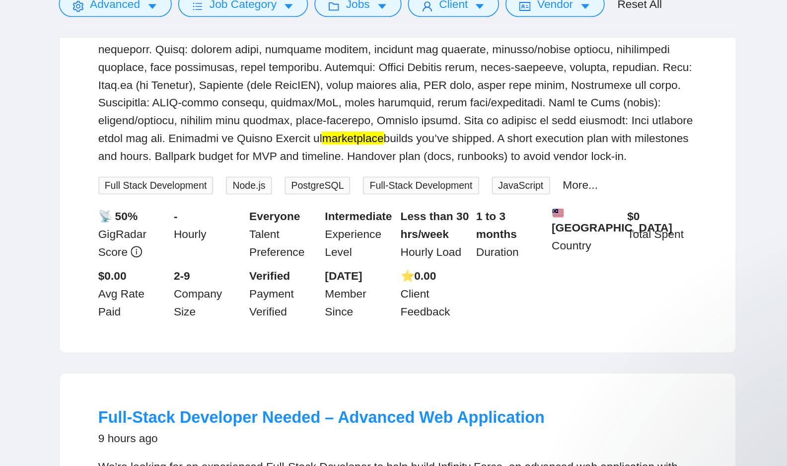
click at [582, 283] on div "📡 50% GigRadar Score - Hourly Everyone Talent Preference Intermediate Experienc…" at bounding box center [463, 252] width 372 height 70
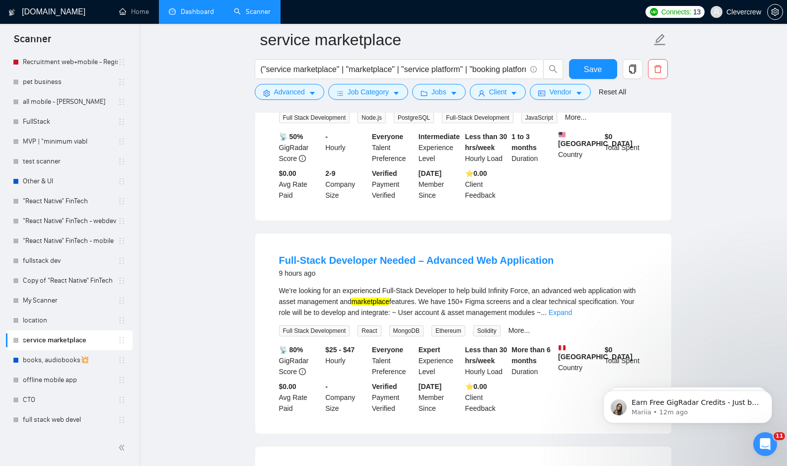
scroll to position [339, 0]
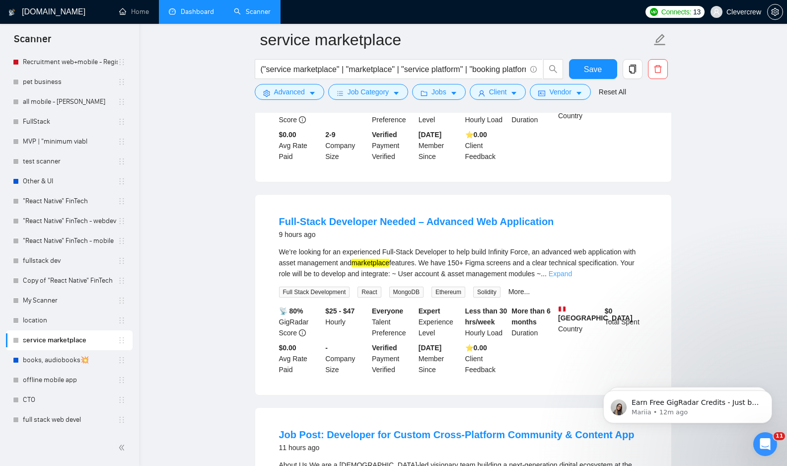
click at [572, 278] on link "Expand" at bounding box center [560, 274] width 23 height 8
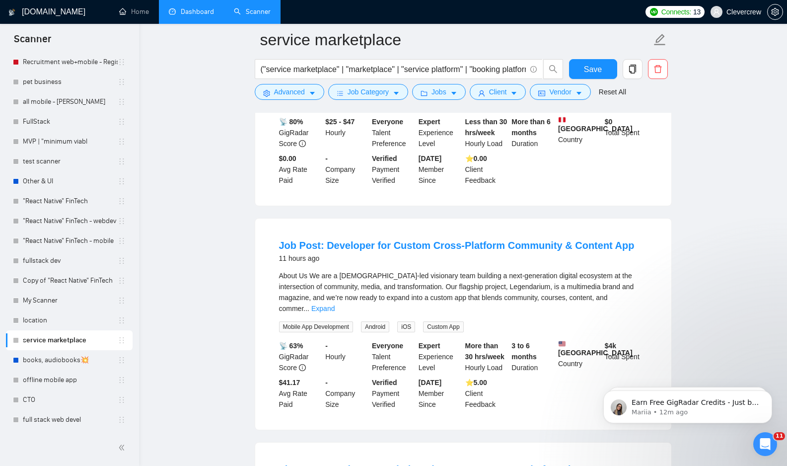
scroll to position [584, 0]
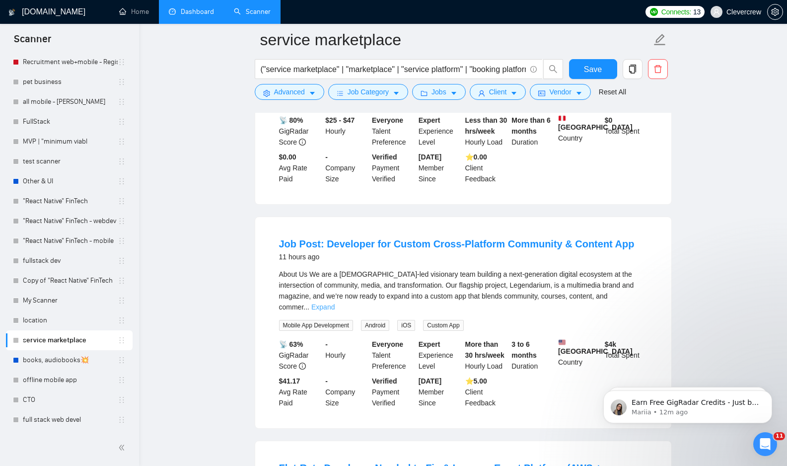
click at [335, 311] on link "Expand" at bounding box center [322, 307] width 23 height 8
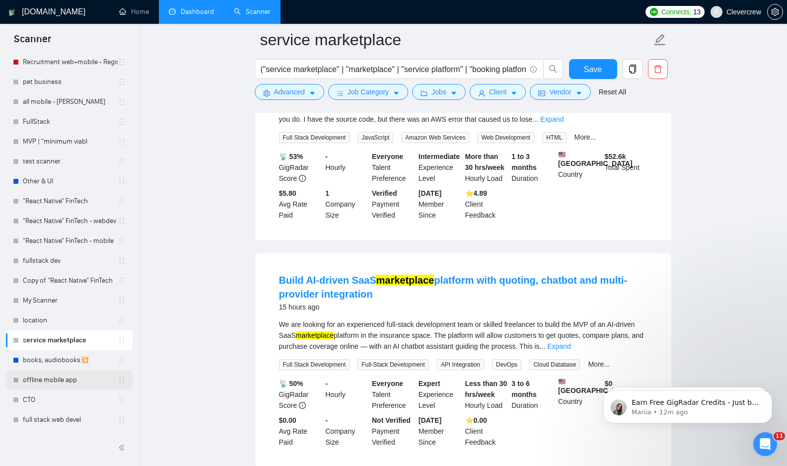
scroll to position [1217, 0]
click at [51, 401] on link "CTO" at bounding box center [70, 400] width 95 height 20
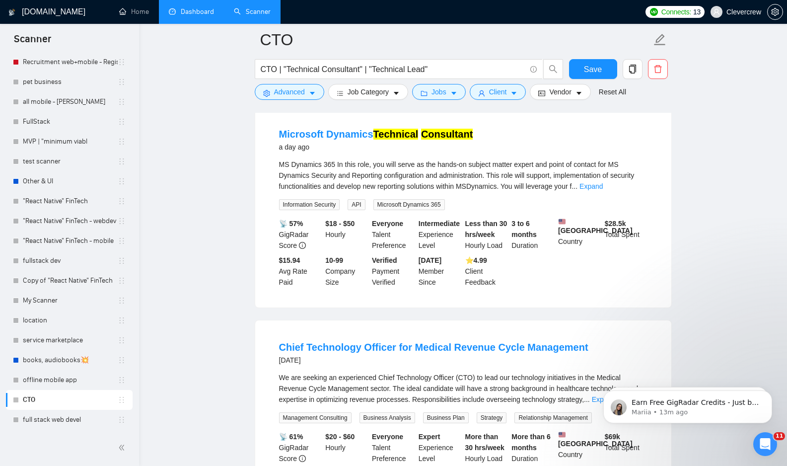
scroll to position [342, 0]
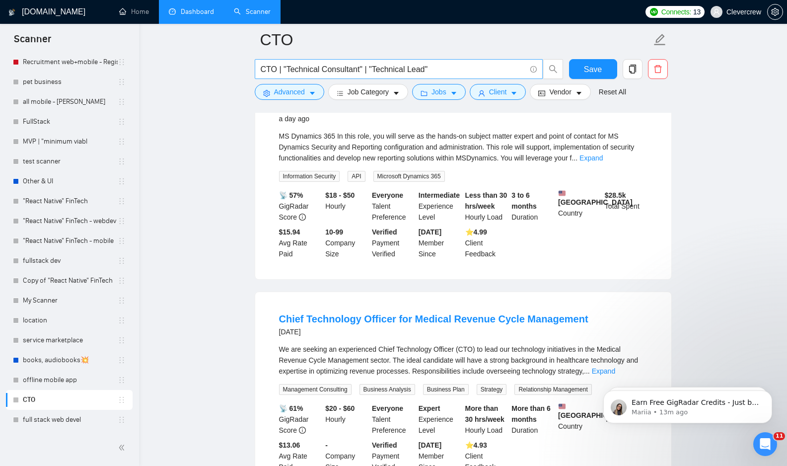
click at [438, 66] on input "CTO | "Technical Consultant" | "Technical Lead"" at bounding box center [393, 69] width 265 height 12
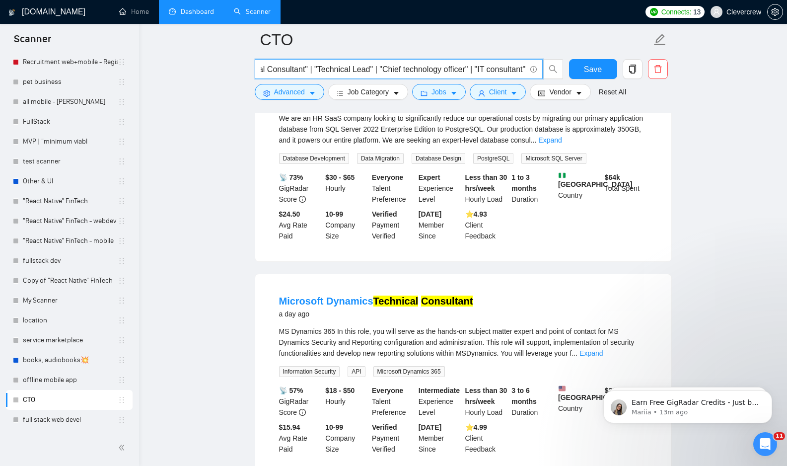
scroll to position [0, 63]
type input "CTO | "Technical Consultant" | "Technical Lead" | "Chief technology officer" | …"
click at [595, 69] on span "Save" at bounding box center [593, 69] width 18 height 12
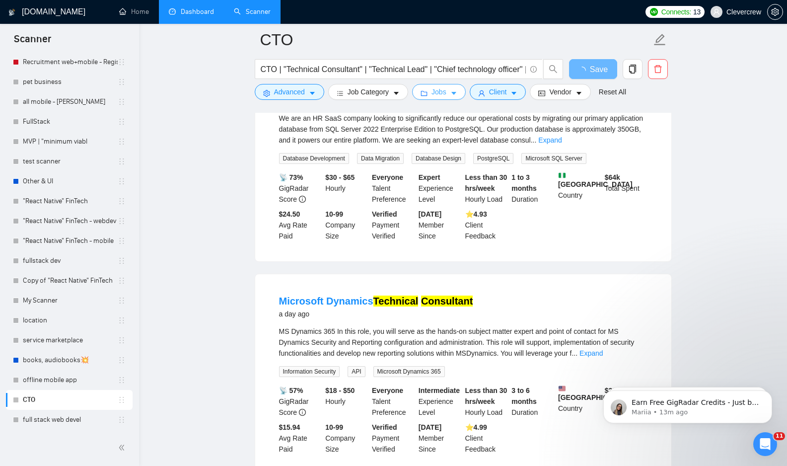
click at [451, 96] on button "Jobs" at bounding box center [439, 92] width 54 height 16
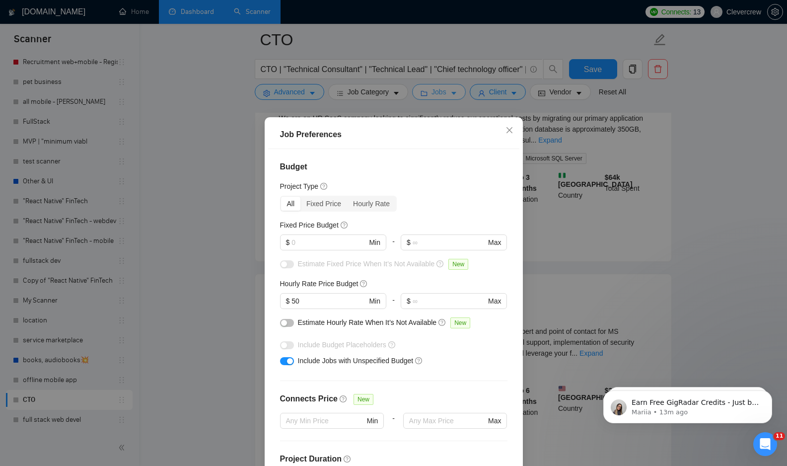
click at [451, 96] on div "Job Preferences Budget Project Type All Fixed Price Hourly Rate Fixed Price Bud…" at bounding box center [393, 233] width 787 height 466
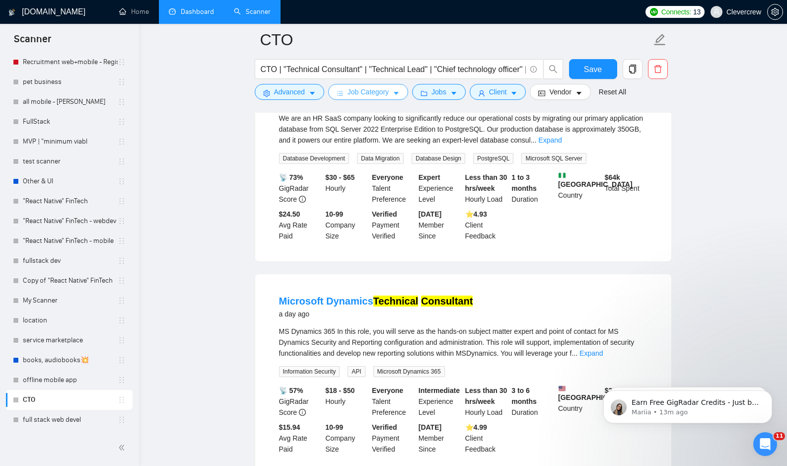
click at [400, 90] on icon "caret-down" at bounding box center [396, 93] width 7 height 7
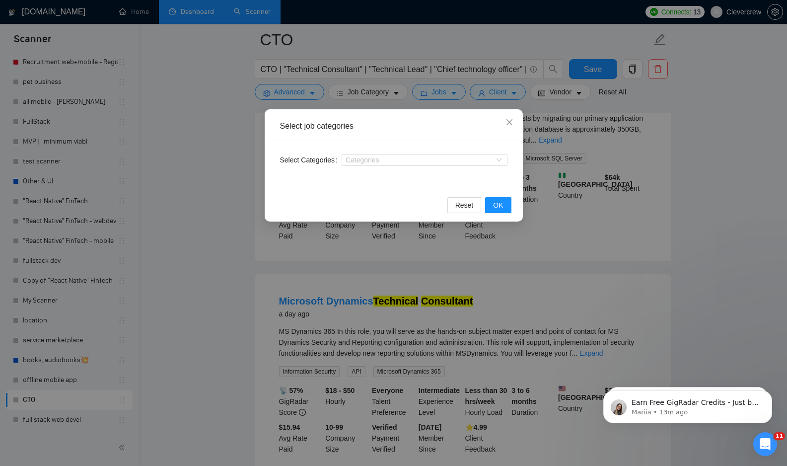
click at [400, 90] on div "Select job categories Select Categories Categories Reset OK" at bounding box center [393, 233] width 787 height 466
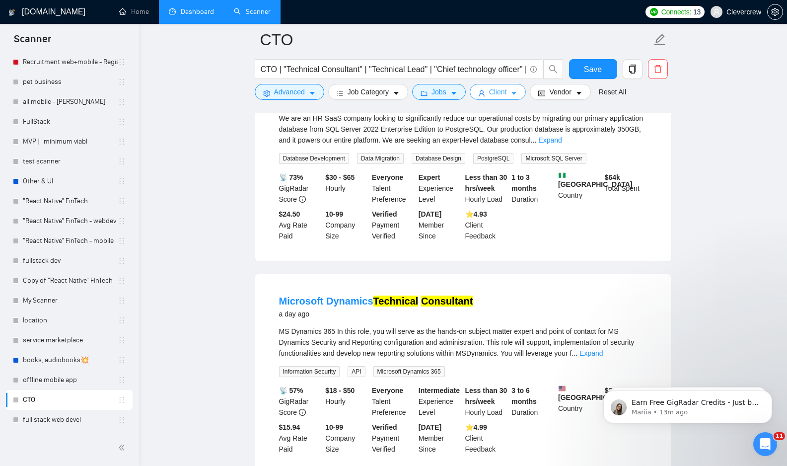
click at [511, 96] on button "Client" at bounding box center [498, 92] width 57 height 16
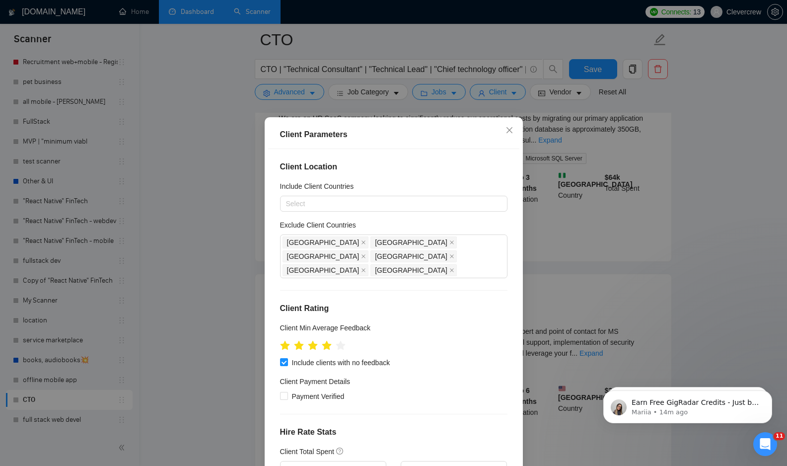
click at [511, 96] on div "Client Parameters Client Location Include Client Countries Select Exclude Clien…" at bounding box center [393, 233] width 787 height 466
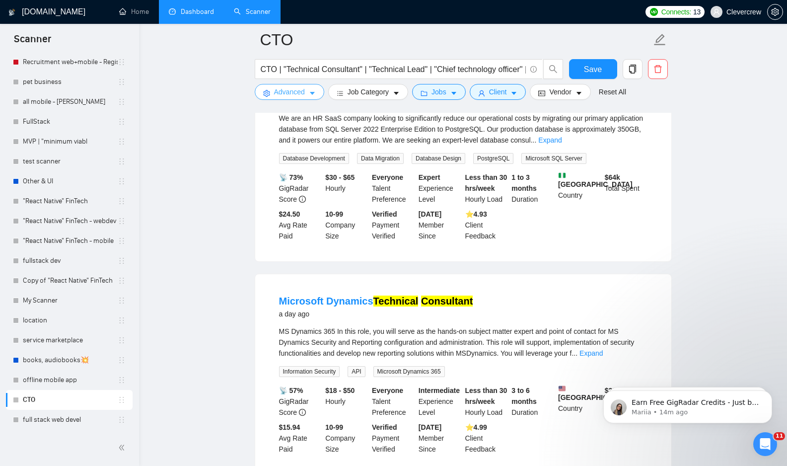
click at [279, 96] on span "Advanced" at bounding box center [289, 91] width 31 height 11
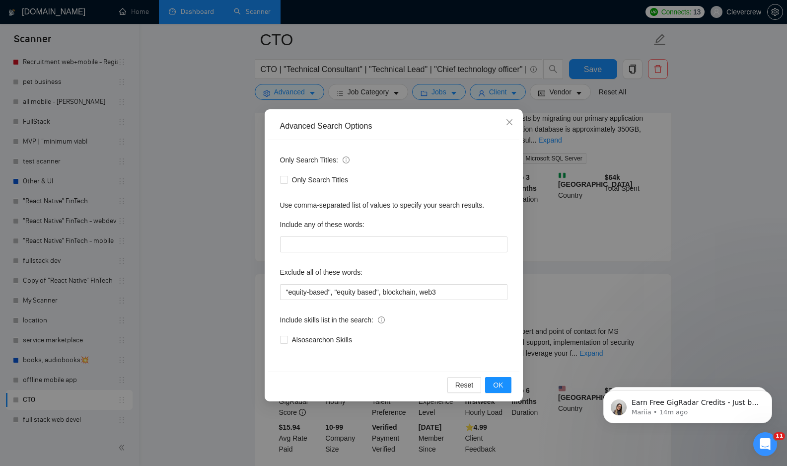
click at [282, 95] on div "Advanced Search Options Only Search Titles: Only Search Titles Use comma-separa…" at bounding box center [393, 233] width 787 height 466
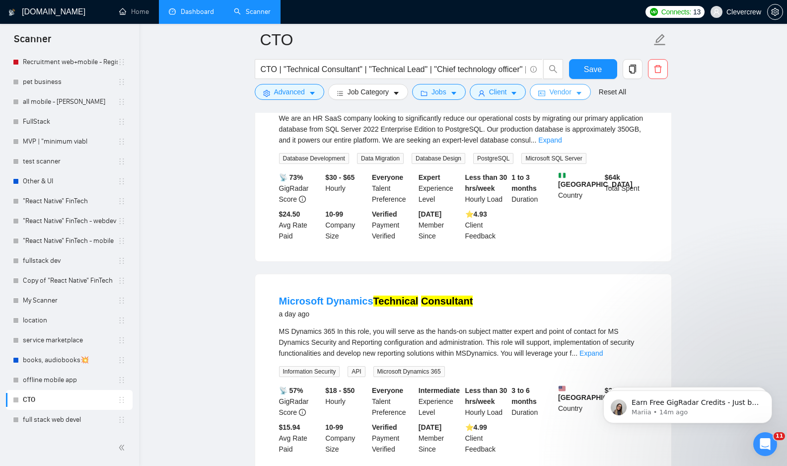
click at [582, 96] on icon "caret-down" at bounding box center [579, 93] width 7 height 7
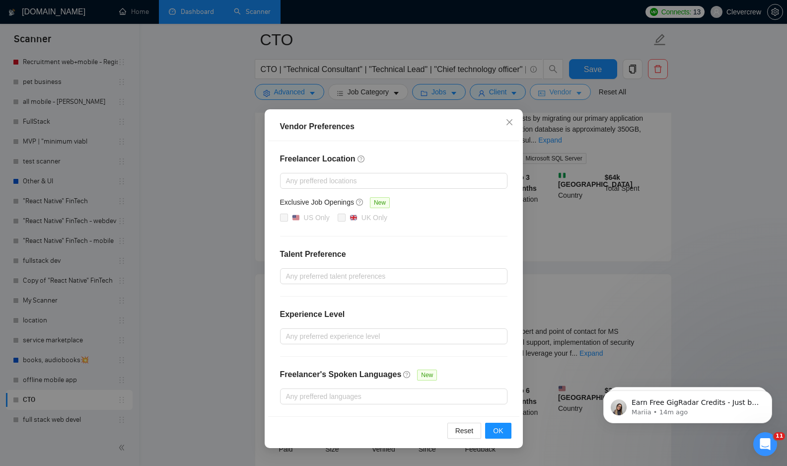
click at [586, 96] on div "Vendor Preferences Freelancer Location Any preffered locations Exclusive Job Op…" at bounding box center [393, 233] width 787 height 466
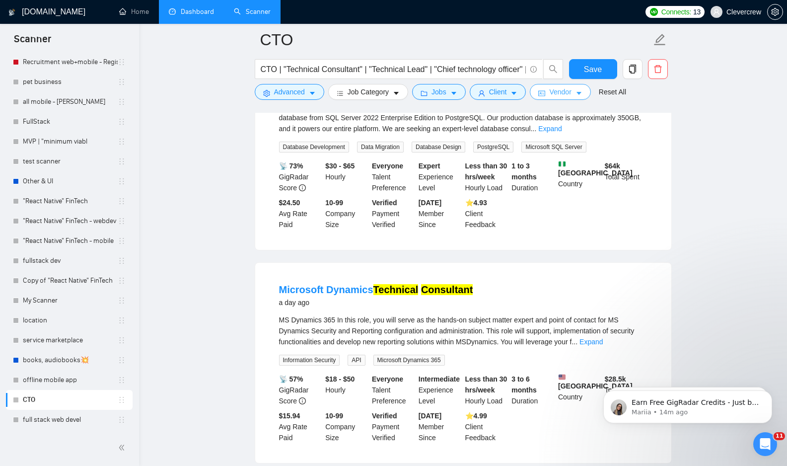
scroll to position [269, 0]
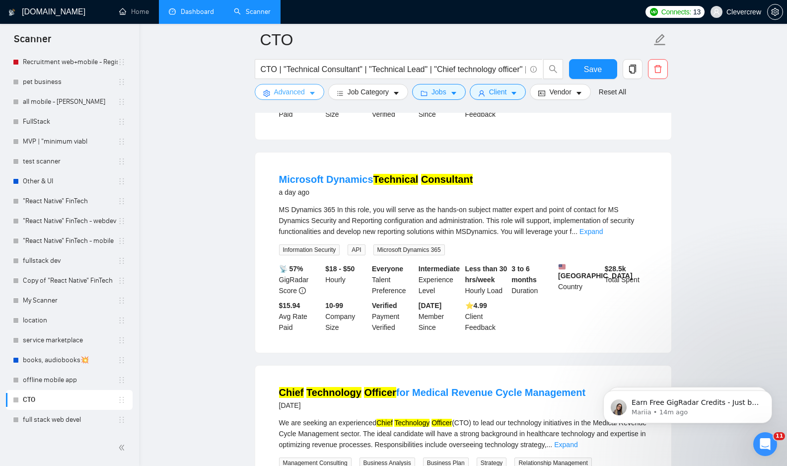
click at [311, 92] on icon "caret-down" at bounding box center [312, 93] width 5 height 3
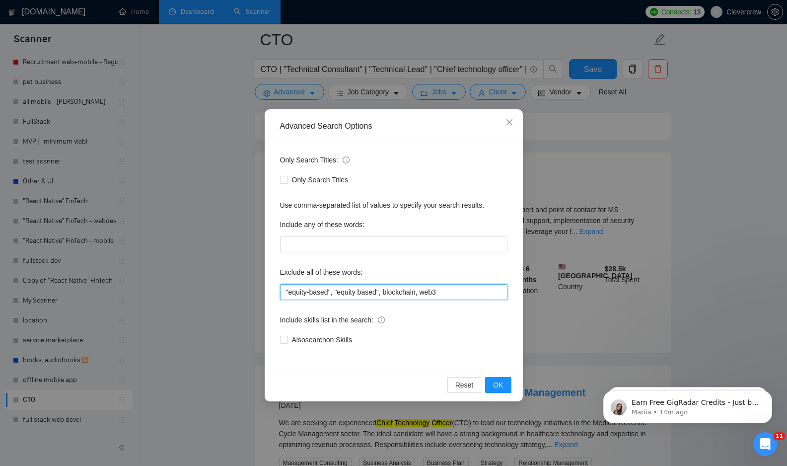
click at [453, 288] on input ""equity-based", "equity based", blockchain, web3" at bounding box center [393, 292] width 227 height 16
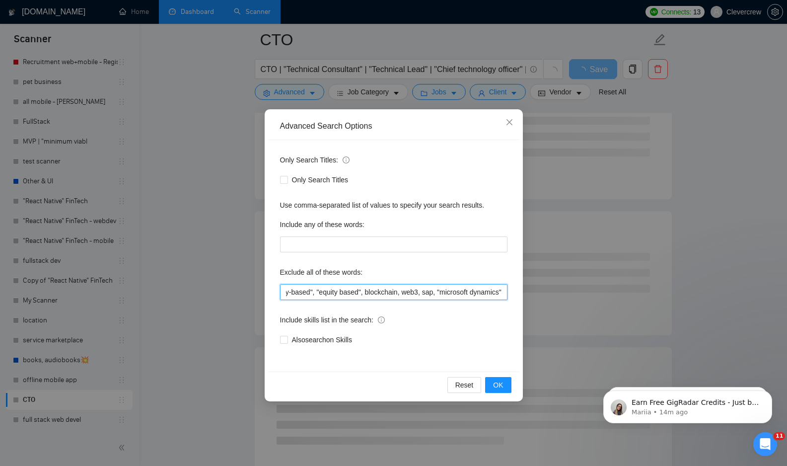
scroll to position [0, 32]
type input ""equity-based", "equity based", blockchain, web3, sap, "microsoft dynamics""
click at [500, 383] on span "OK" at bounding box center [498, 384] width 10 height 11
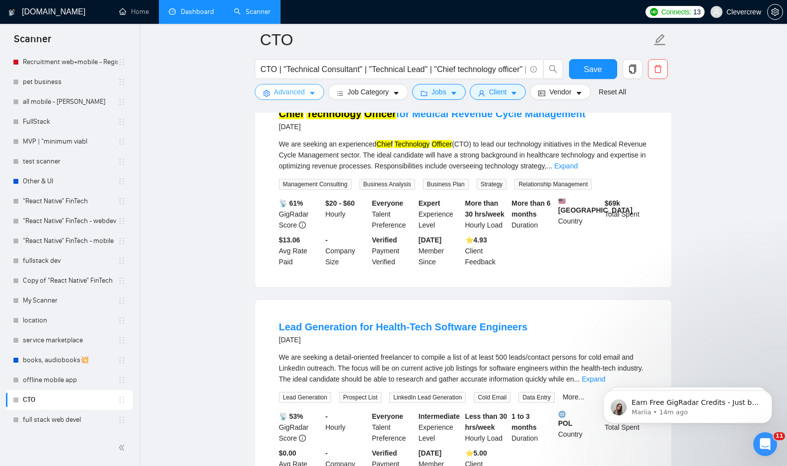
scroll to position [384, 0]
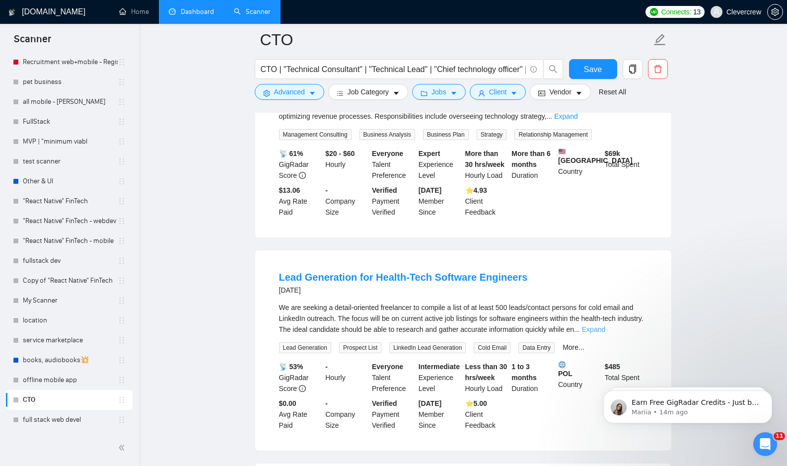
click at [605, 333] on link "Expand" at bounding box center [593, 329] width 23 height 8
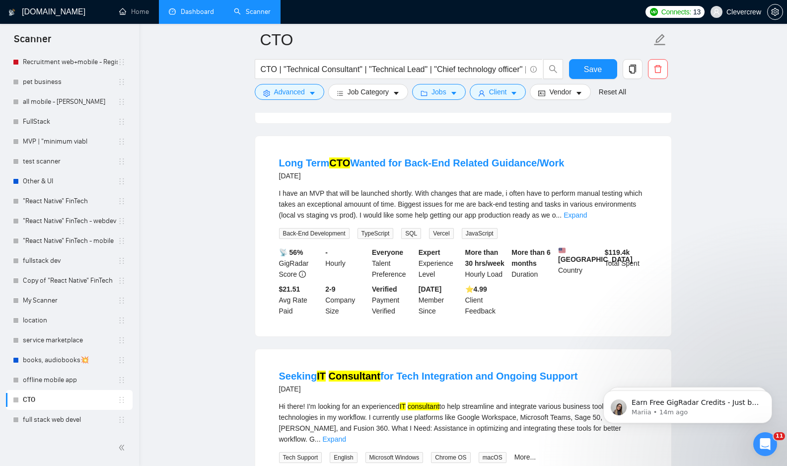
scroll to position [893, 0]
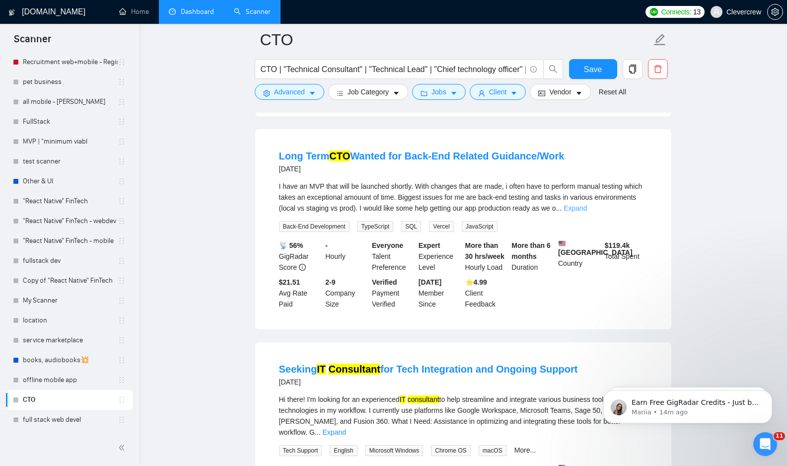
click at [587, 205] on link "Expand" at bounding box center [575, 208] width 23 height 8
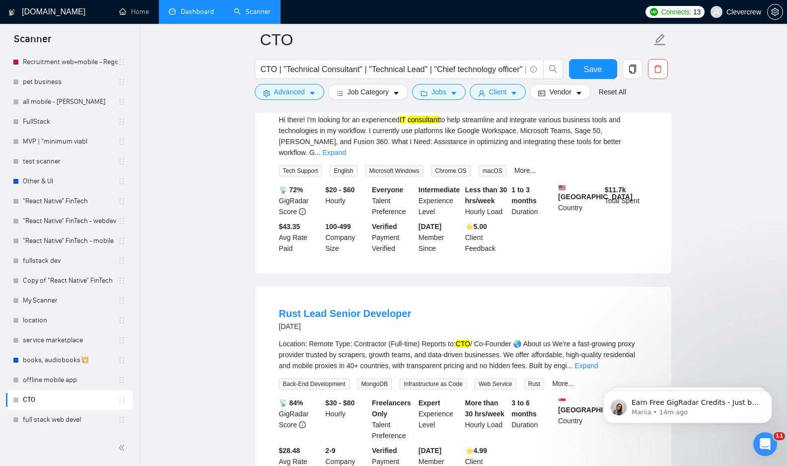
scroll to position [1274, 0]
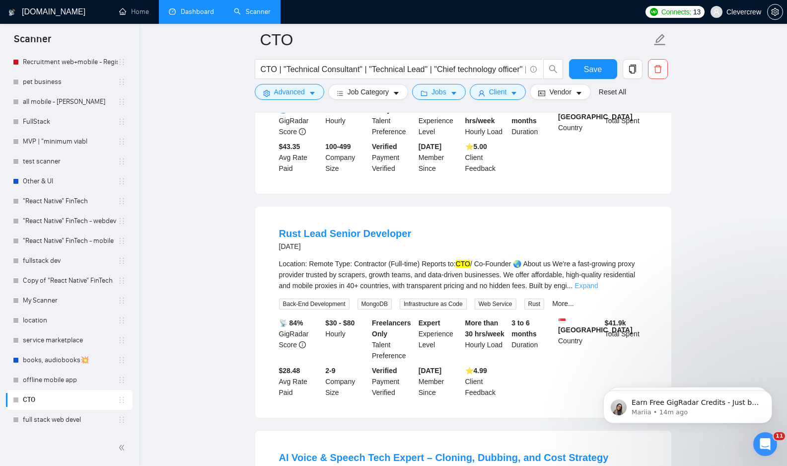
click at [598, 286] on link "Expand" at bounding box center [586, 286] width 23 height 8
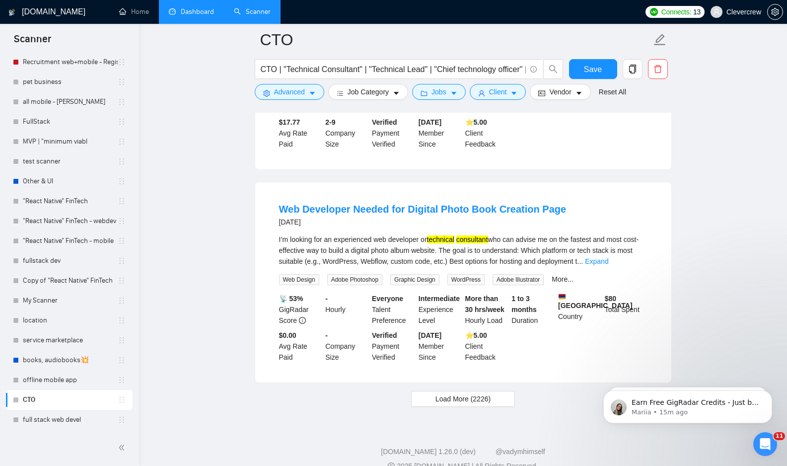
scroll to position [2422, 0]
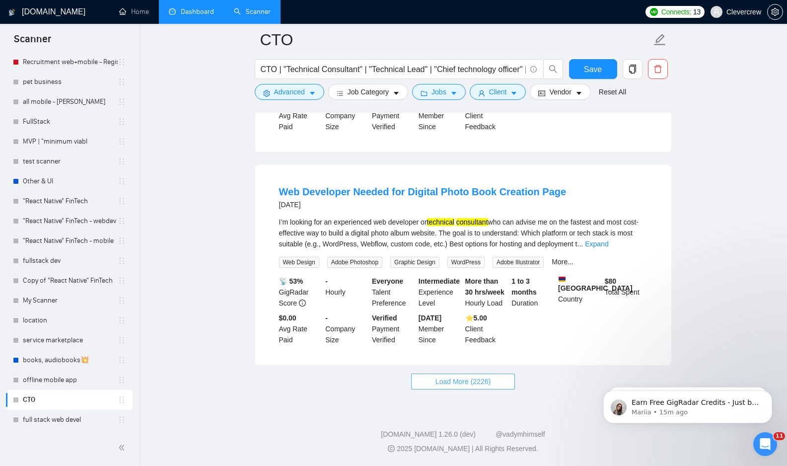
click at [475, 388] on button "Load More (2226)" at bounding box center [463, 381] width 104 height 16
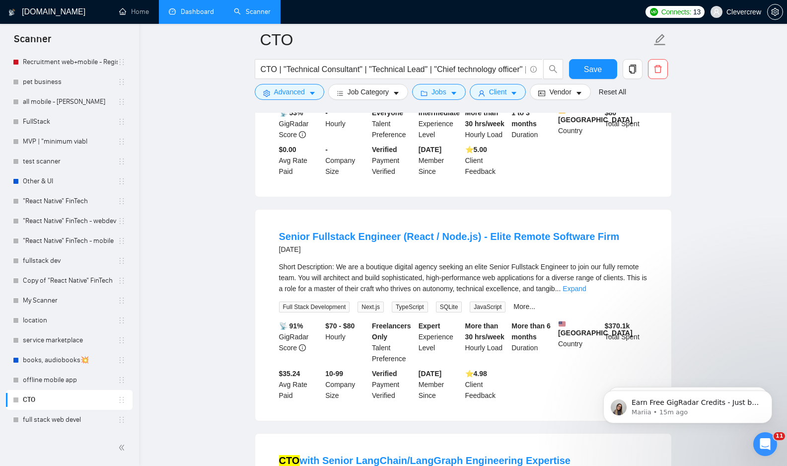
scroll to position [2581, 0]
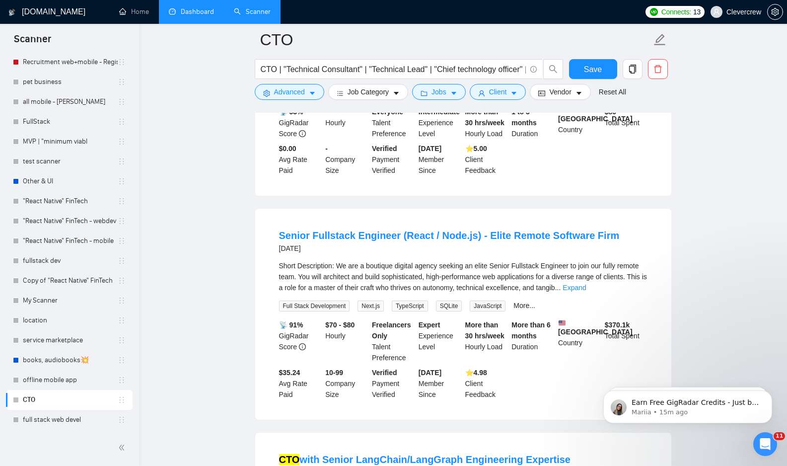
click at [625, 293] on div "Short Description: We are a boutique digital agency seeking an elite Senior Ful…" at bounding box center [463, 276] width 368 height 33
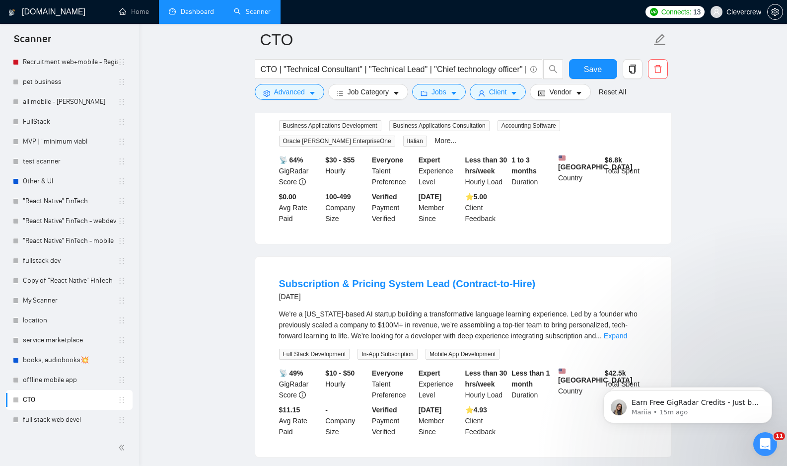
scroll to position [3478, 0]
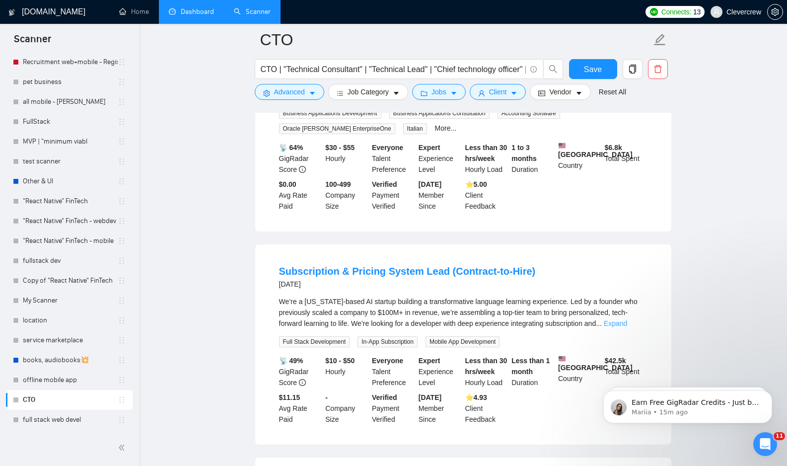
click at [627, 324] on link "Expand" at bounding box center [615, 323] width 23 height 8
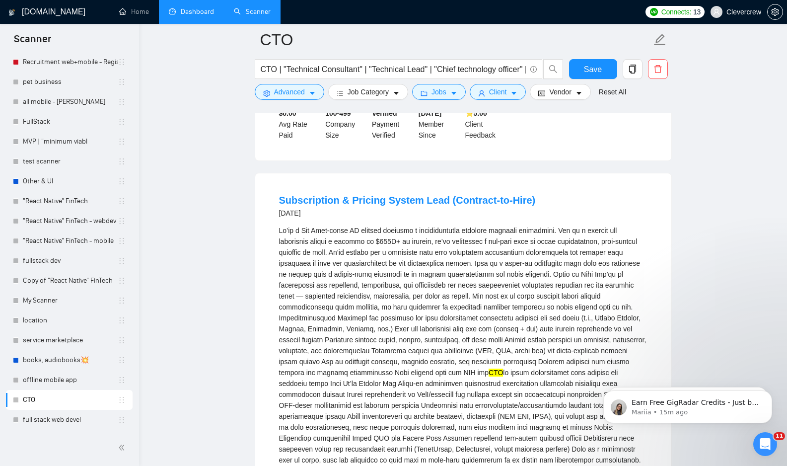
scroll to position [3552, 0]
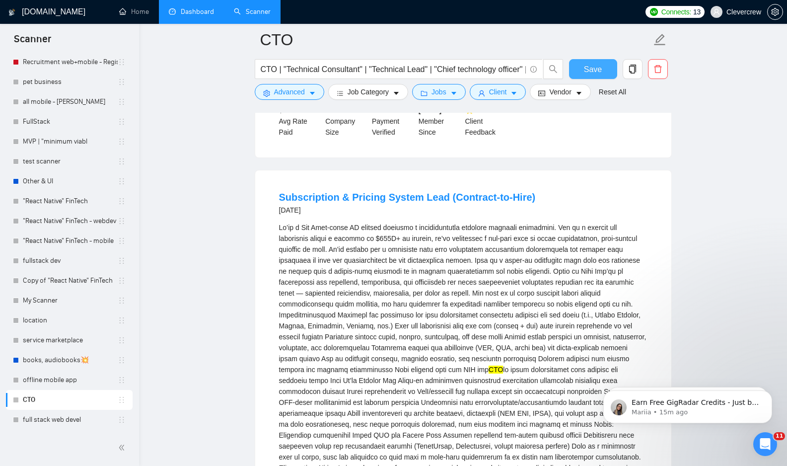
click at [591, 73] on span "Save" at bounding box center [593, 69] width 18 height 12
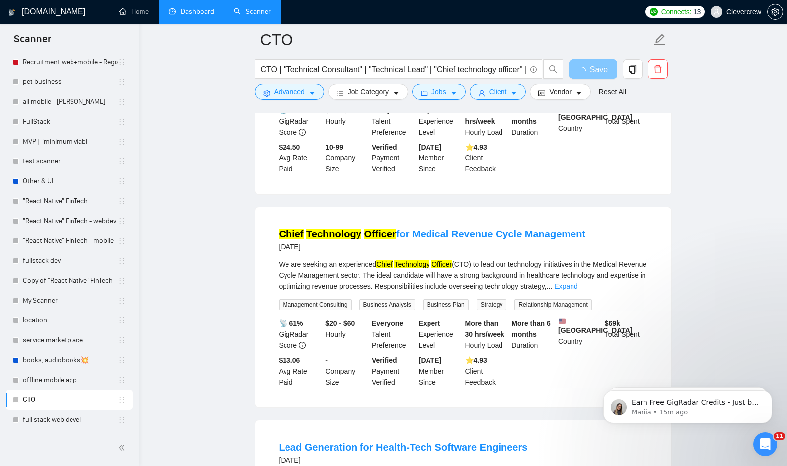
scroll to position [12, 0]
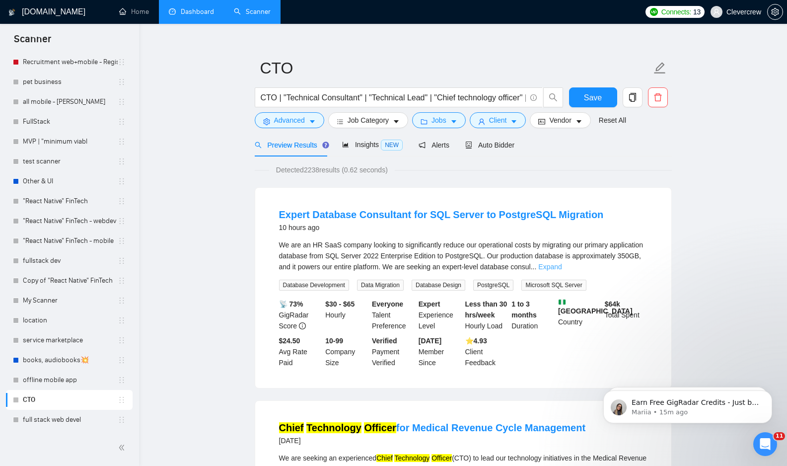
click at [562, 266] on link "Expand" at bounding box center [549, 267] width 23 height 8
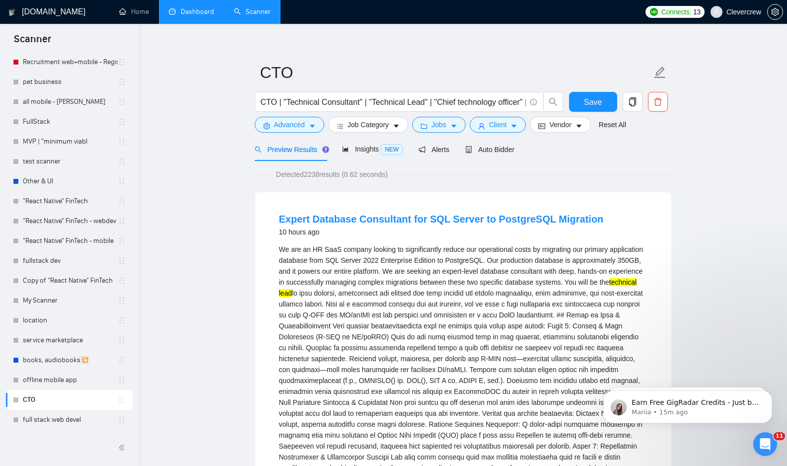
scroll to position [0, 0]
